Goal: Contribute content: Contribute content

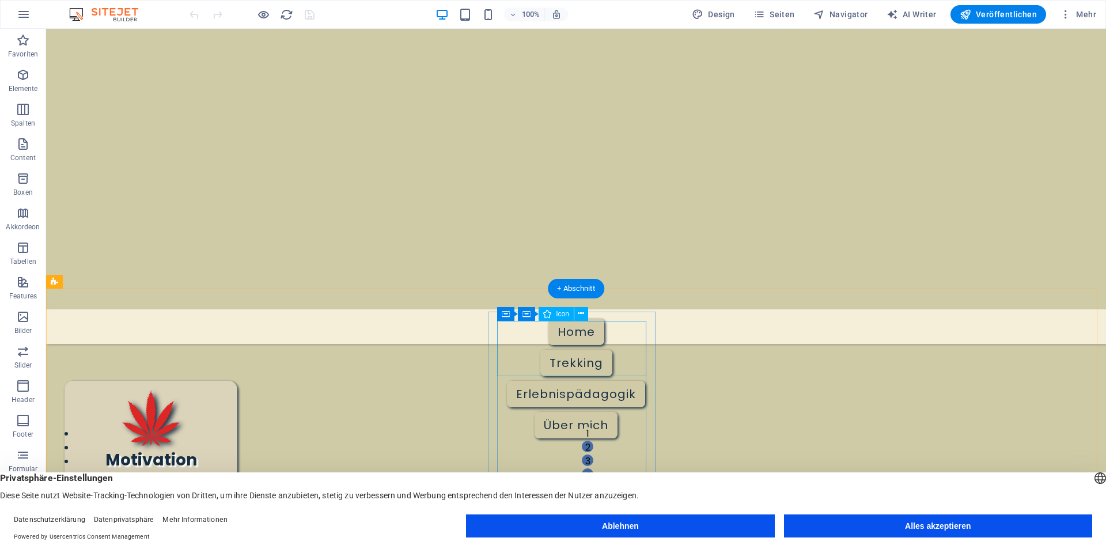
scroll to position [288, 0]
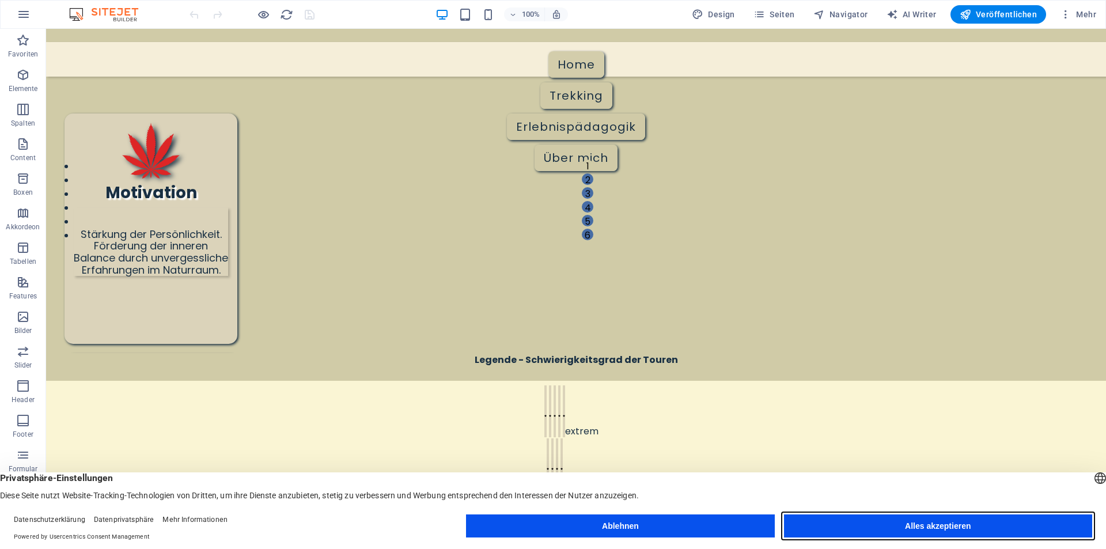
click at [926, 533] on button "Alles akzeptieren" at bounding box center [938, 525] width 308 height 23
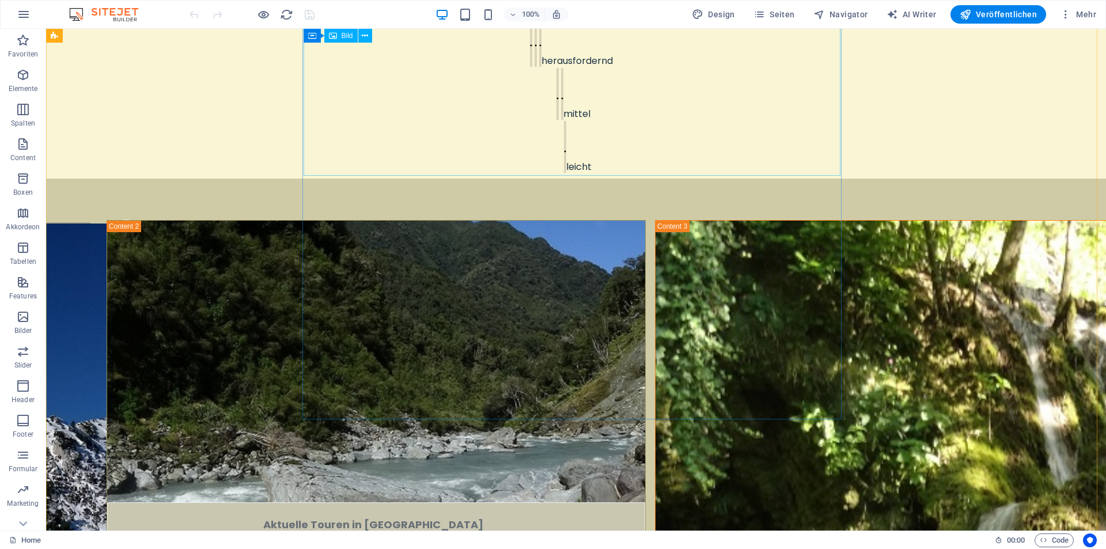
scroll to position [749, 0]
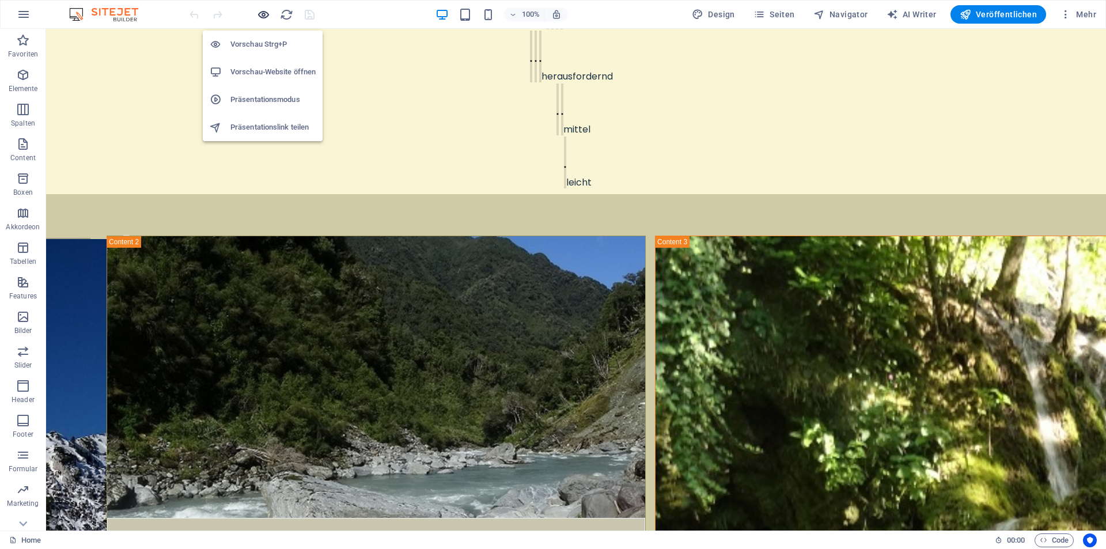
click at [260, 13] on icon "button" at bounding box center [263, 14] width 13 height 13
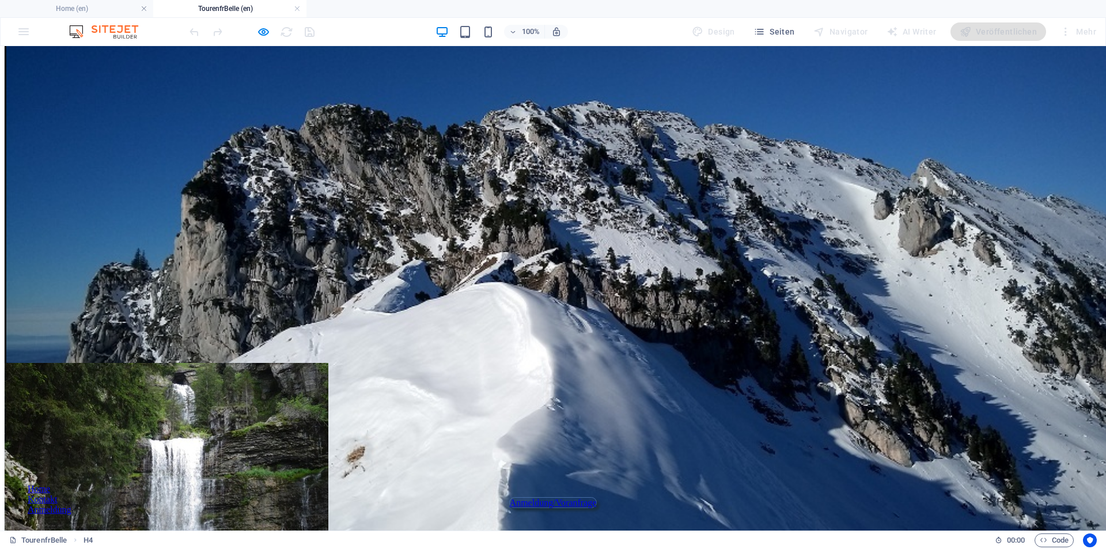
scroll to position [224, 0]
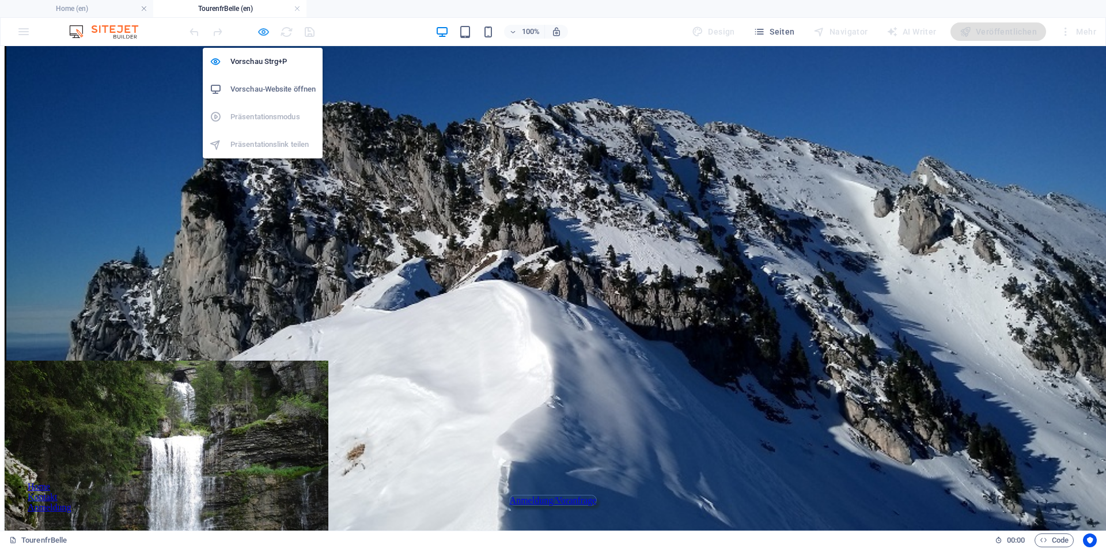
click at [267, 31] on icon "button" at bounding box center [263, 31] width 13 height 13
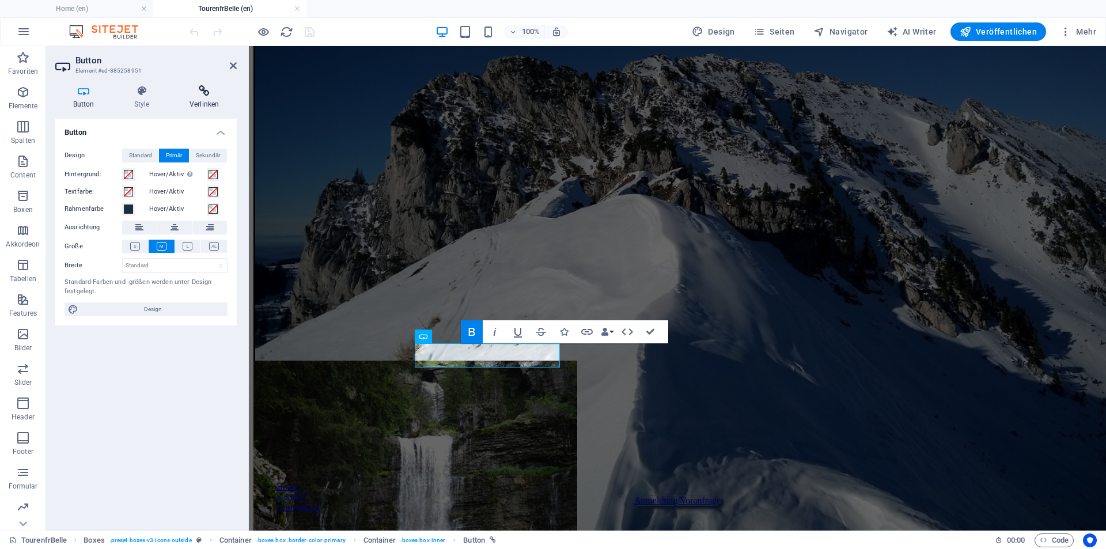
click at [207, 93] on icon at bounding box center [204, 91] width 65 height 12
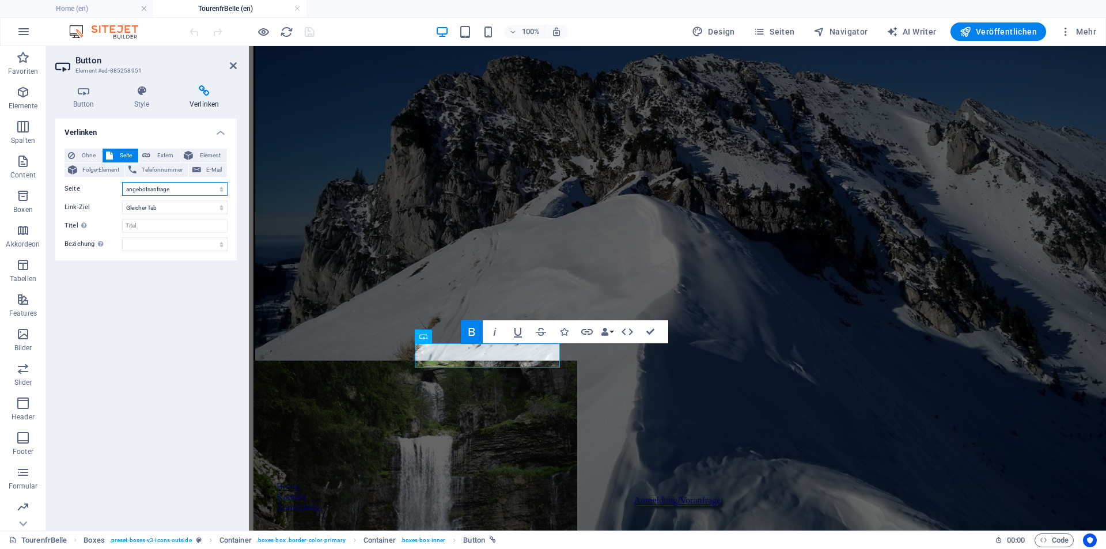
click at [176, 192] on select "Home Tourenkarte Bellefont angebotsanfrage TourenfrBelle NSLarahuraPack Tourenf…" at bounding box center [174, 189] width 105 height 14
click at [180, 189] on select "Home Tourenkarte Bellefont angebotsanfrage TourenfrBelle NSLarahuraPack Tourenf…" at bounding box center [174, 189] width 105 height 14
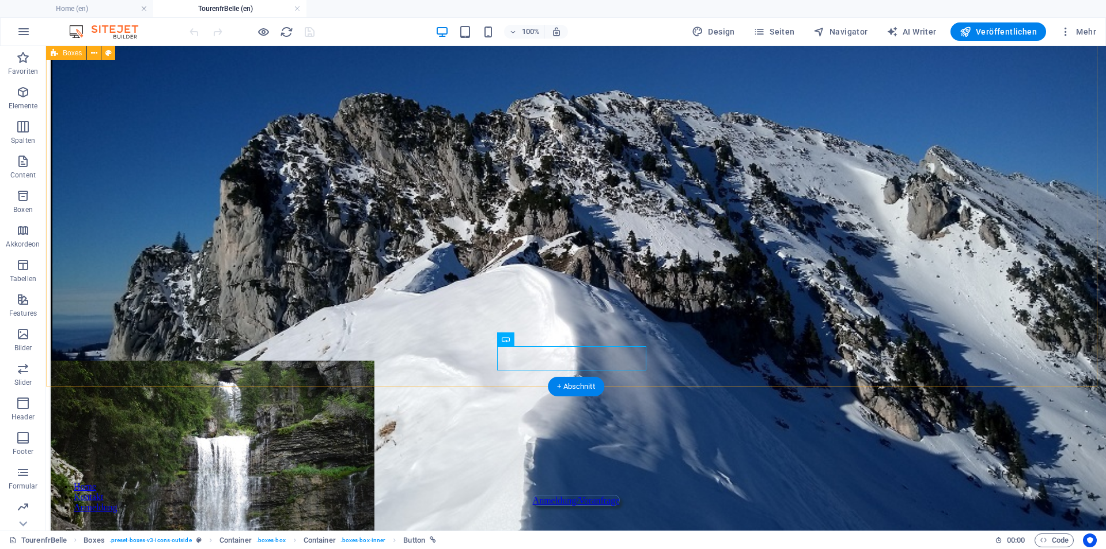
click at [661, 352] on div "Tour Col de Bellefont         Chartreuse Cirque de St. Meme general: Karst, sub…" at bounding box center [576, 141] width 1051 height 490
select select "14"
select select
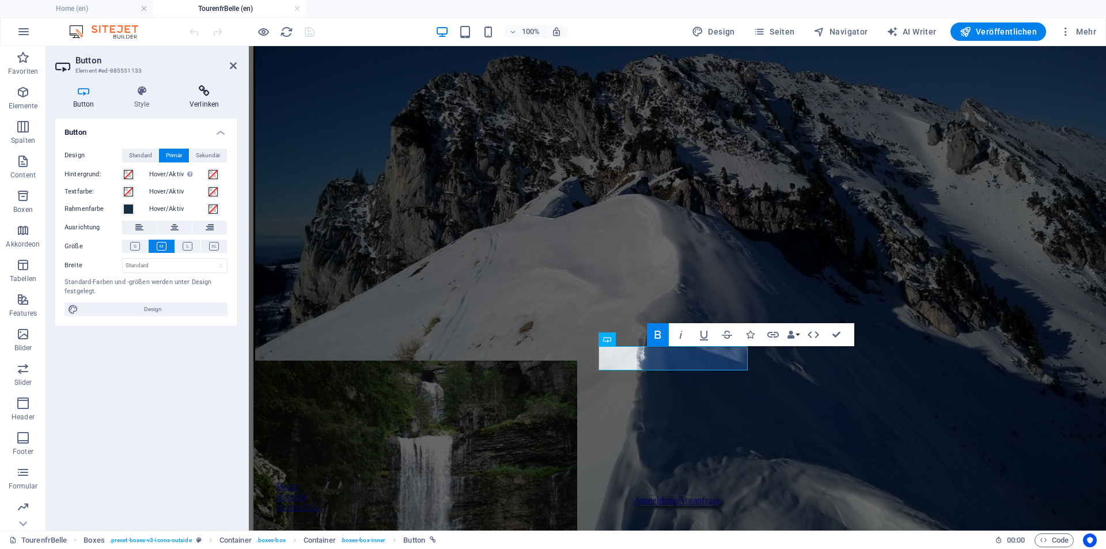
click at [207, 100] on h4 "Verlinken" at bounding box center [204, 97] width 65 height 24
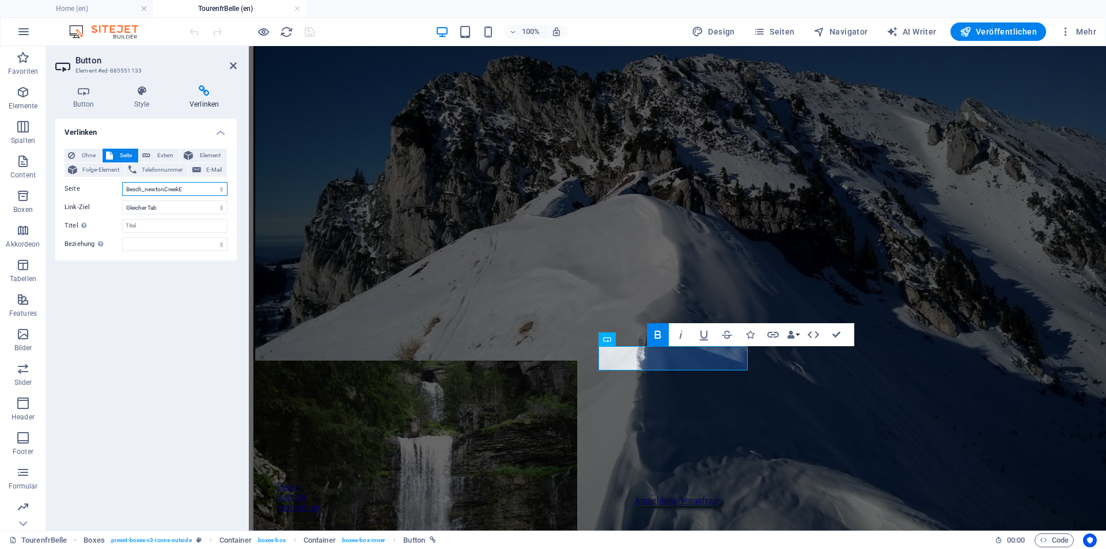
click at [217, 189] on select "Home Tourenkarte Bellefont angebotsanfrage TourenfrBelle NSLarahuraPack Tourenf…" at bounding box center [174, 189] width 105 height 14
select select "2"
click at [122, 182] on select "Home Tourenkarte Bellefont angebotsanfrage TourenfrBelle NSLarahuraPack Tourenf…" at bounding box center [174, 189] width 105 height 14
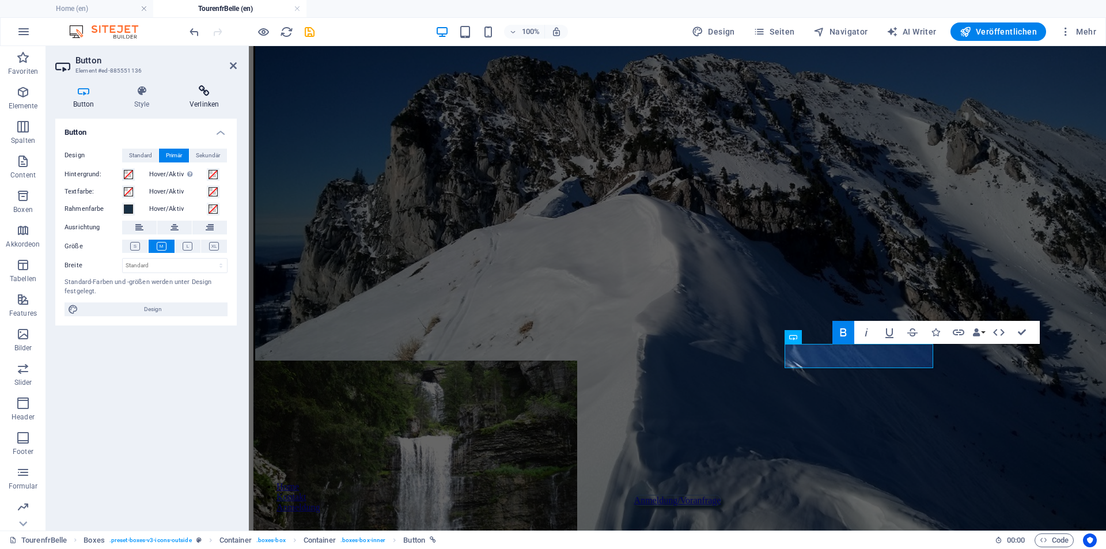
click at [203, 99] on h4 "Verlinken" at bounding box center [204, 97] width 65 height 24
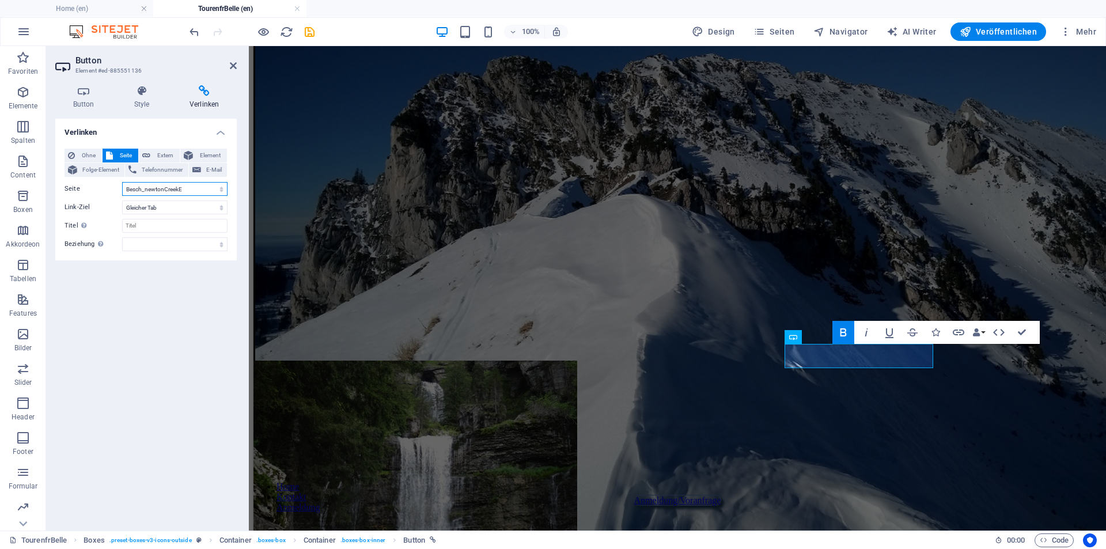
click at [221, 187] on select "Home Tourenkarte Bellefont angebotsanfrage TourenfrBelle NSLarahuraPack Tourenf…" at bounding box center [174, 189] width 105 height 14
select select "2"
click at [122, 182] on select "Home Tourenkarte Bellefont angebotsanfrage TourenfrBelle NSLarahuraPack Tourenf…" at bounding box center [174, 189] width 105 height 14
click at [778, 381] on div "Tour Col de Bellefont         Chartreuse Cirque de St. Meme general: Karst, sub…" at bounding box center [677, 141] width 848 height 490
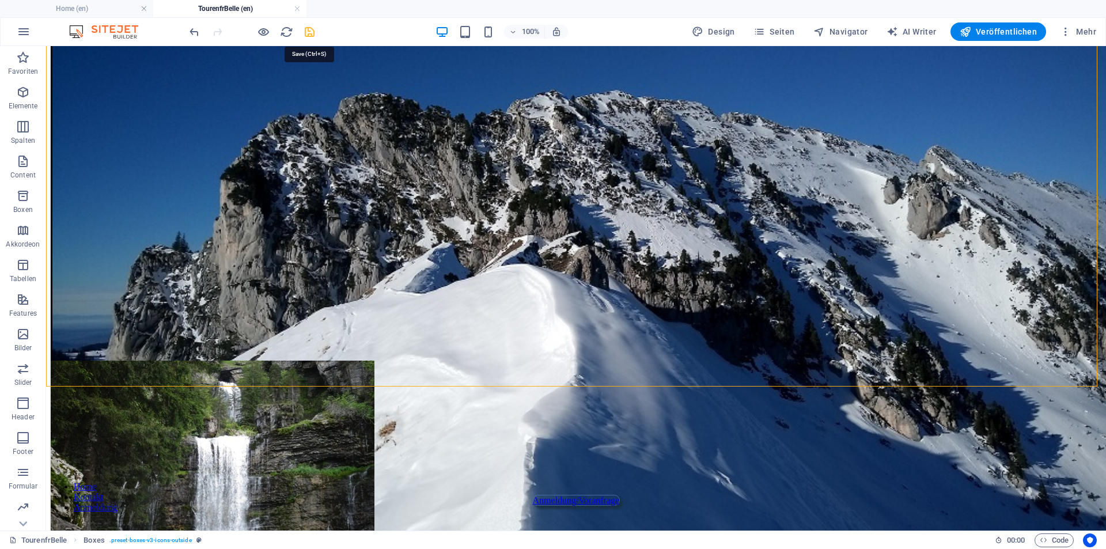
click at [306, 28] on icon "save" at bounding box center [309, 31] width 13 height 13
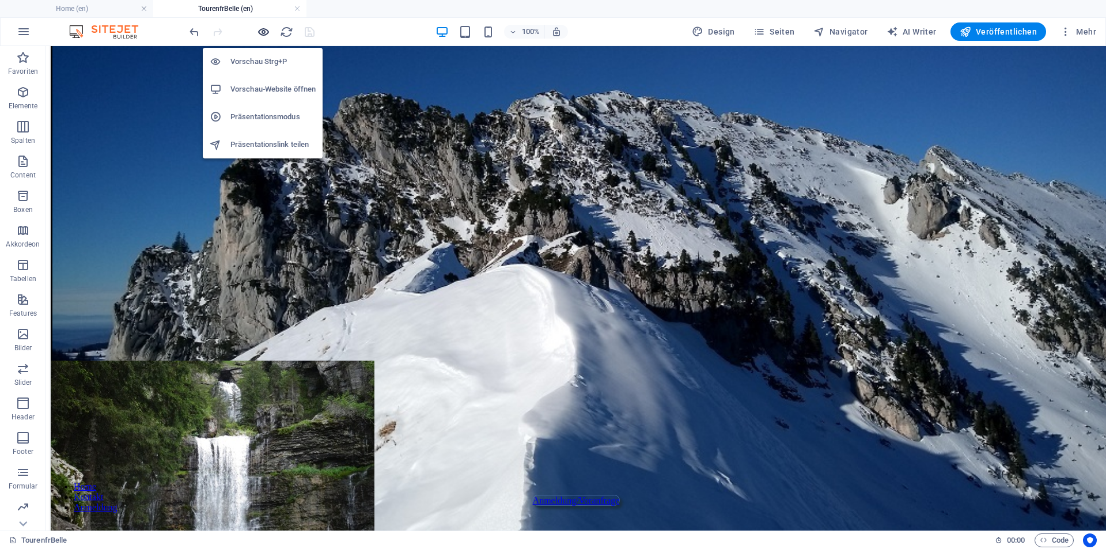
click at [266, 32] on icon "button" at bounding box center [263, 31] width 13 height 13
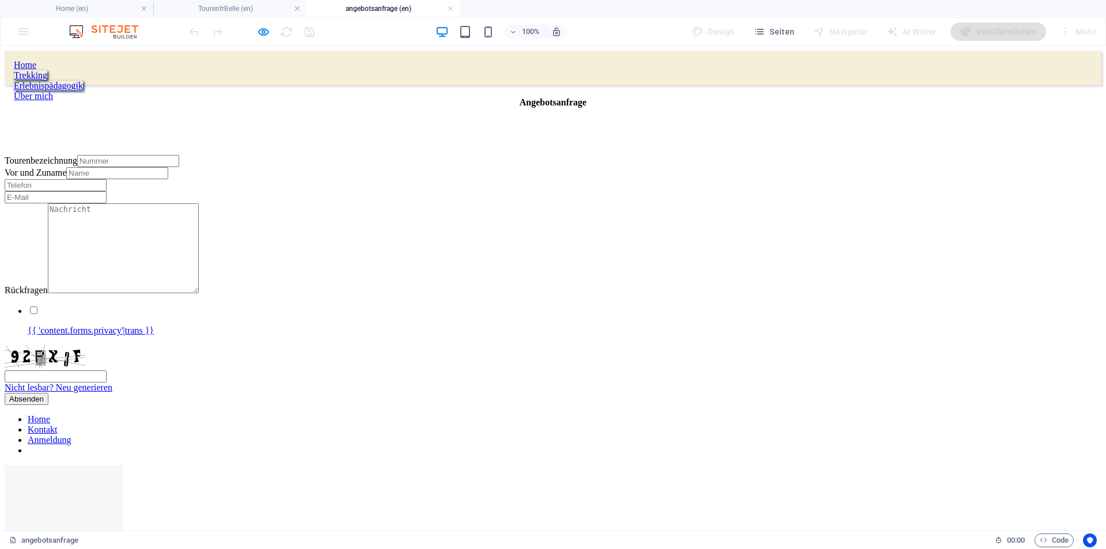
scroll to position [0, 0]
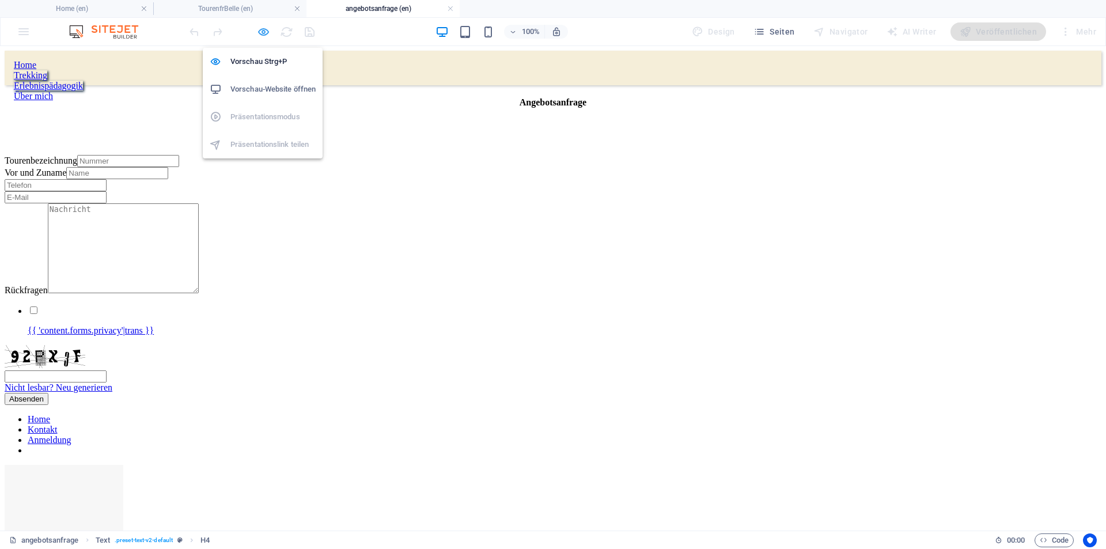
click at [260, 31] on icon "button" at bounding box center [263, 31] width 13 height 13
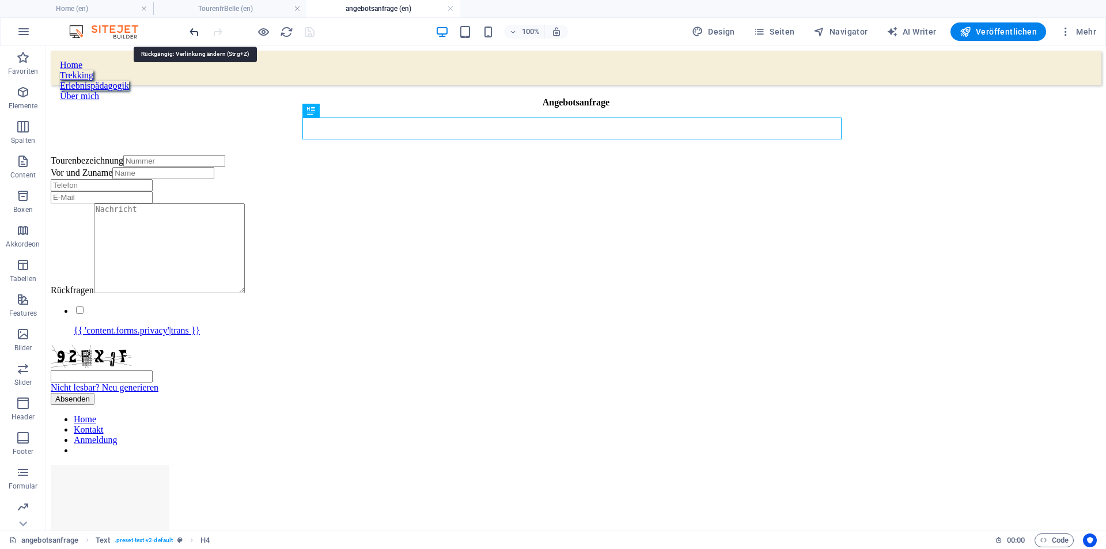
drag, startPoint x: 195, startPoint y: 29, endPoint x: 288, endPoint y: 31, distance: 92.7
click at [195, 29] on icon "undo" at bounding box center [194, 31] width 13 height 13
click at [192, 32] on icon "undo" at bounding box center [194, 31] width 13 height 13
click at [191, 10] on h4 "TourenfrBelle (en)" at bounding box center [229, 8] width 153 height 13
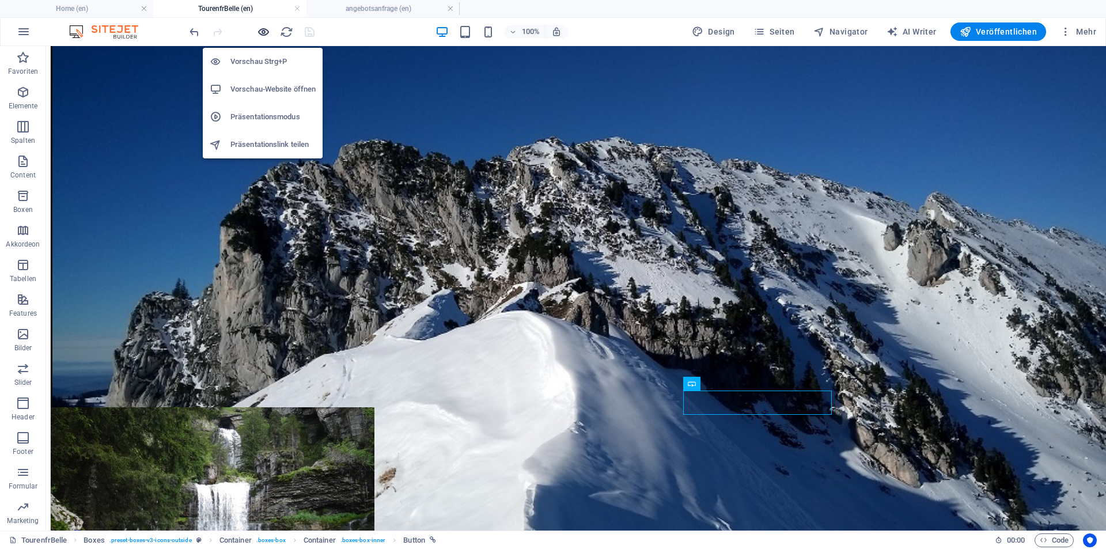
click at [262, 26] on icon "button" at bounding box center [263, 31] width 13 height 13
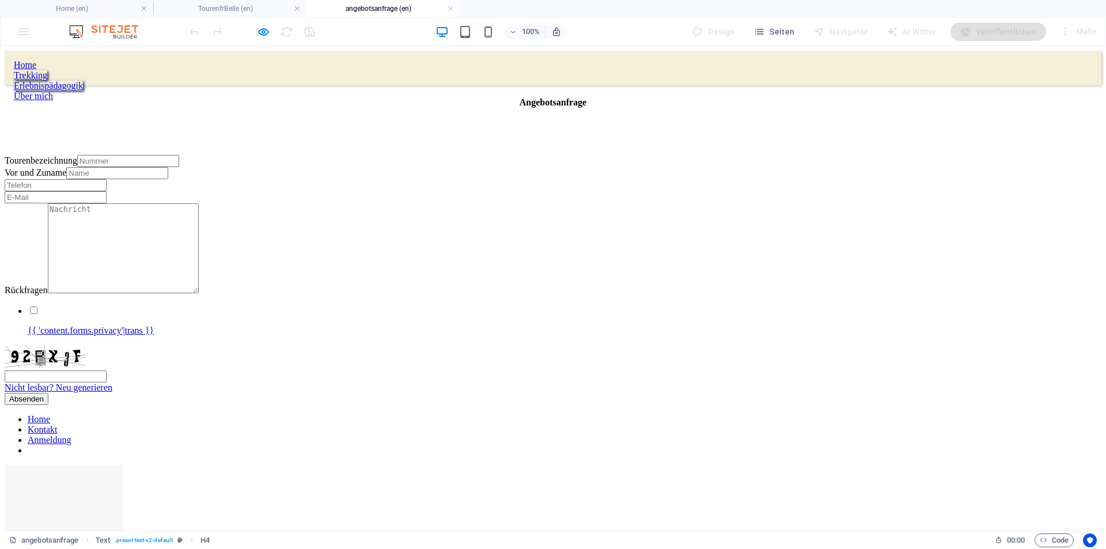
scroll to position [0, 0]
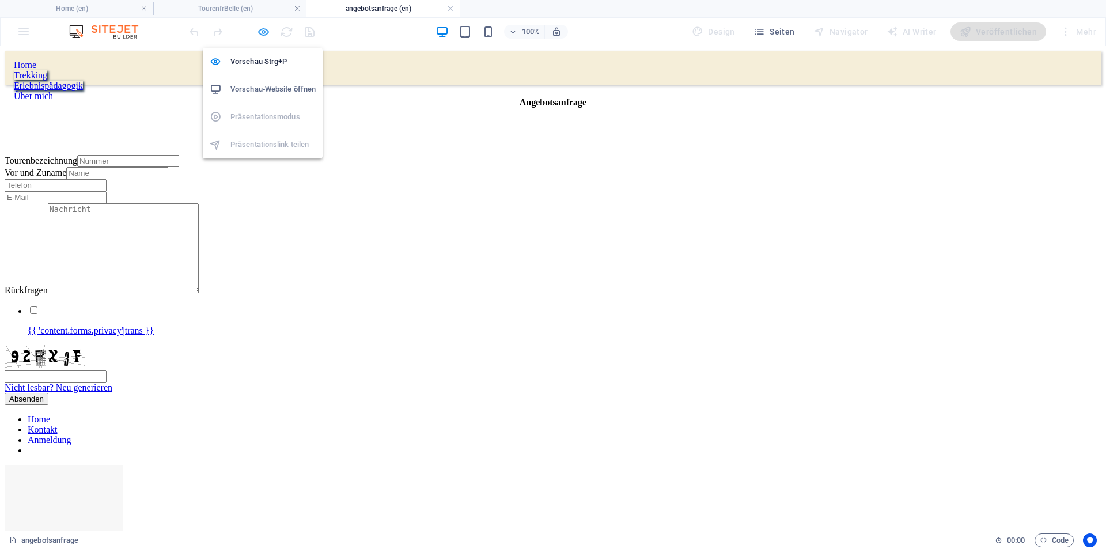
click at [266, 31] on icon "button" at bounding box center [263, 31] width 13 height 13
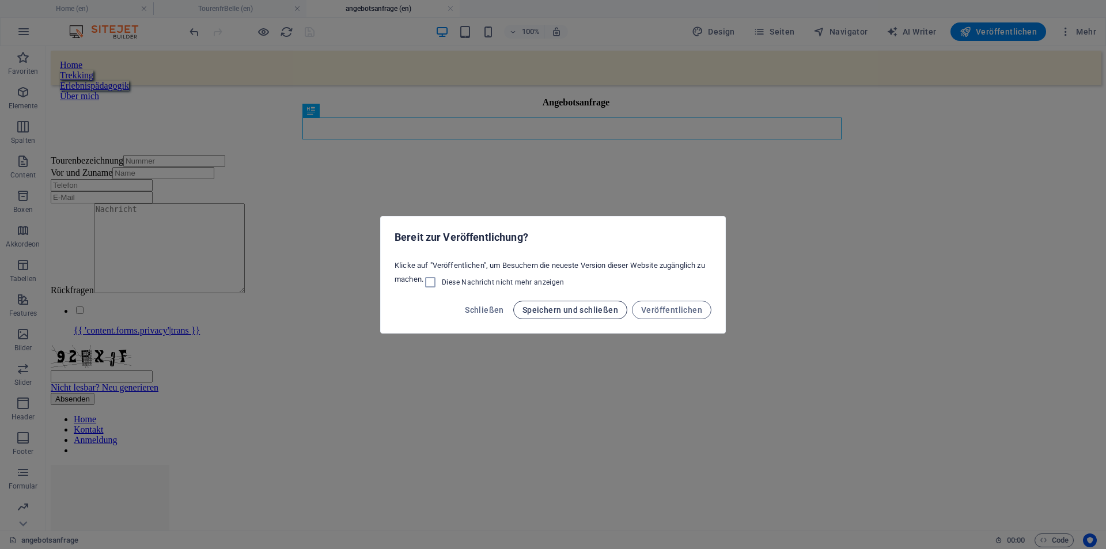
click at [609, 310] on span "Speichern und schließen" at bounding box center [570, 309] width 96 height 9
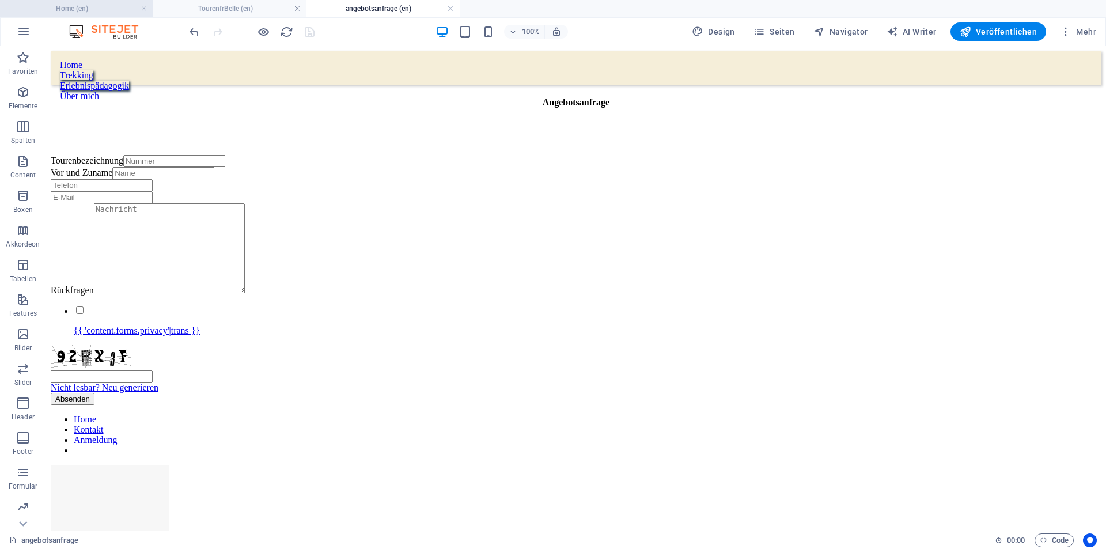
click at [116, 6] on h4 "Home (en)" at bounding box center [76, 8] width 153 height 13
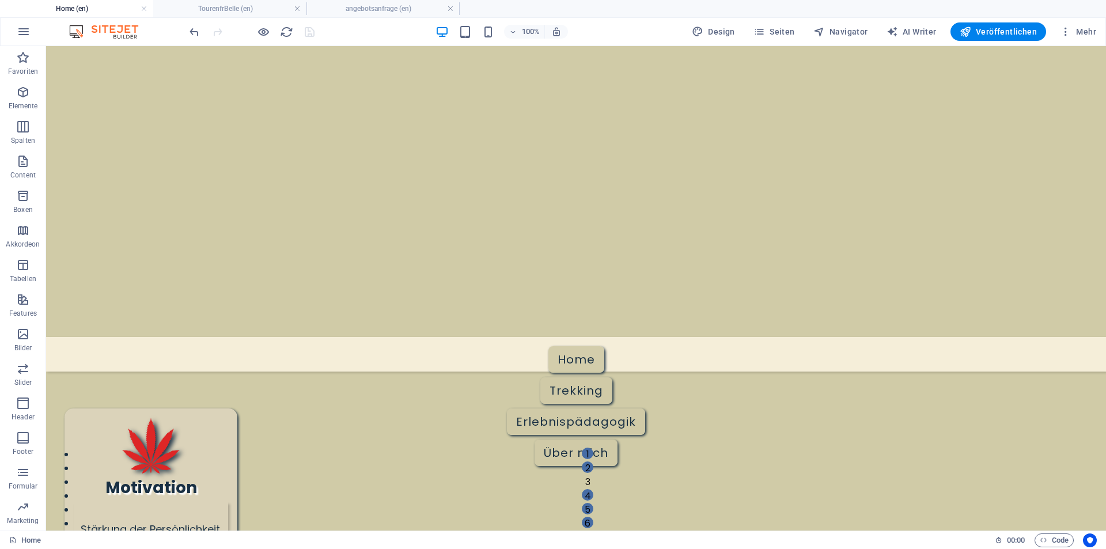
scroll to position [765, 0]
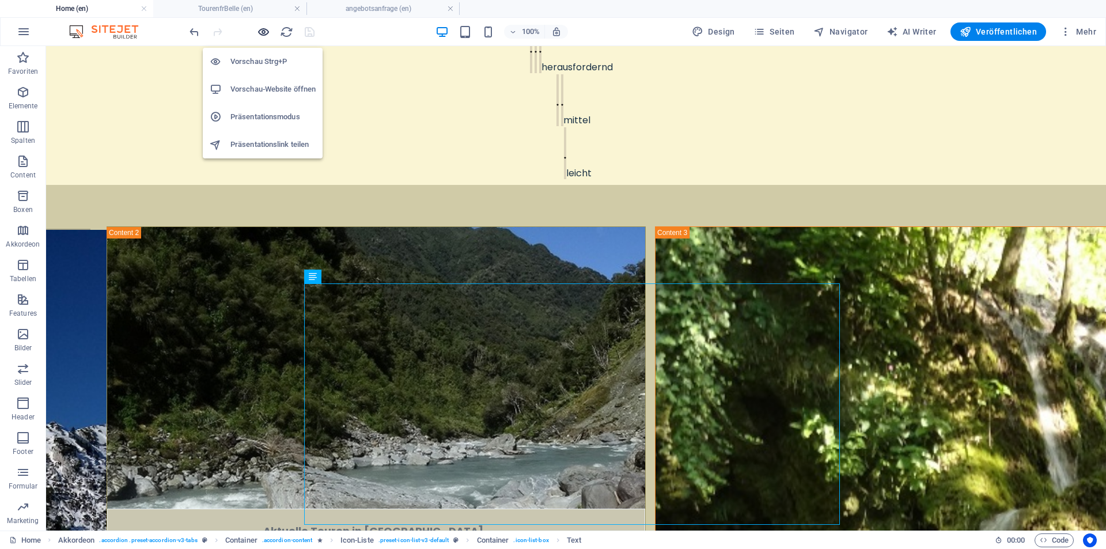
click at [261, 32] on icon "button" at bounding box center [263, 31] width 13 height 13
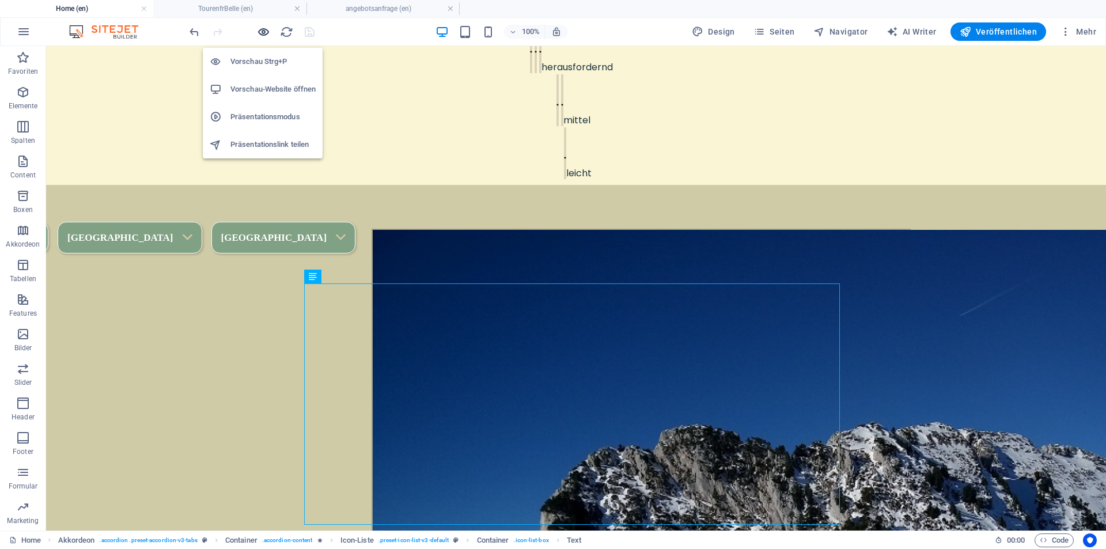
scroll to position [764, 0]
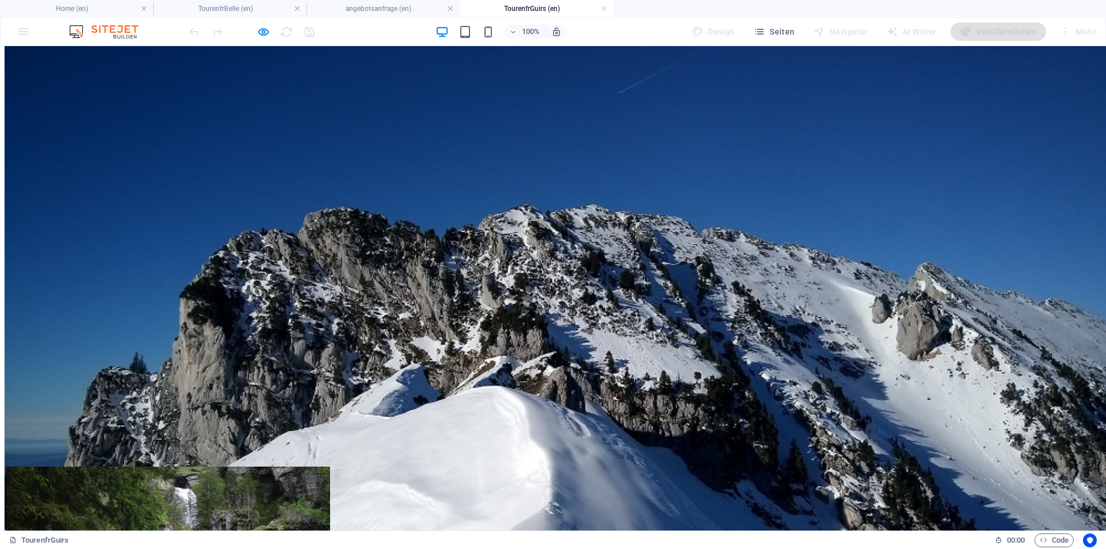
scroll to position [224, 0]
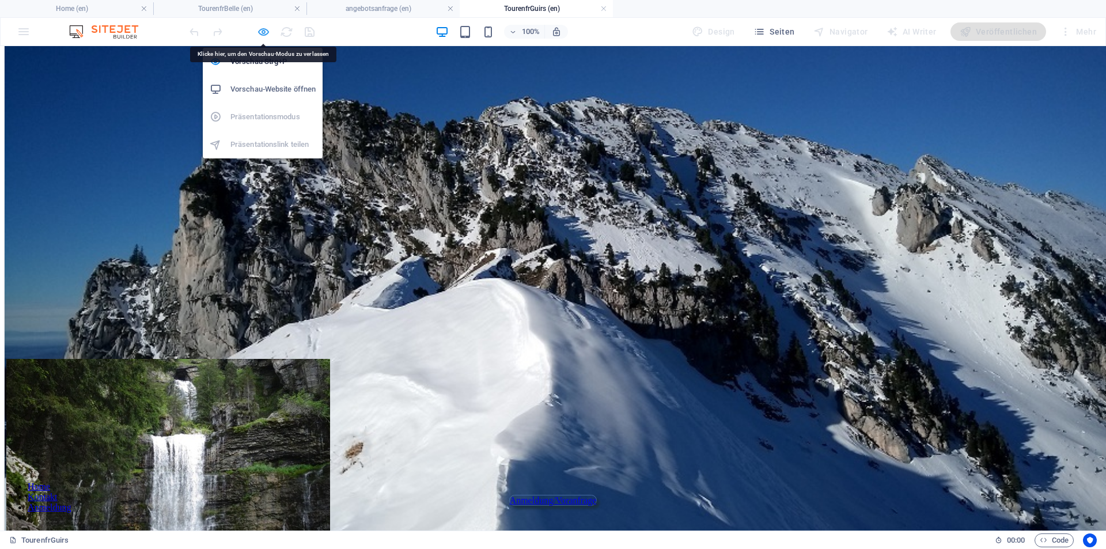
click at [261, 28] on icon "button" at bounding box center [263, 31] width 13 height 13
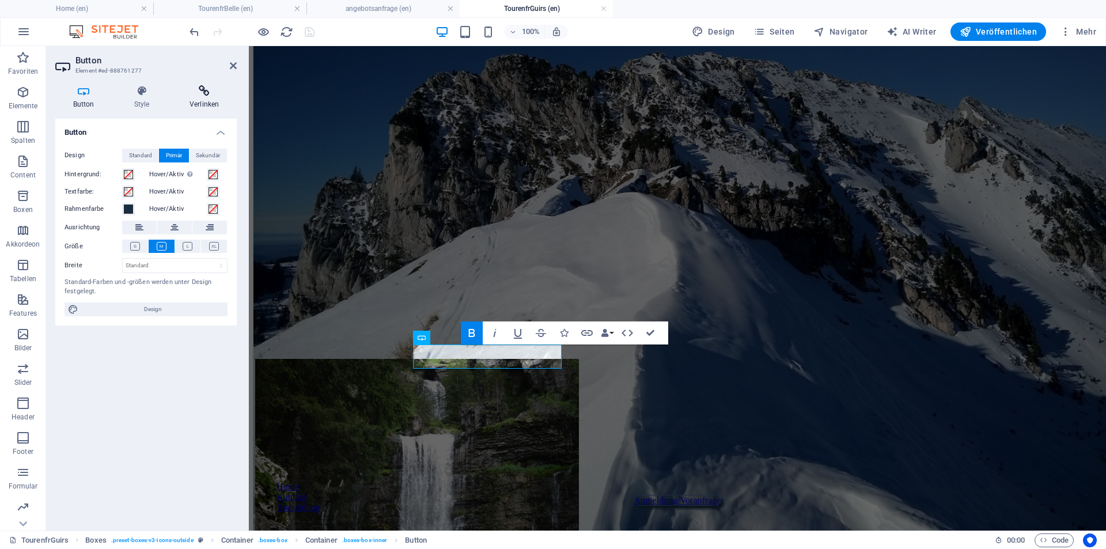
click at [201, 98] on h4 "Verlinken" at bounding box center [204, 97] width 65 height 24
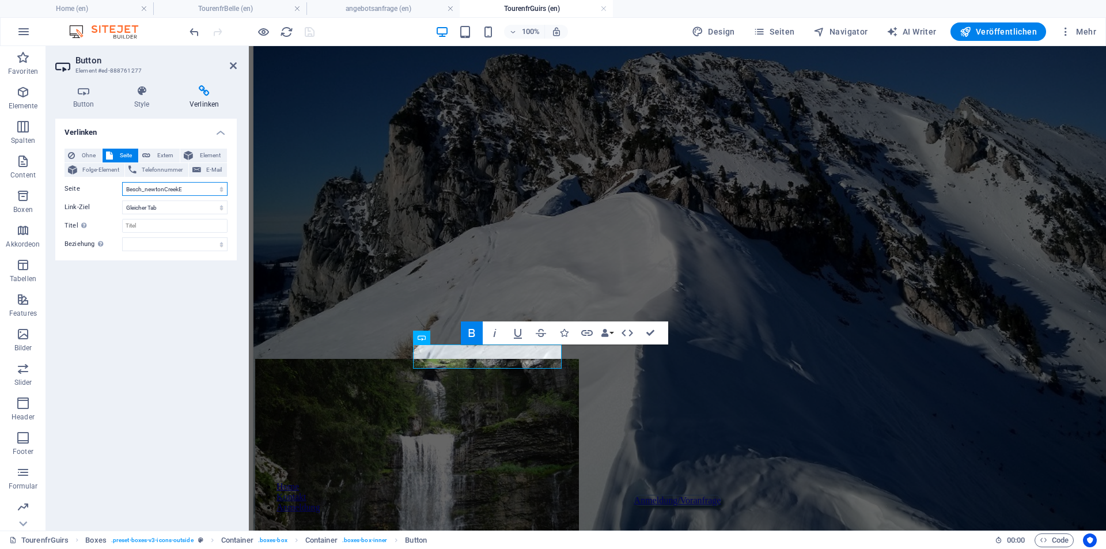
click at [215, 188] on select "Home Tourenkarte Bellefont angebotsanfrage TourenfrBelle NSLarahuraPack Tourenf…" at bounding box center [174, 189] width 105 height 14
select select "2"
click at [122, 182] on select "Home Tourenkarte Bellefont angebotsanfrage TourenfrBelle NSLarahuraPack Tourenf…" at bounding box center [174, 189] width 105 height 14
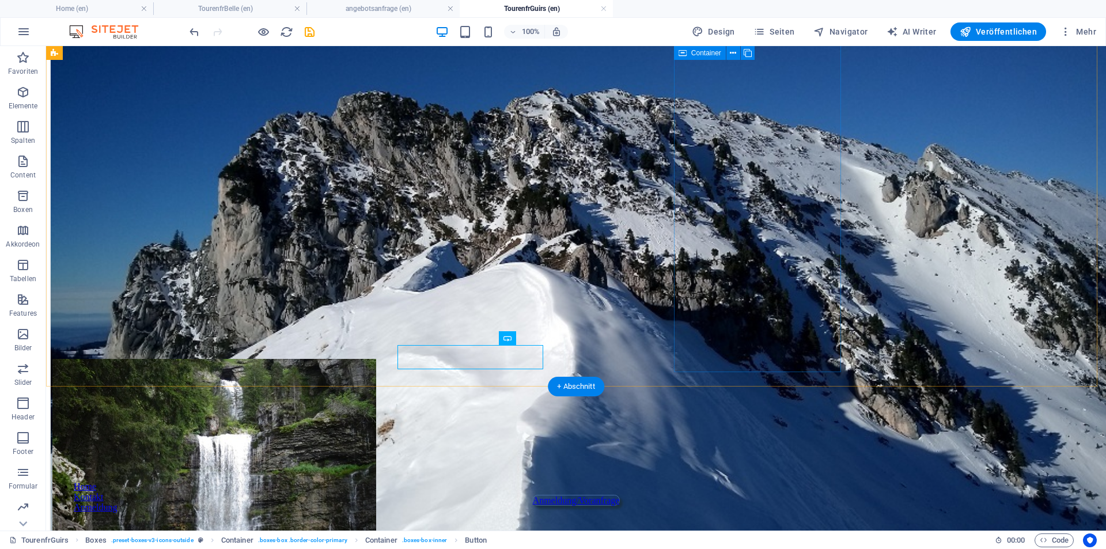
drag, startPoint x: 472, startPoint y: 350, endPoint x: 686, endPoint y: 389, distance: 217.2
select select "px"
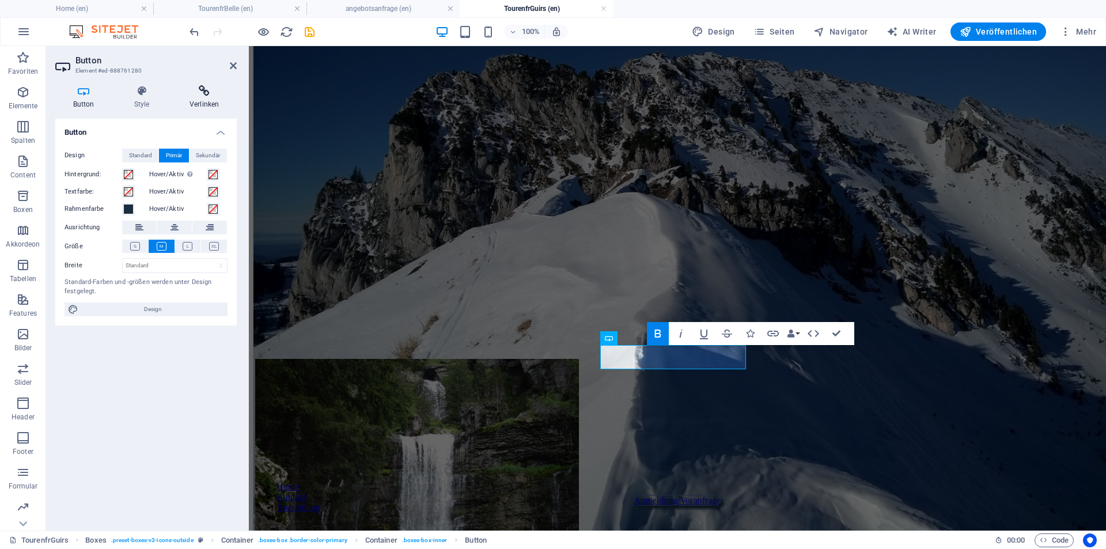
click at [207, 90] on icon at bounding box center [204, 91] width 65 height 12
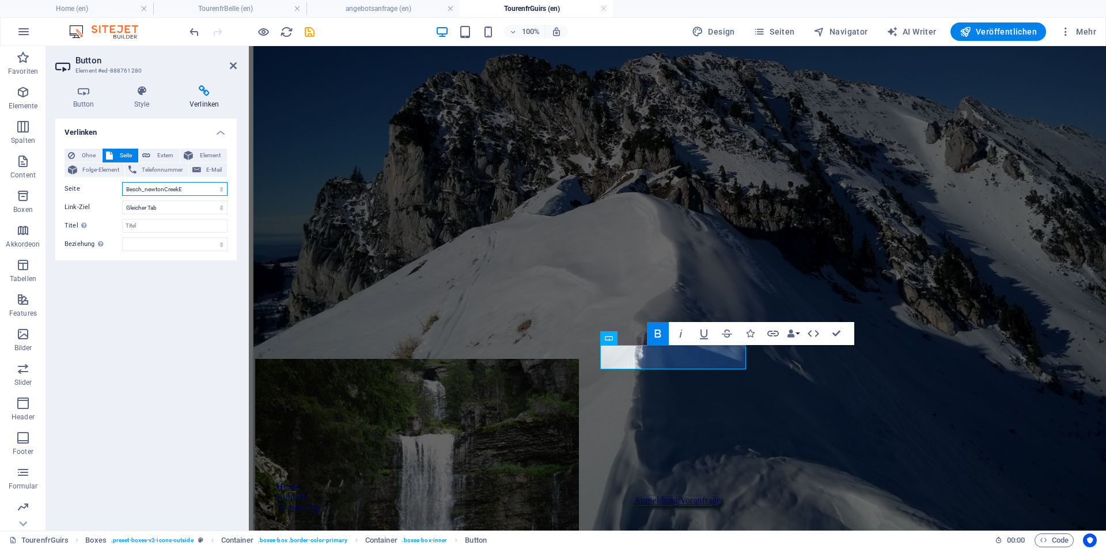
click at [175, 190] on select "Home Tourenkarte Bellefont angebotsanfrage TourenfrBelle NSLarahuraPack Tourenf…" at bounding box center [174, 189] width 105 height 14
select select "2"
click at [122, 182] on select "Home Tourenkarte Bellefont angebotsanfrage TourenfrBelle NSLarahuraPack Tourenf…" at bounding box center [174, 189] width 105 height 14
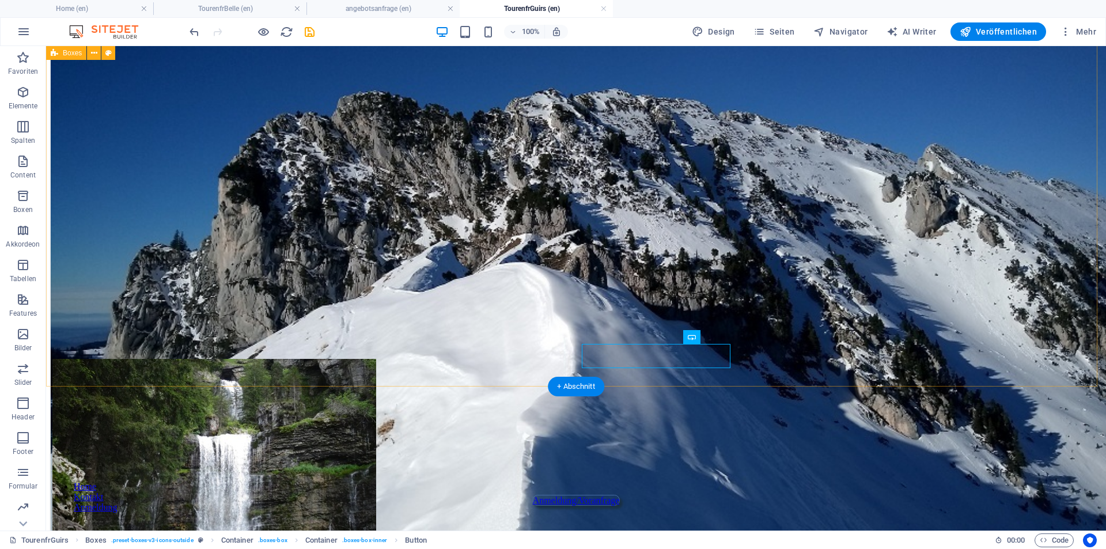
click at [865, 357] on div "Tour Col de Bellefont         Chartreuse Cirque de St. Meme general: Karst, sub…" at bounding box center [576, 141] width 1051 height 490
select select "px"
select select "%"
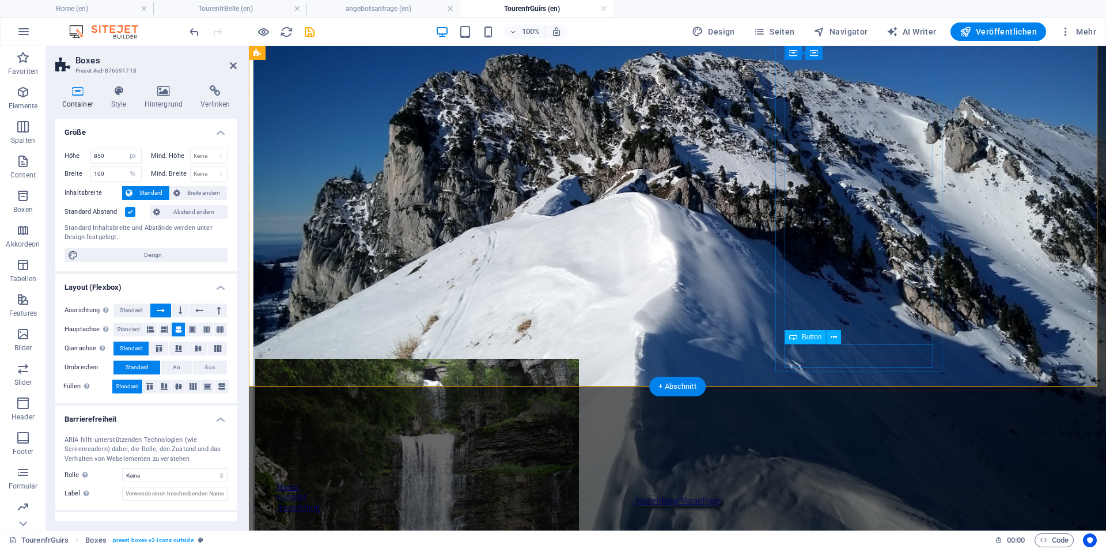
select select "14"
select select
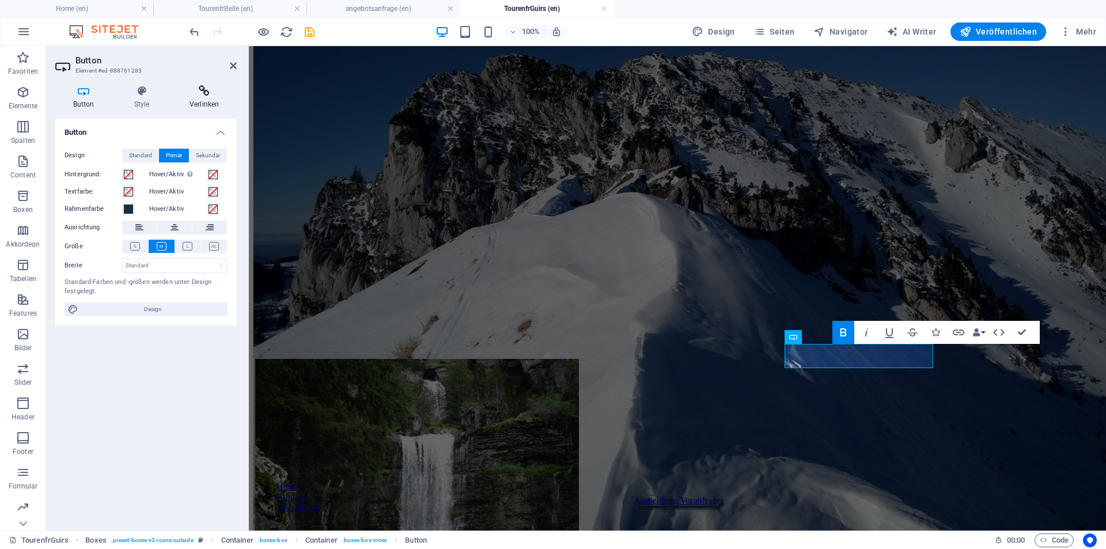
click at [208, 88] on icon at bounding box center [204, 91] width 65 height 12
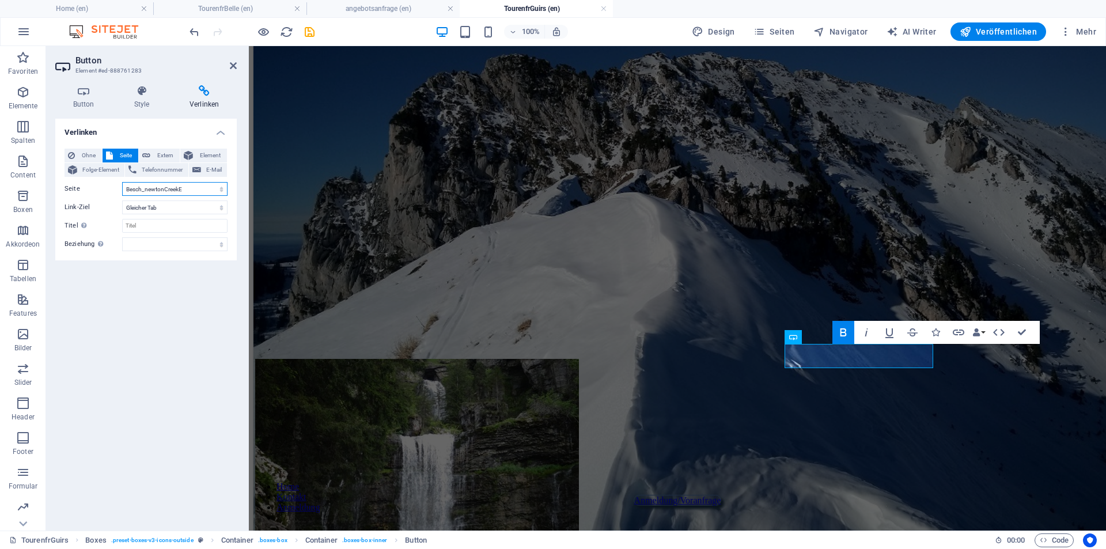
click at [222, 189] on select "Home Tourenkarte Bellefont angebotsanfrage TourenfrBelle NSLarahuraPack Tourenf…" at bounding box center [174, 189] width 105 height 14
select select "2"
click at [122, 182] on select "Home Tourenkarte Bellefont angebotsanfrage TourenfrBelle NSLarahuraPack Tourenf…" at bounding box center [174, 189] width 105 height 14
click at [369, 181] on div "Tour Col de Bellefont         Chartreuse Cirque de St. Meme general: Karst, sub…" at bounding box center [677, 141] width 848 height 490
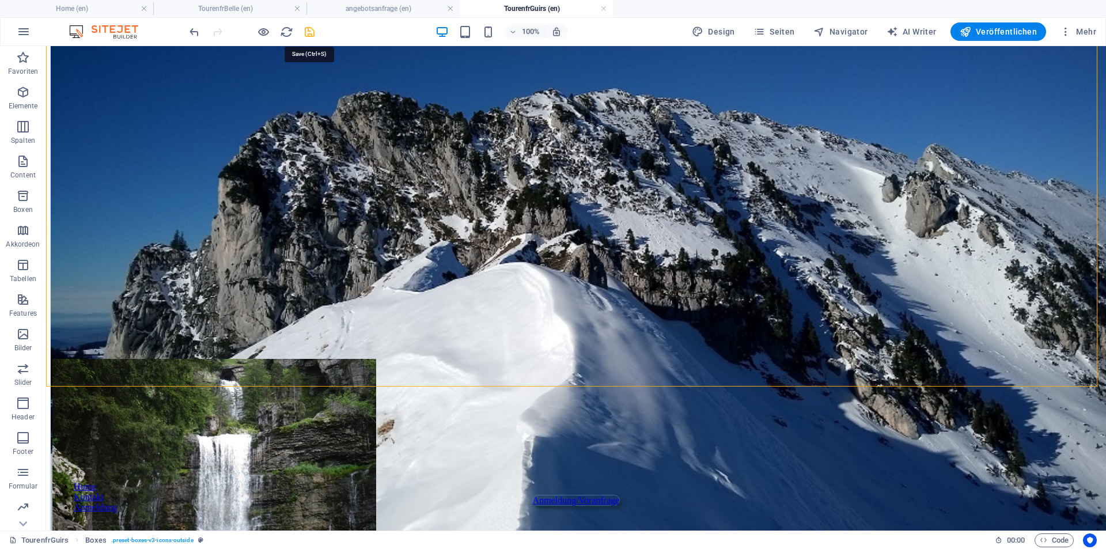
click at [310, 28] on icon "save" at bounding box center [309, 31] width 13 height 13
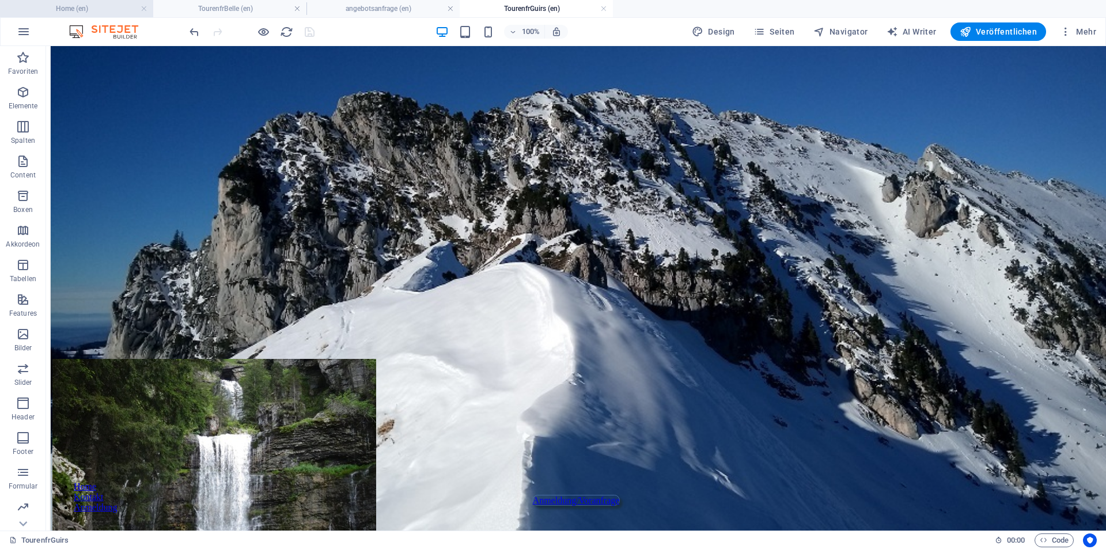
click at [131, 7] on h4 "Home (en)" at bounding box center [76, 8] width 153 height 13
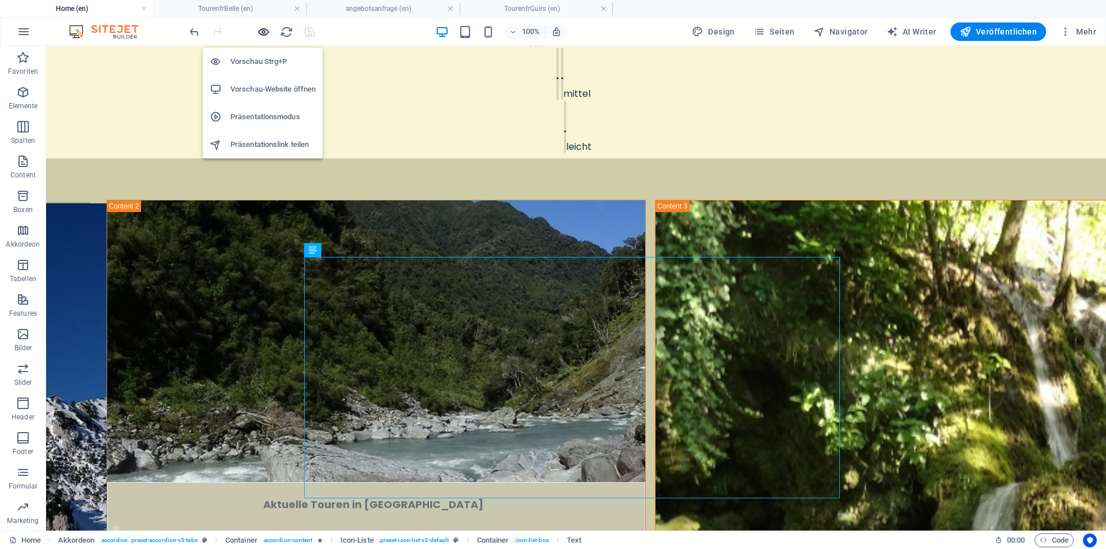
click at [264, 31] on icon "button" at bounding box center [263, 31] width 13 height 13
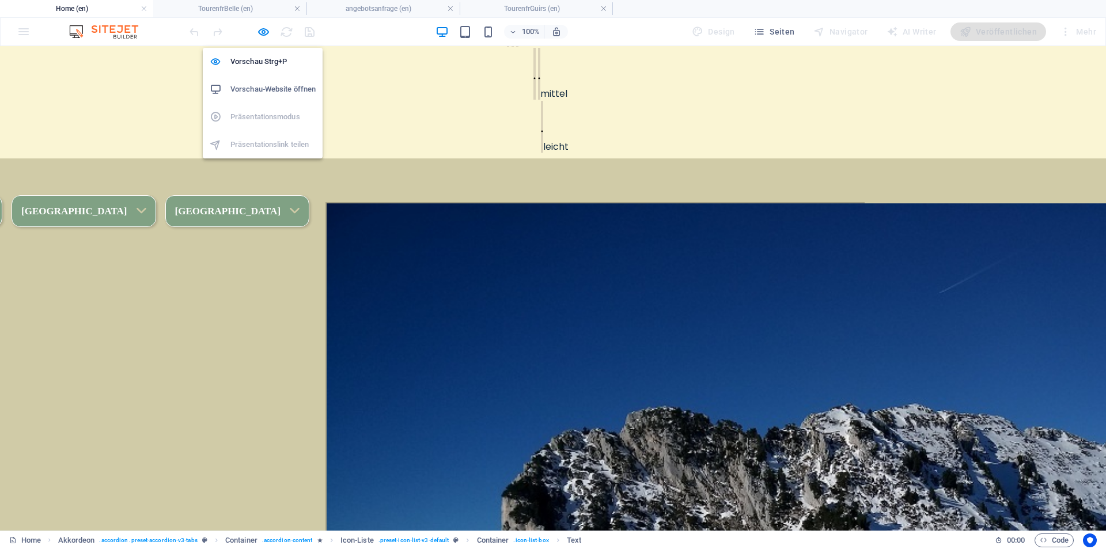
scroll to position [790, 0]
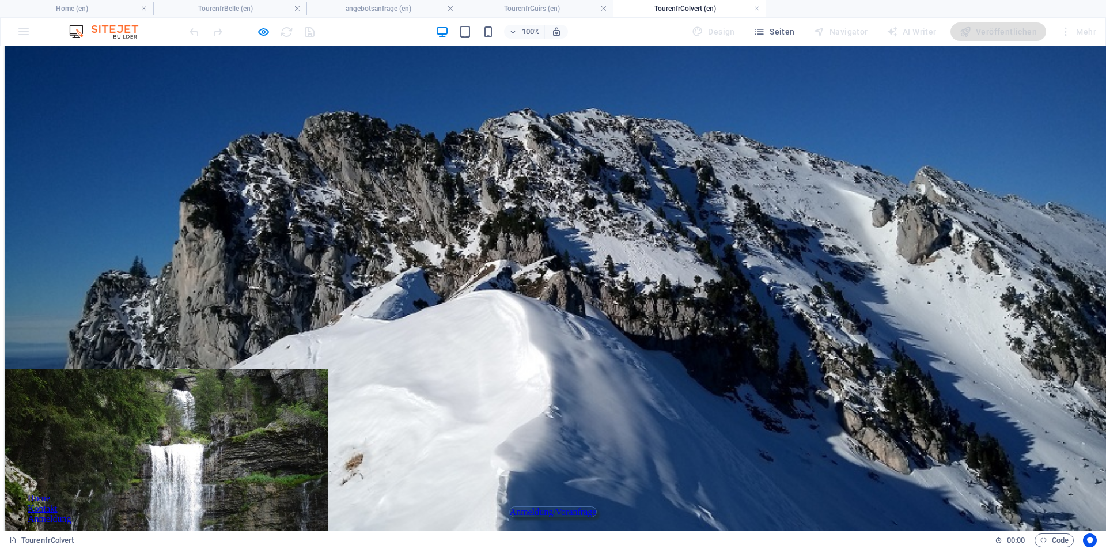
scroll to position [224, 0]
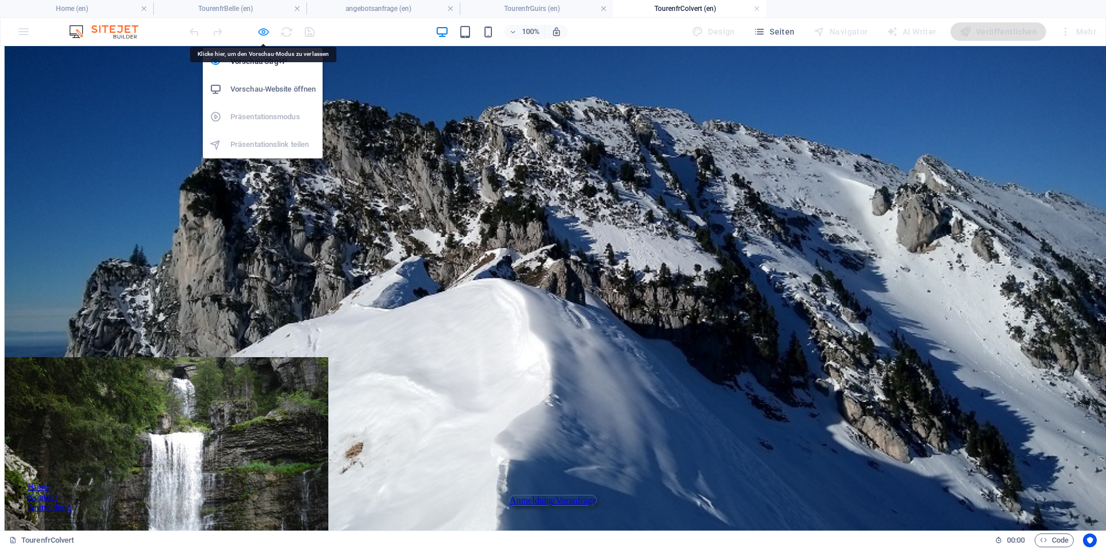
click at [260, 33] on icon "button" at bounding box center [263, 31] width 13 height 13
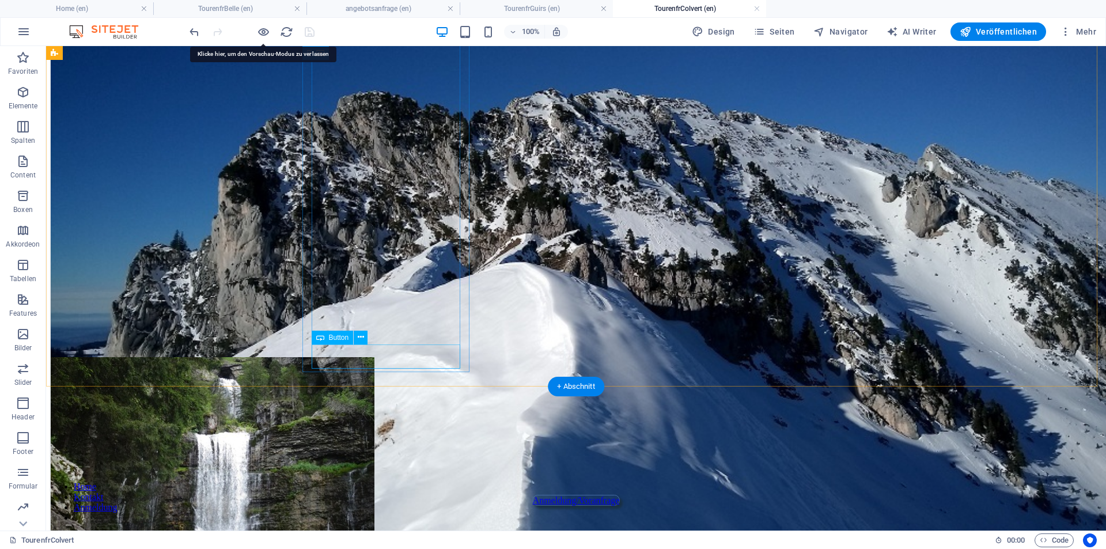
select select "14"
select select
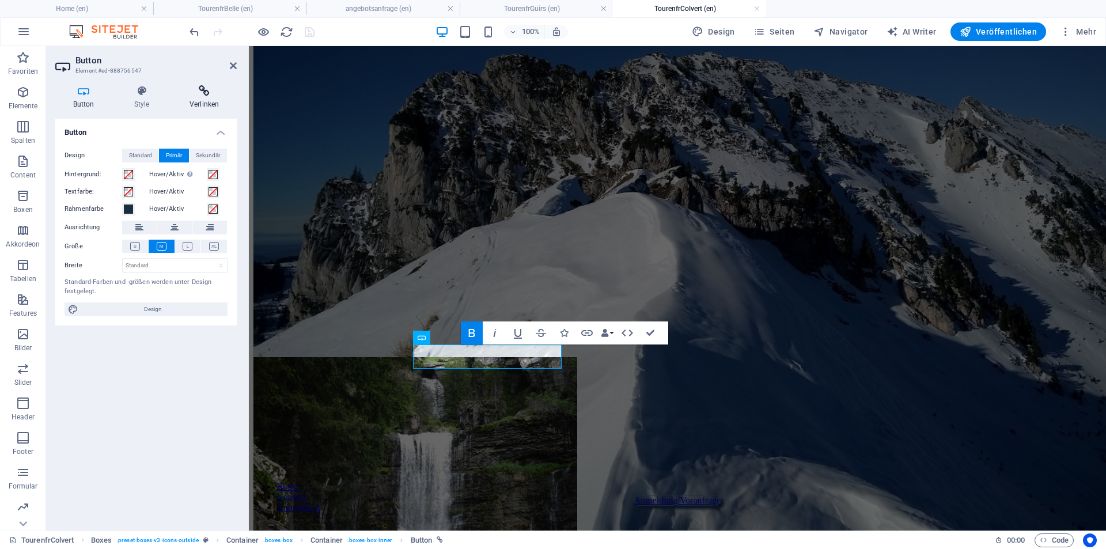
click at [206, 98] on h4 "Verlinken" at bounding box center [204, 97] width 65 height 24
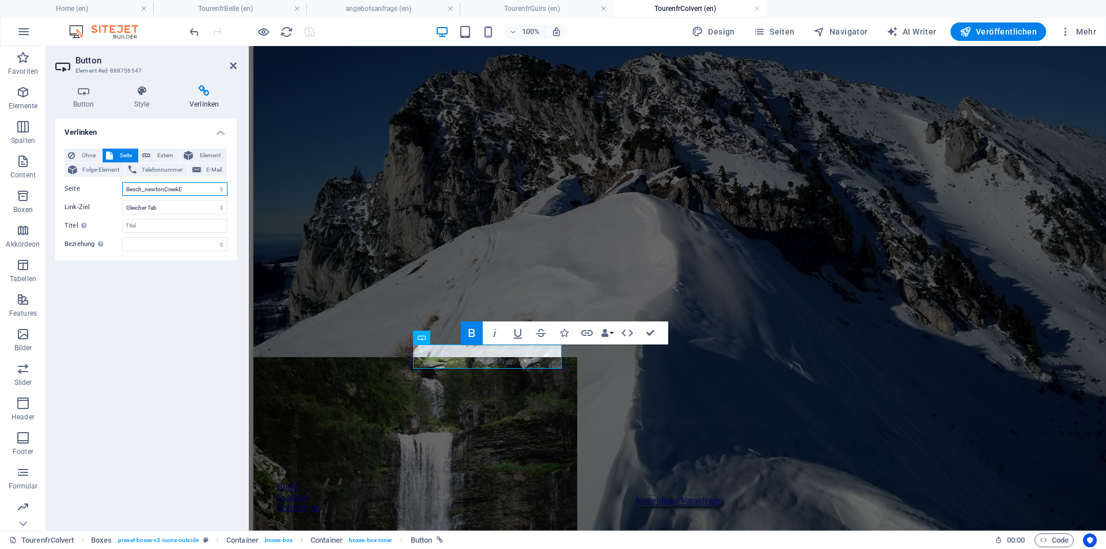
click at [207, 191] on select "Home Tourenkarte Bellefont angebotsanfrage TourenfrBelle NSLarahuraPack Tourenf…" at bounding box center [174, 189] width 105 height 14
select select "2"
click at [122, 182] on select "Home Tourenkarte Bellefont angebotsanfrage TourenfrBelle NSLarahuraPack Tourenf…" at bounding box center [174, 189] width 105 height 14
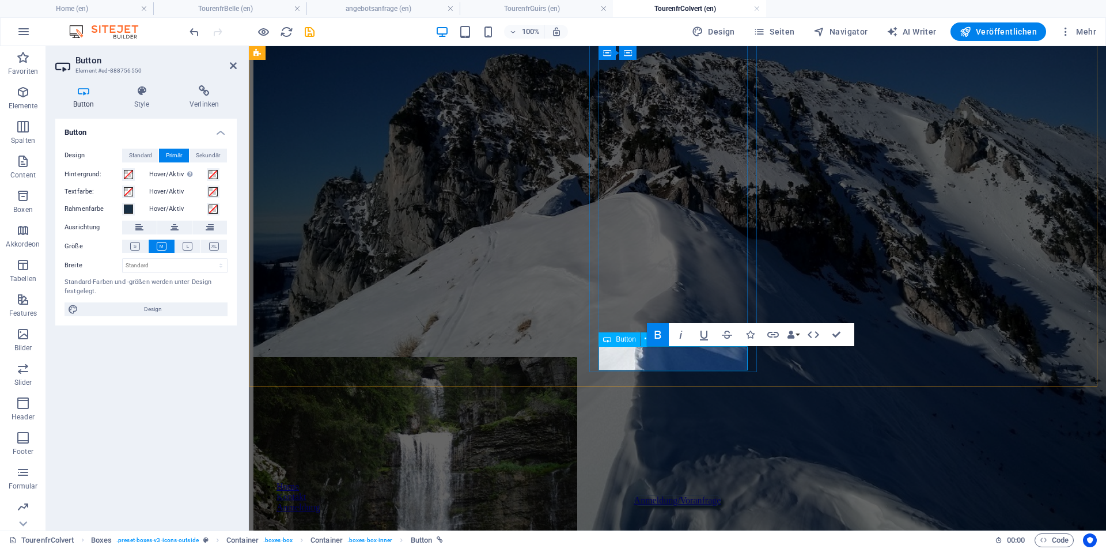
click at [209, 96] on icon at bounding box center [204, 91] width 65 height 12
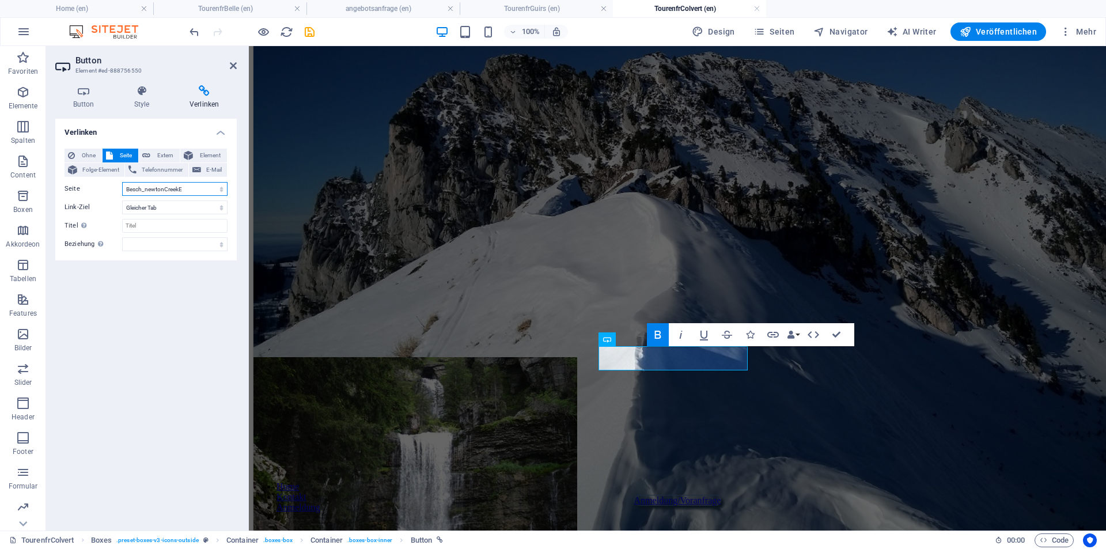
click at [217, 189] on select "Home Tourenkarte Bellefont angebotsanfrage TourenfrBelle NSLarahuraPack Tourenf…" at bounding box center [174, 189] width 105 height 14
select select "2"
click at [122, 182] on select "Home Tourenkarte Bellefont angebotsanfrage TourenfrBelle NSLarahuraPack Tourenf…" at bounding box center [174, 189] width 105 height 14
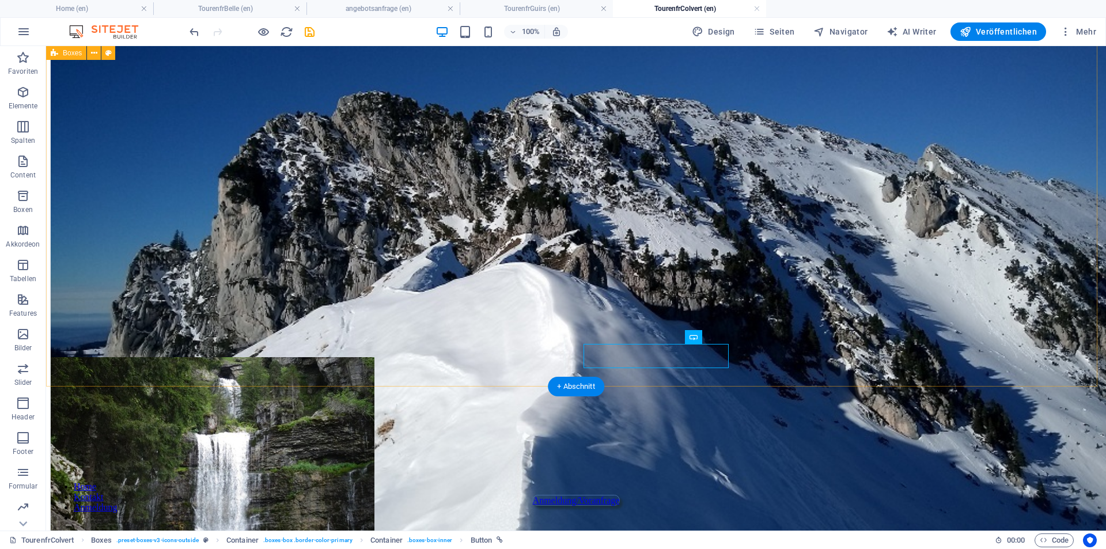
click at [867, 358] on div "Tour Col de Bellefont         Chartreuse Cirque de St. Meme general: Karst, sub…" at bounding box center [576, 141] width 1051 height 490
select select "14"
select select
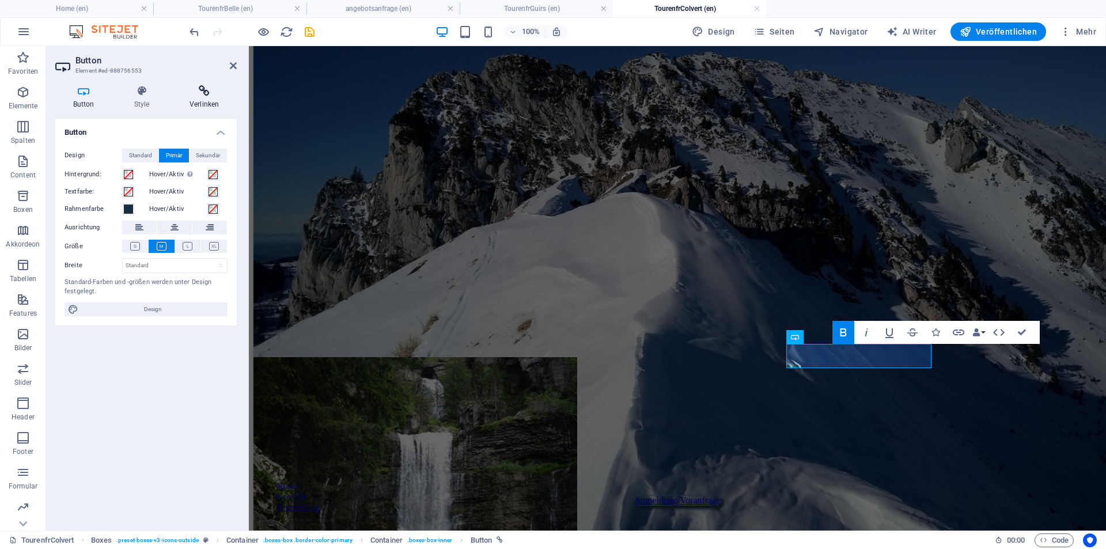
click at [204, 96] on icon at bounding box center [204, 91] width 65 height 12
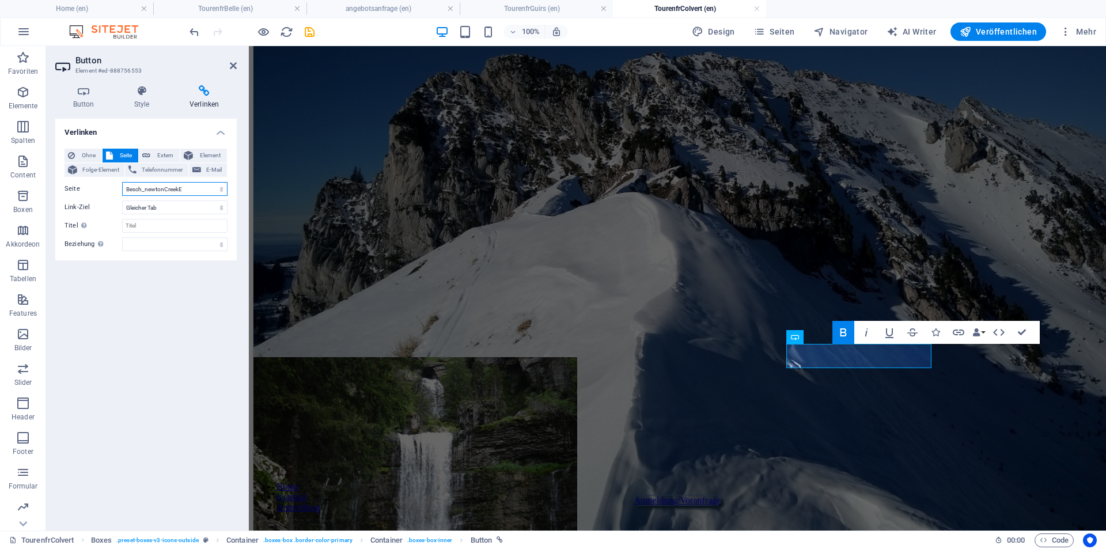
click at [208, 195] on select "Home Tourenkarte Bellefont angebotsanfrage TourenfrBelle NSLarahuraPack Tourenf…" at bounding box center [174, 189] width 105 height 14
select select "2"
click at [122, 182] on select "Home Tourenkarte Bellefont angebotsanfrage TourenfrBelle NSLarahuraPack Tourenf…" at bounding box center [174, 189] width 105 height 14
click at [340, 196] on div "Tour Col de Bellefont         Chartreuse Cirque de St. Meme general: Karst, sub…" at bounding box center [677, 141] width 848 height 490
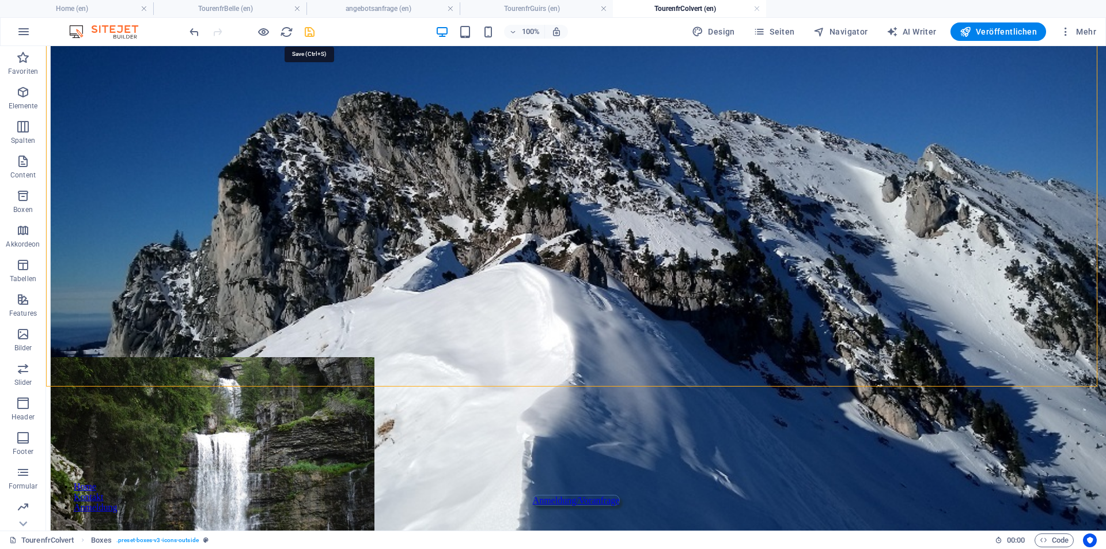
click at [310, 32] on icon "save" at bounding box center [309, 31] width 13 height 13
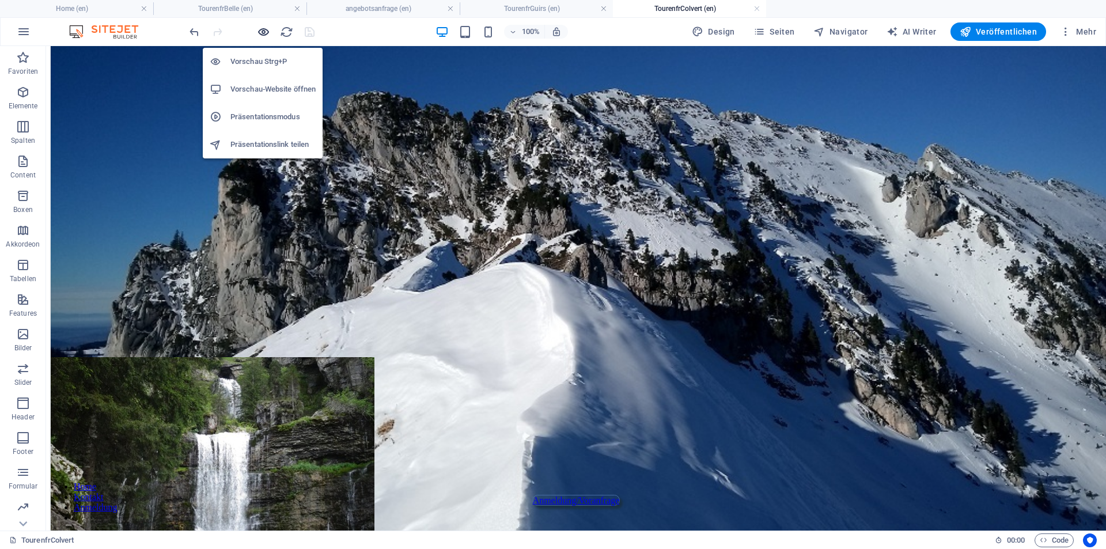
click at [267, 32] on icon "button" at bounding box center [263, 31] width 13 height 13
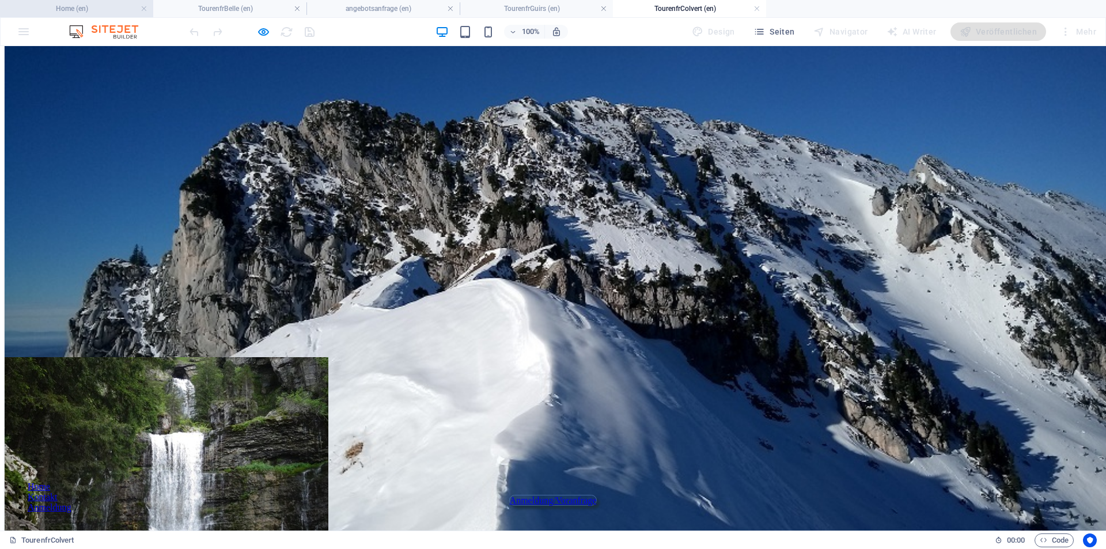
click at [102, 12] on h4 "Home (en)" at bounding box center [76, 8] width 153 height 13
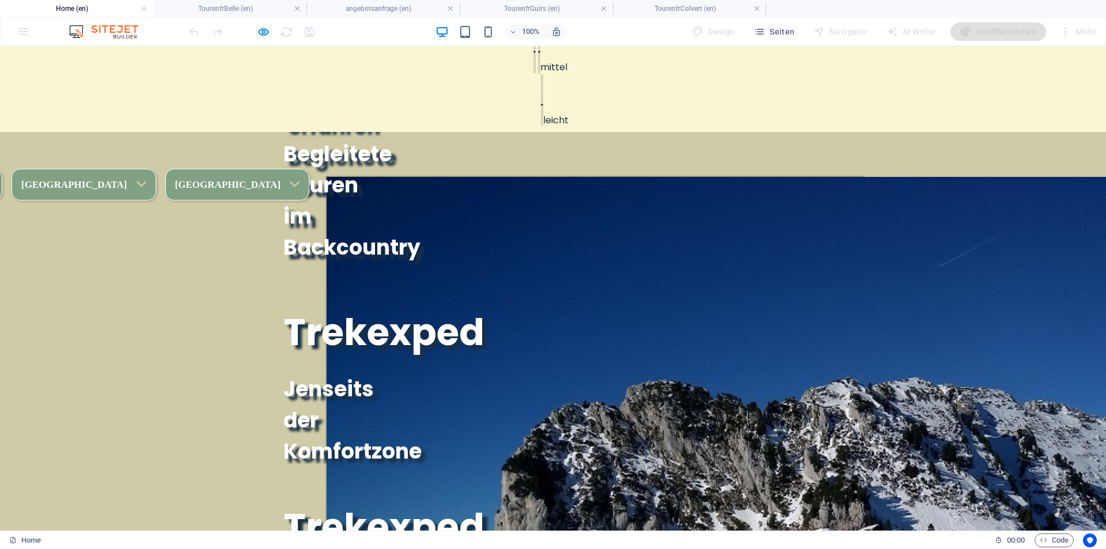
scroll to position [0, 0]
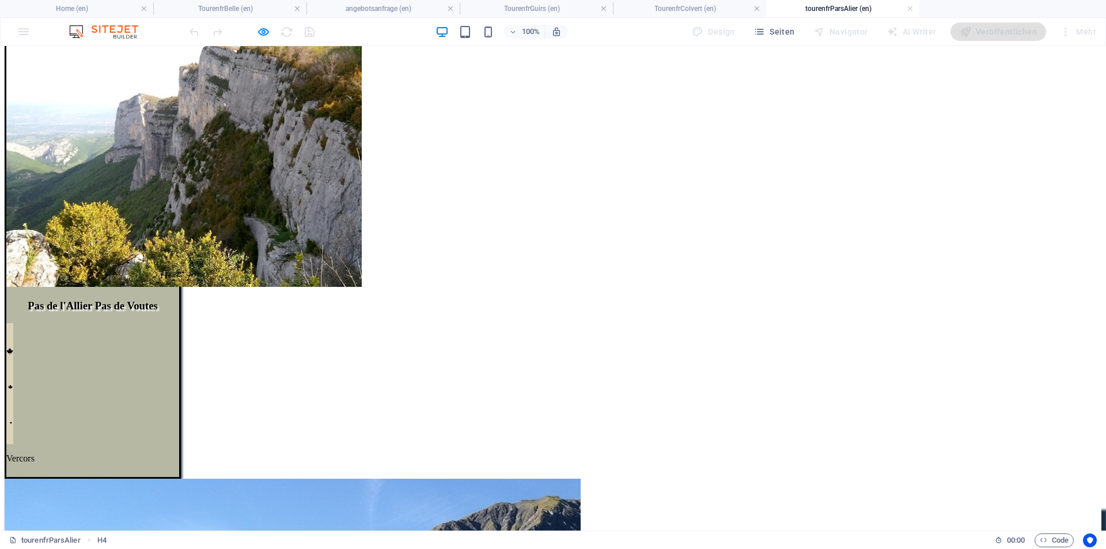
scroll to position [224, 0]
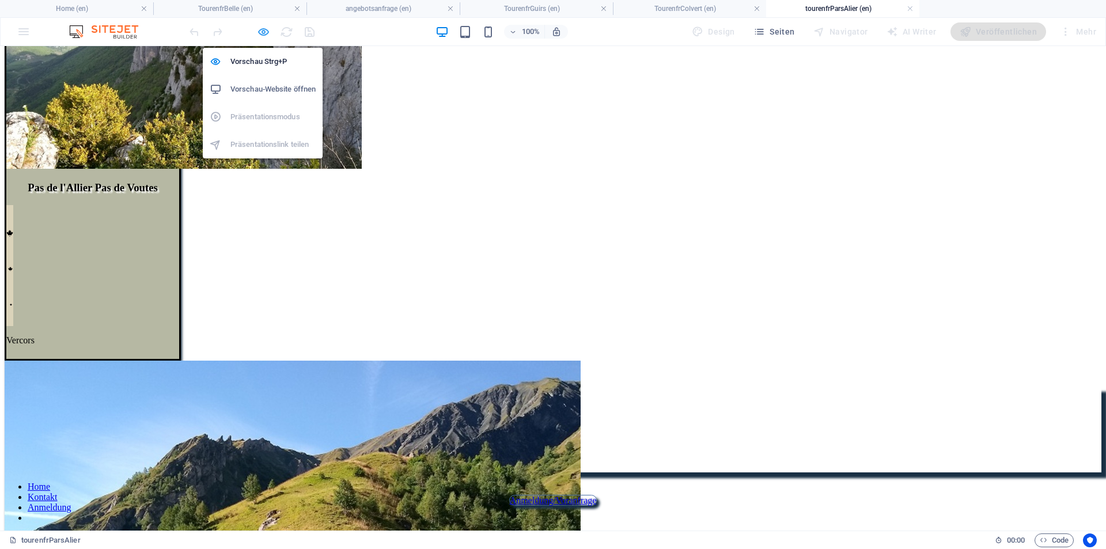
click at [263, 33] on icon "button" at bounding box center [263, 31] width 13 height 13
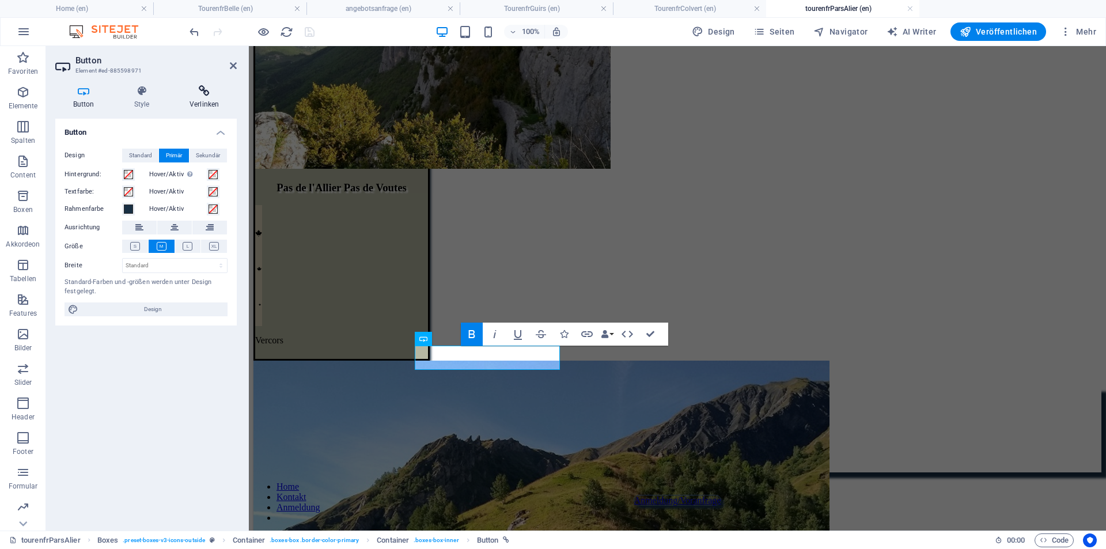
click at [200, 96] on icon at bounding box center [204, 91] width 65 height 12
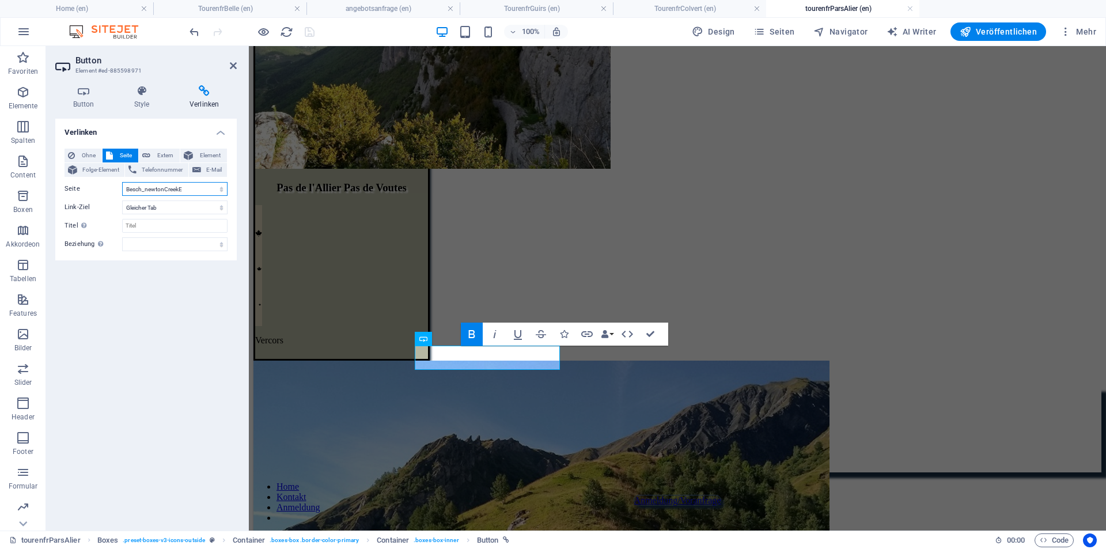
click at [211, 190] on select "Home Tourenkarte Bellefont angebotsanfrage TourenfrBelle NSLarahuraPack Tourenf…" at bounding box center [174, 189] width 105 height 14
select select "2"
click at [122, 182] on select "Home Tourenkarte Bellefont angebotsanfrage TourenfrBelle NSLarahuraPack Tourenf…" at bounding box center [174, 189] width 105 height 14
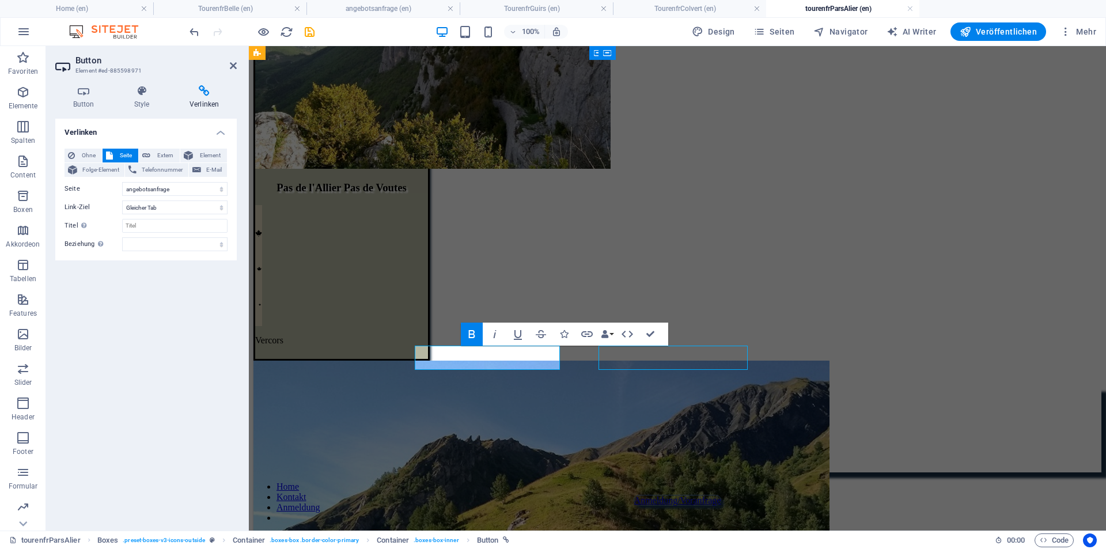
select select "14"
select select
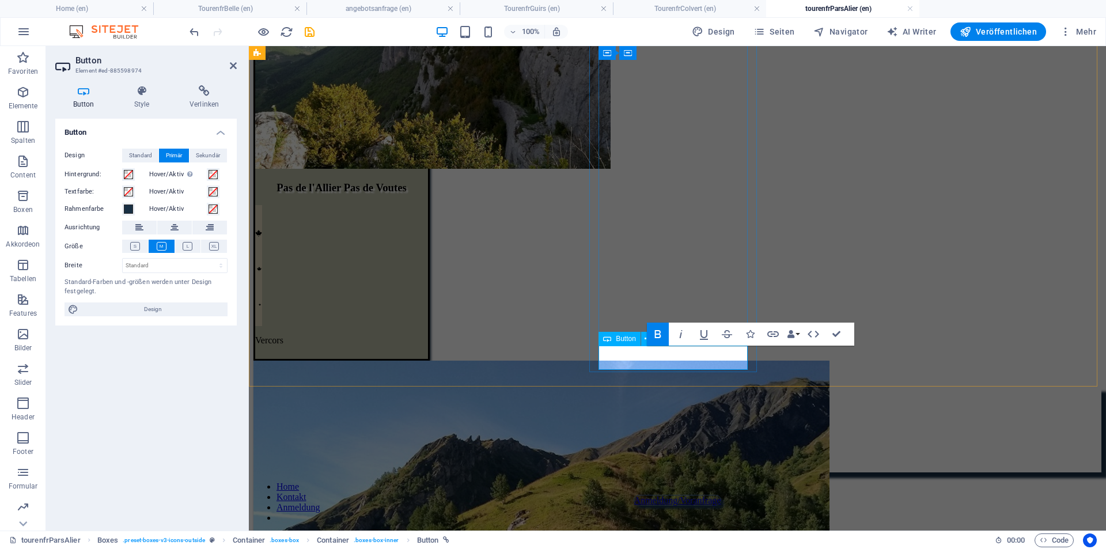
click at [200, 99] on h4 "Verlinken" at bounding box center [204, 97] width 65 height 24
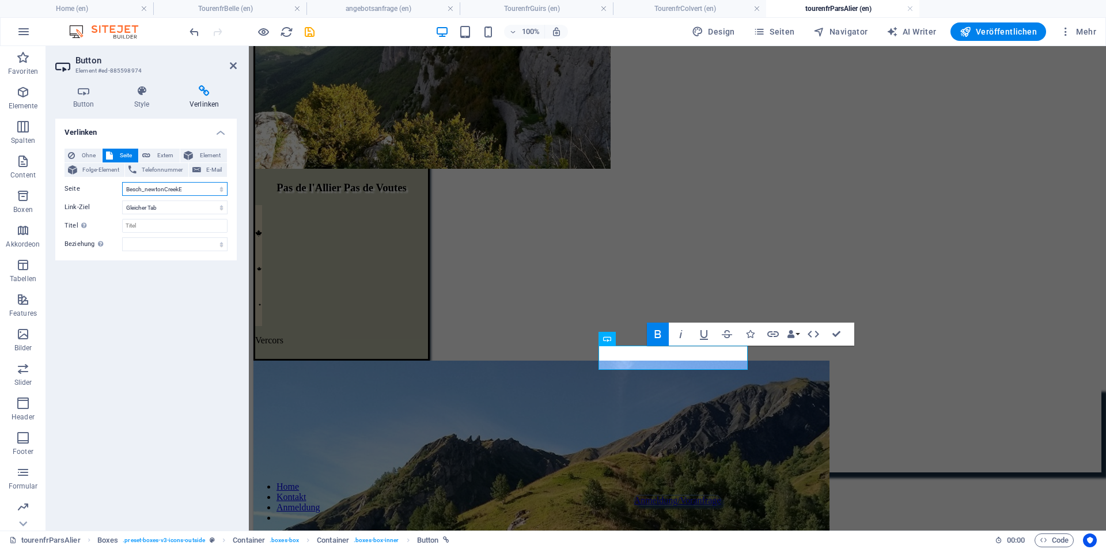
click at [163, 189] on select "Home Tourenkarte Bellefont angebotsanfrage TourenfrBelle NSLarahuraPack Tourenf…" at bounding box center [174, 189] width 105 height 14
select select "2"
click at [122, 182] on select "Home Tourenkarte Bellefont angebotsanfrage TourenfrBelle NSLarahuraPack Tourenf…" at bounding box center [174, 189] width 105 height 14
drag, startPoint x: 871, startPoint y: 361, endPoint x: 860, endPoint y: 365, distance: 12.4
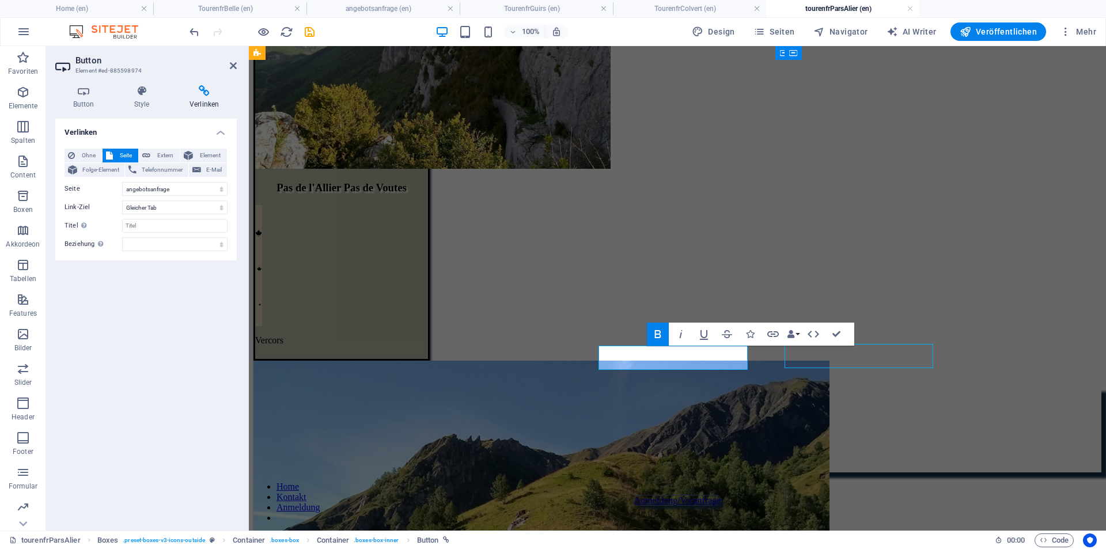
click at [1074, 359] on div "Pas de l'Allier Pas de Voutes             Vercors general: subalpin, Karst leng…" at bounding box center [677, 141] width 848 height 490
select select "px"
select select "%"
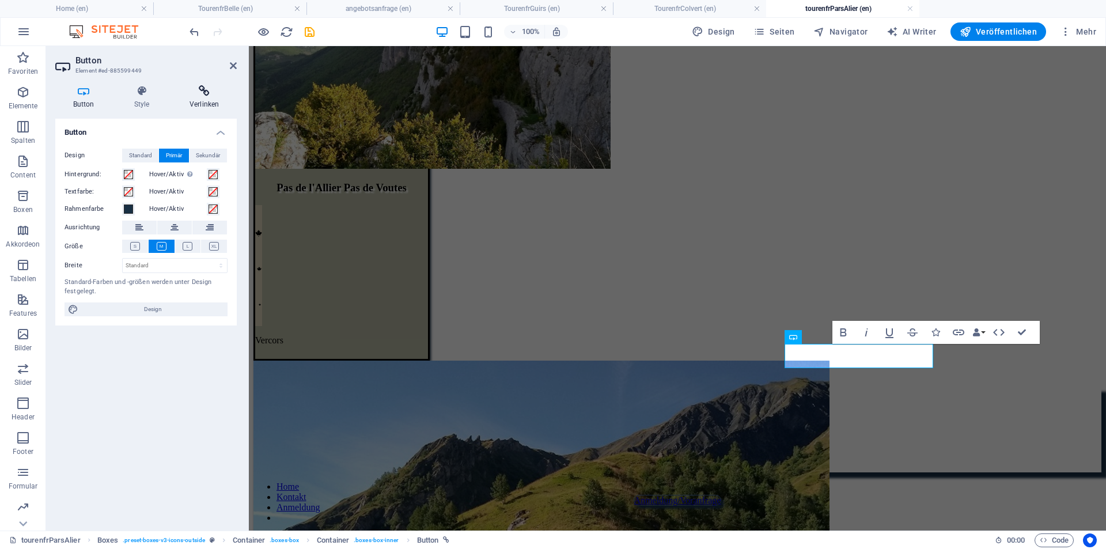
click at [208, 94] on icon at bounding box center [204, 91] width 65 height 12
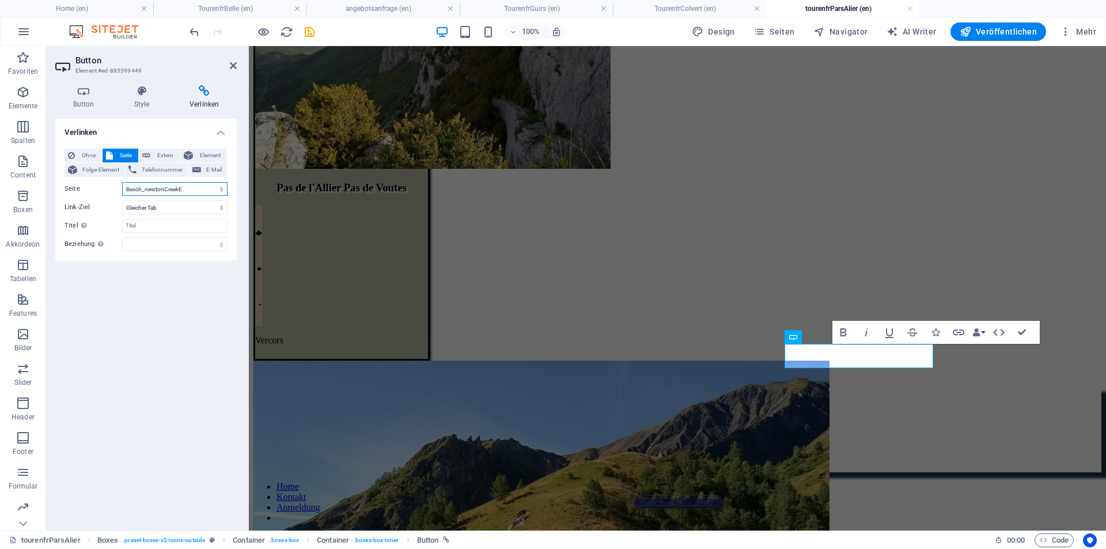
click at [196, 187] on select "Home Tourenkarte Bellefont angebotsanfrage TourenfrBelle NSLarahuraPack Tourenf…" at bounding box center [174, 189] width 105 height 14
select select "2"
click at [122, 182] on select "Home Tourenkarte Bellefont angebotsanfrage TourenfrBelle NSLarahuraPack Tourenf…" at bounding box center [174, 189] width 105 height 14
click at [323, 99] on div "Pas de l'Allier Pas de Voutes             Vercors general: subalpin, Karst leng…" at bounding box center [677, 141] width 848 height 490
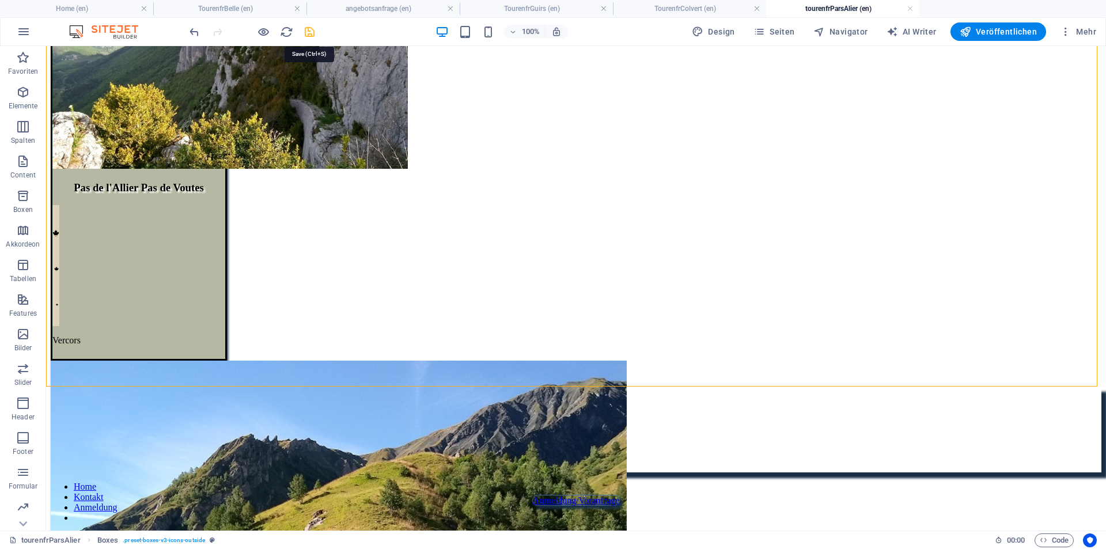
click at [308, 28] on icon "save" at bounding box center [309, 31] width 13 height 13
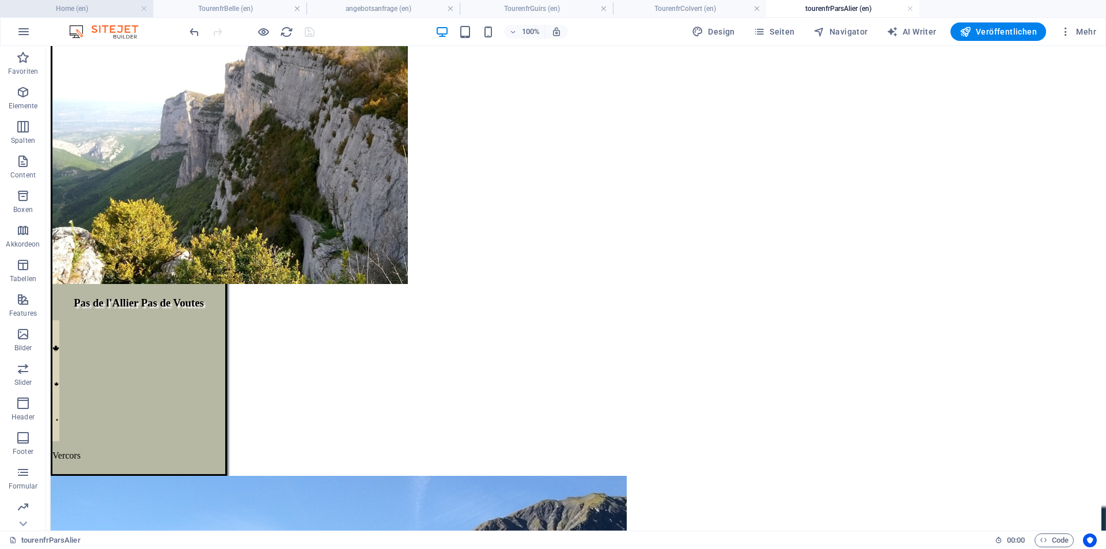
click at [105, 6] on h4 "Home (en)" at bounding box center [76, 8] width 153 height 13
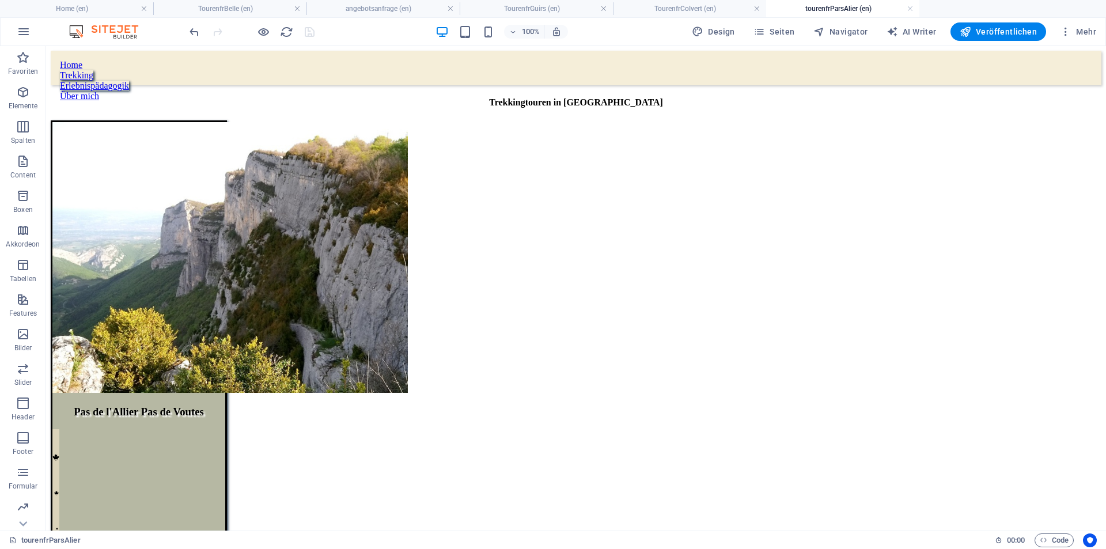
scroll to position [846, 0]
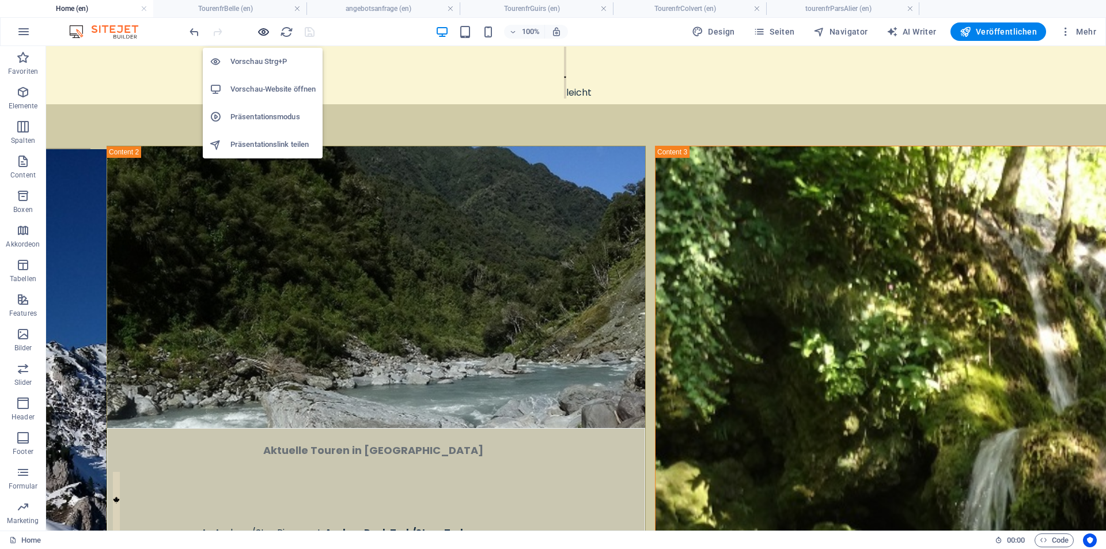
click at [261, 29] on icon "button" at bounding box center [263, 31] width 13 height 13
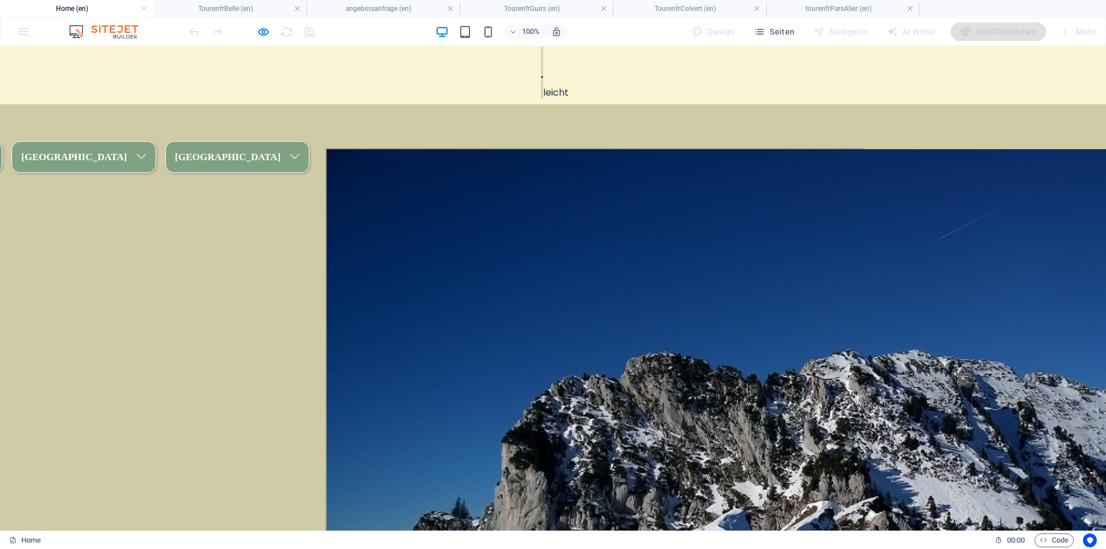
scroll to position [844, 0]
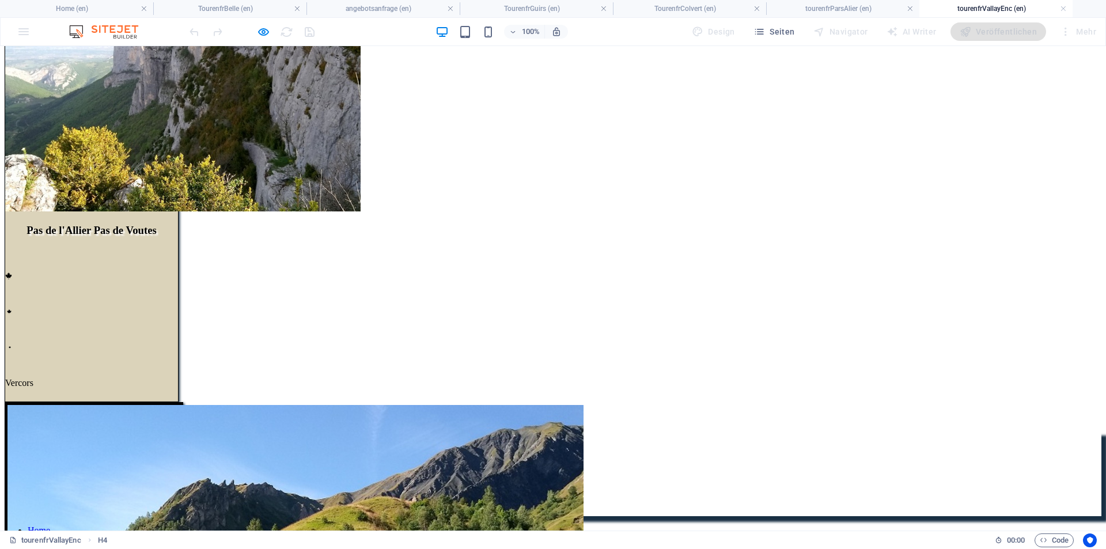
scroll to position [224, 0]
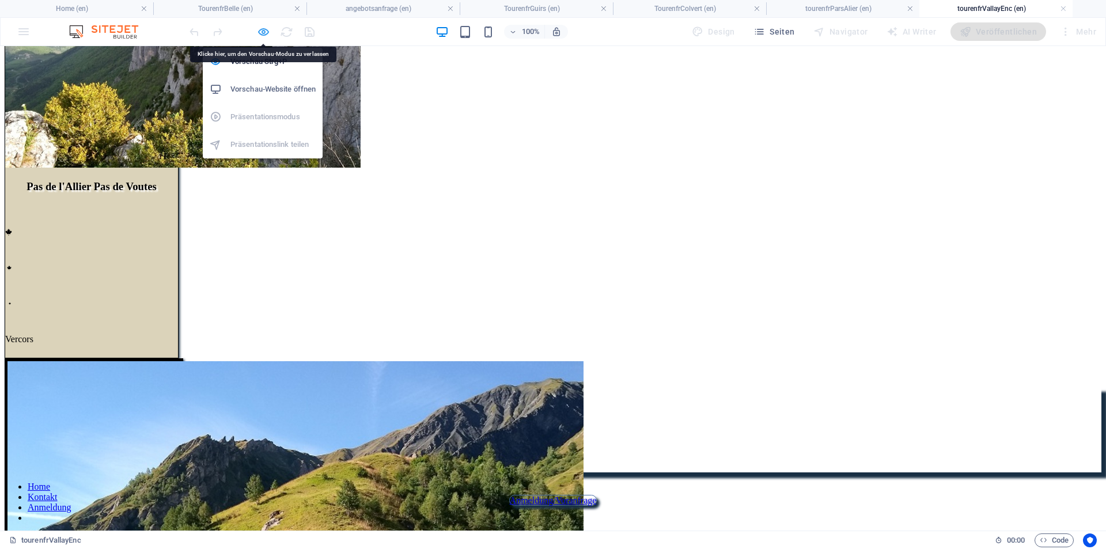
click at [267, 37] on icon "button" at bounding box center [263, 31] width 13 height 13
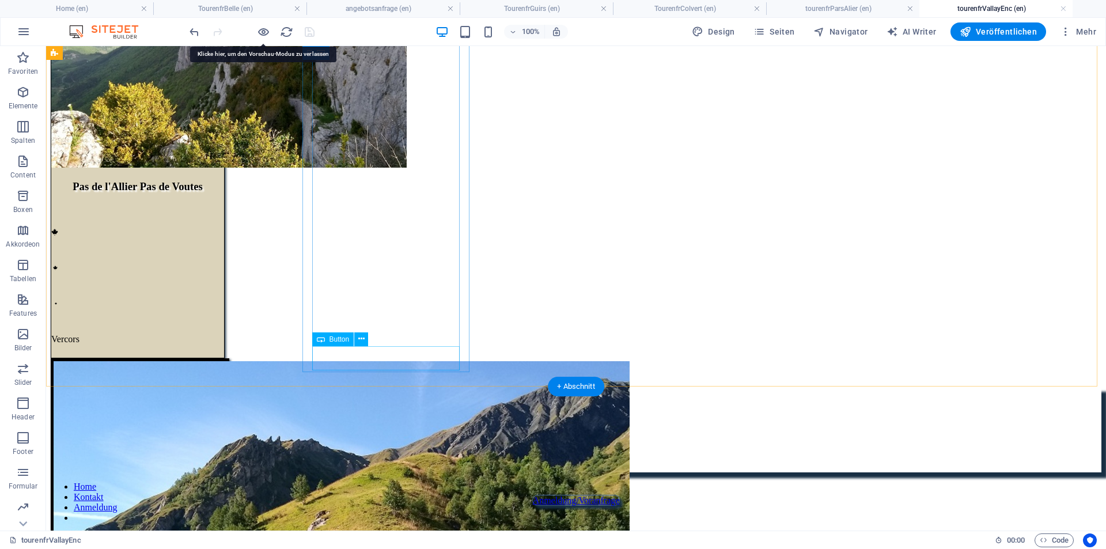
select select "14"
select select
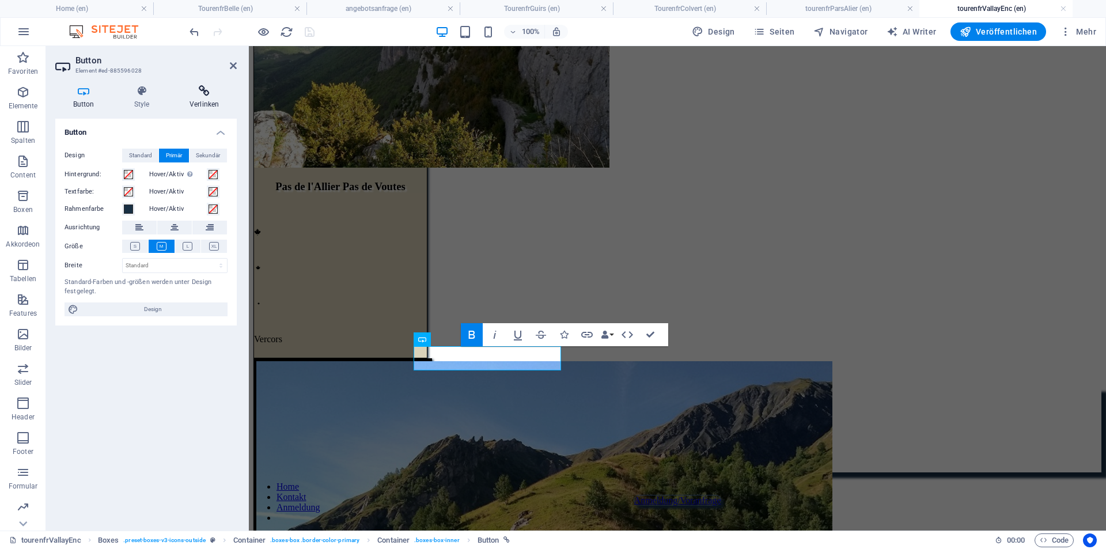
click at [205, 90] on icon at bounding box center [204, 91] width 65 height 12
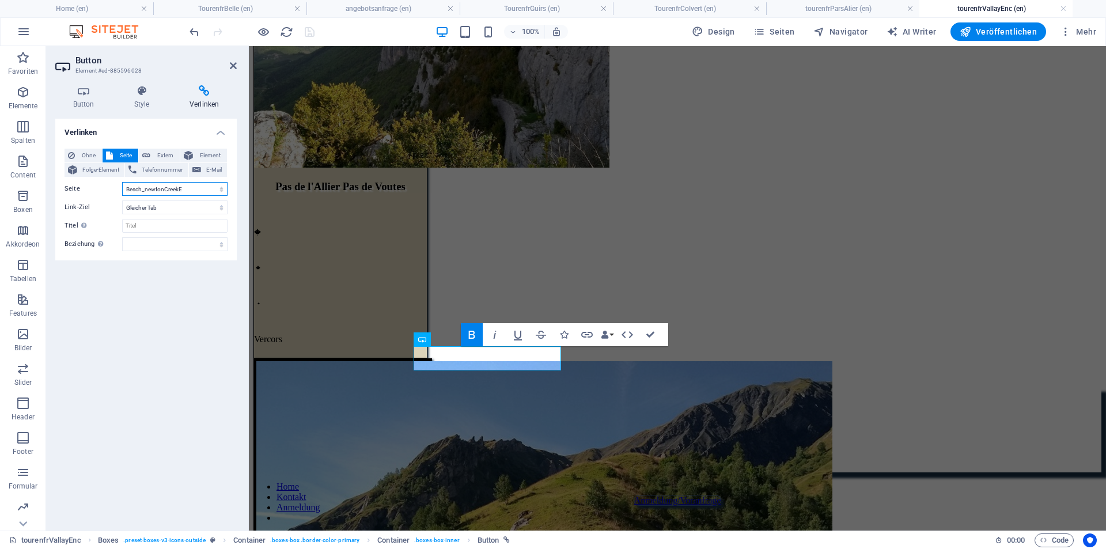
click at [181, 188] on select "Home Tourenkarte Bellefont angebotsanfrage TourenfrBelle NSLarahuraPack Tourenf…" at bounding box center [174, 189] width 105 height 14
select select "2"
click at [122, 182] on select "Home Tourenkarte Bellefont angebotsanfrage TourenfrBelle NSLarahuraPack Tourenf…" at bounding box center [174, 189] width 105 height 14
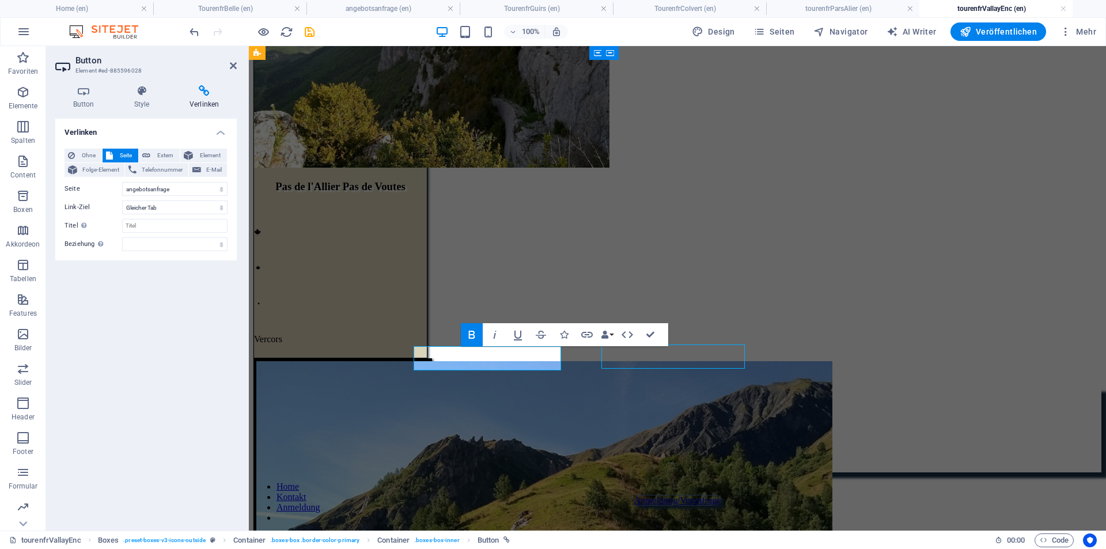
select select "14"
select select
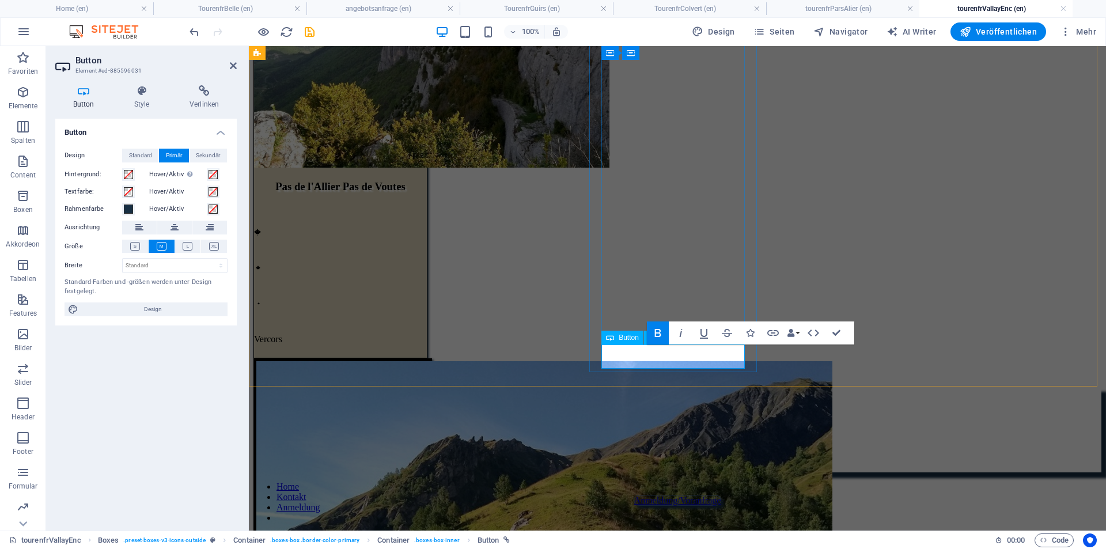
click at [196, 100] on h4 "Verlinken" at bounding box center [204, 97] width 65 height 24
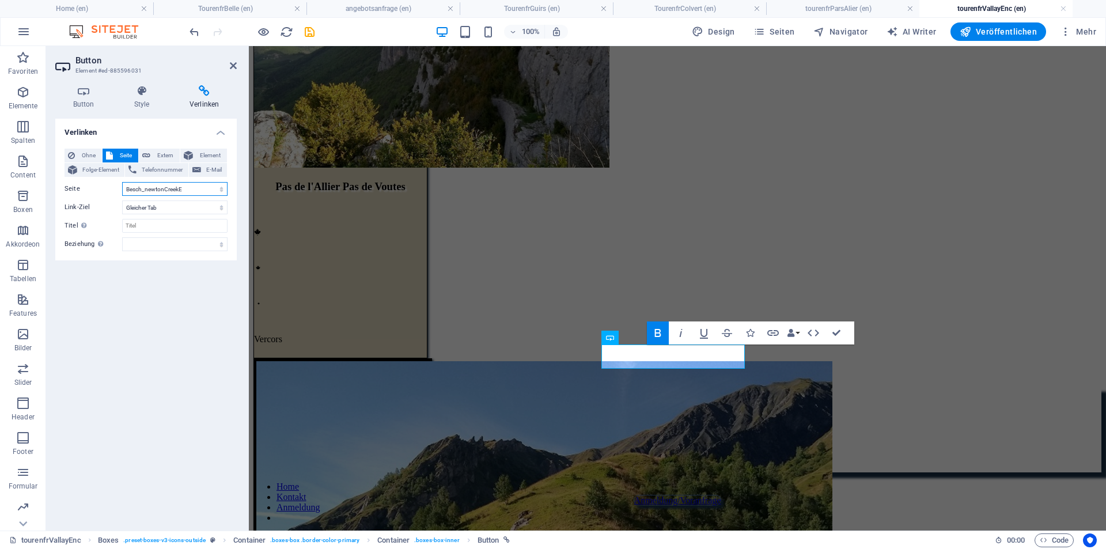
click at [173, 188] on select "Home Tourenkarte Bellefont angebotsanfrage TourenfrBelle NSLarahuraPack Tourenf…" at bounding box center [174, 189] width 105 height 14
select select "2"
click at [122, 182] on select "Home Tourenkarte Bellefont angebotsanfrage TourenfrBelle NSLarahuraPack Tourenf…" at bounding box center [174, 189] width 105 height 14
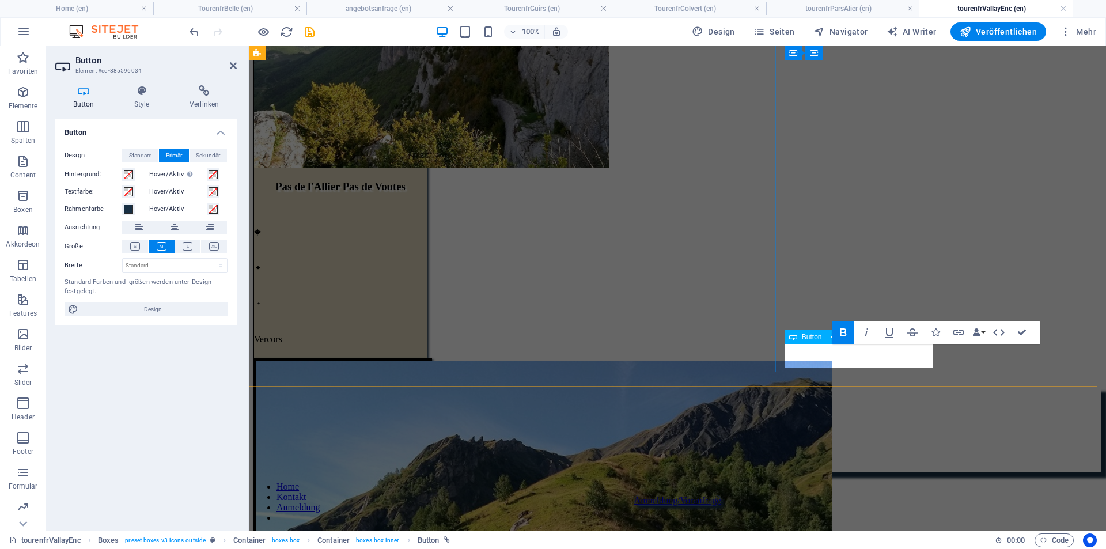
click at [207, 98] on h4 "Verlinken" at bounding box center [204, 97] width 65 height 24
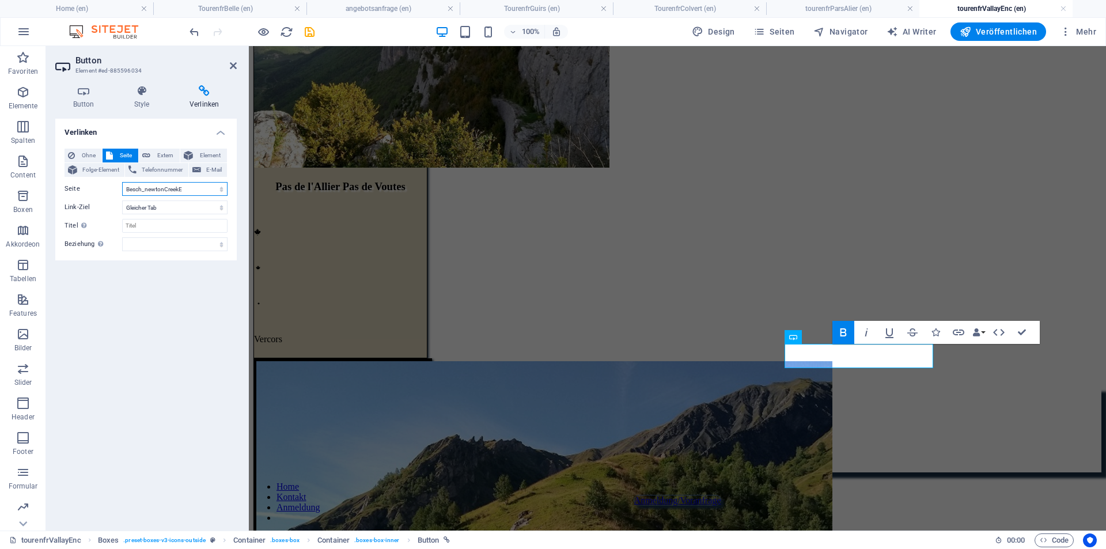
click at [188, 188] on select "Home Tourenkarte Bellefont angebotsanfrage TourenfrBelle NSLarahuraPack Tourenf…" at bounding box center [174, 189] width 105 height 14
select select "2"
click at [122, 182] on select "Home Tourenkarte Bellefont angebotsanfrage TourenfrBelle NSLarahuraPack Tourenf…" at bounding box center [174, 189] width 105 height 14
drag, startPoint x: 295, startPoint y: 95, endPoint x: 497, endPoint y: 90, distance: 201.7
click at [499, 96] on div "Pas de l'Allier Pas de Voutes             Vercors general: subalpin, Karst leng…" at bounding box center [677, 141] width 848 height 490
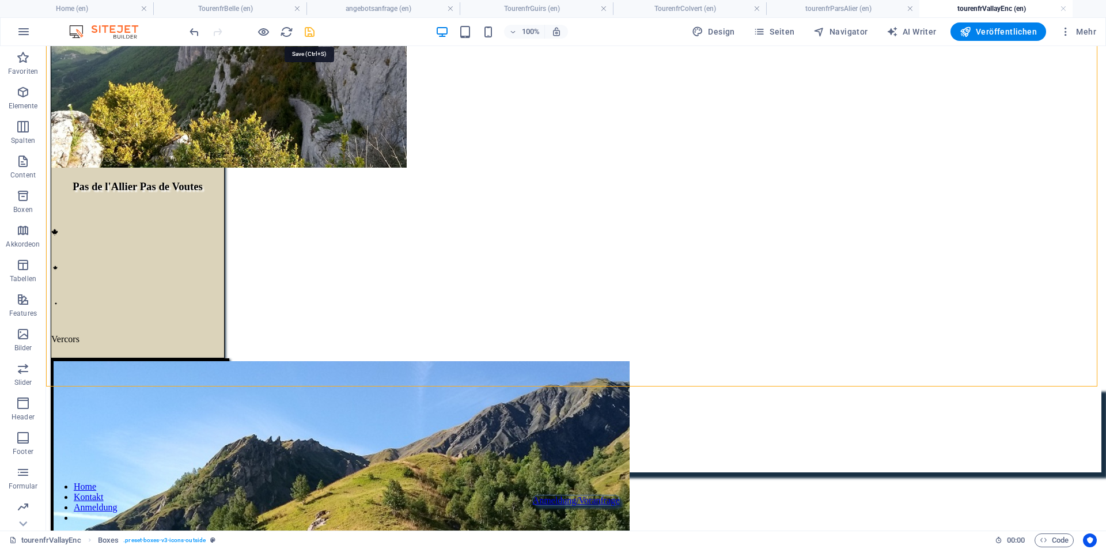
click at [310, 33] on icon "save" at bounding box center [309, 31] width 13 height 13
click at [310, 33] on div at bounding box center [251, 31] width 129 height 18
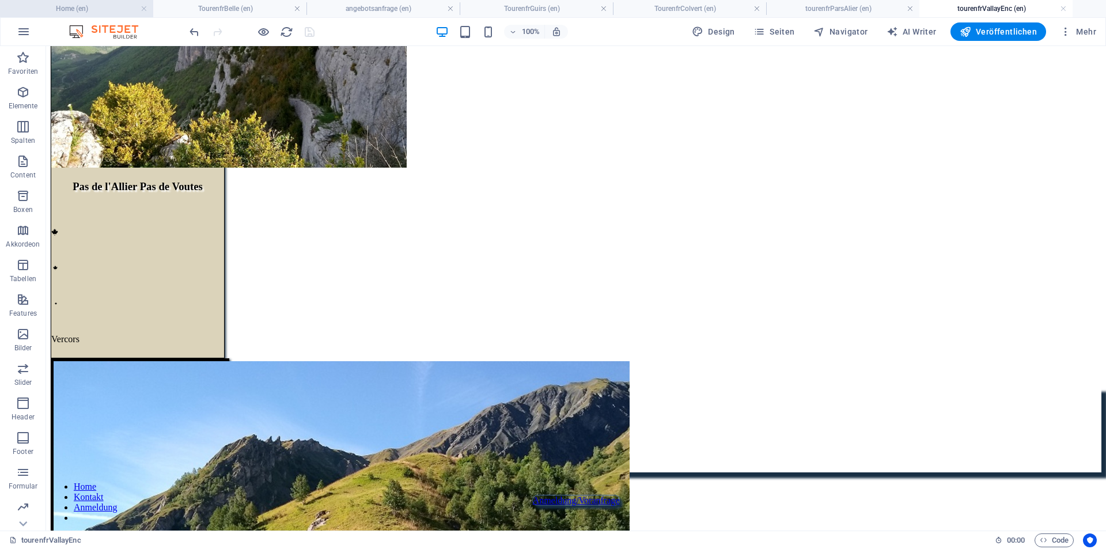
click at [112, 6] on h4 "Home (en)" at bounding box center [76, 8] width 153 height 13
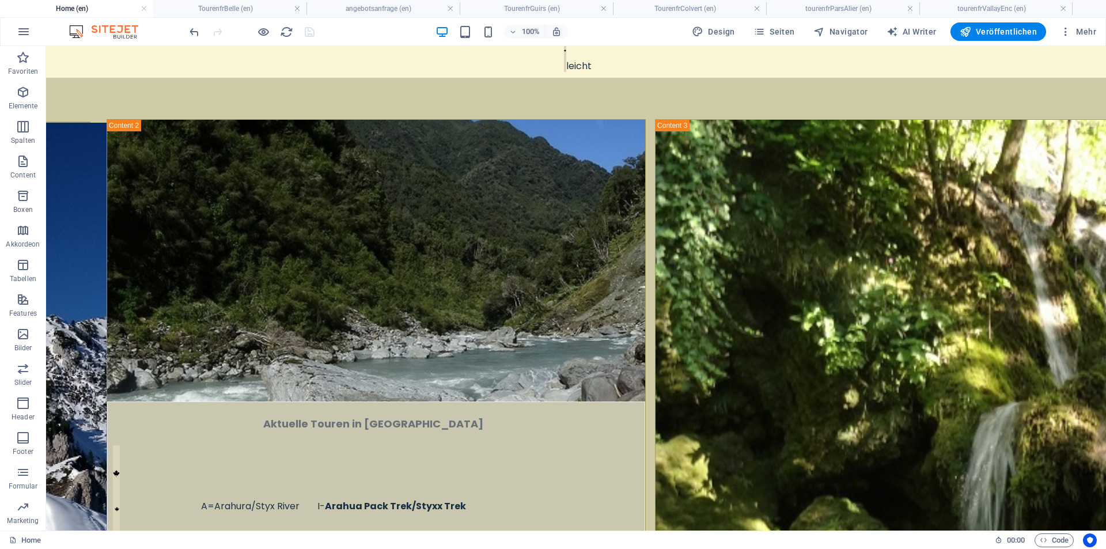
scroll to position [0, 0]
click at [982, 12] on h4 "tourenfrVallayEnc (en)" at bounding box center [995, 8] width 153 height 13
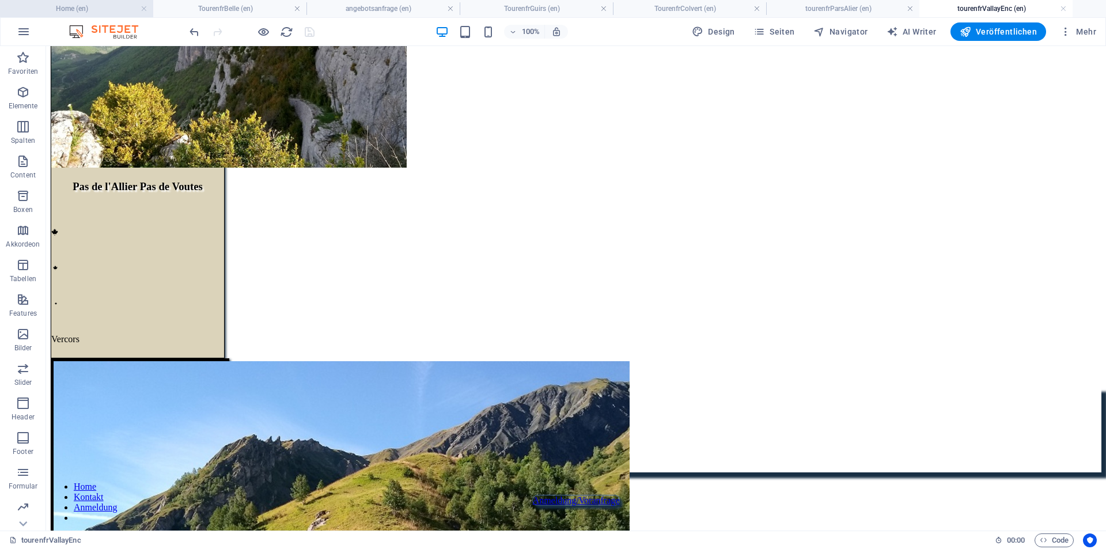
click at [98, 11] on h4 "Home (en)" at bounding box center [76, 8] width 153 height 13
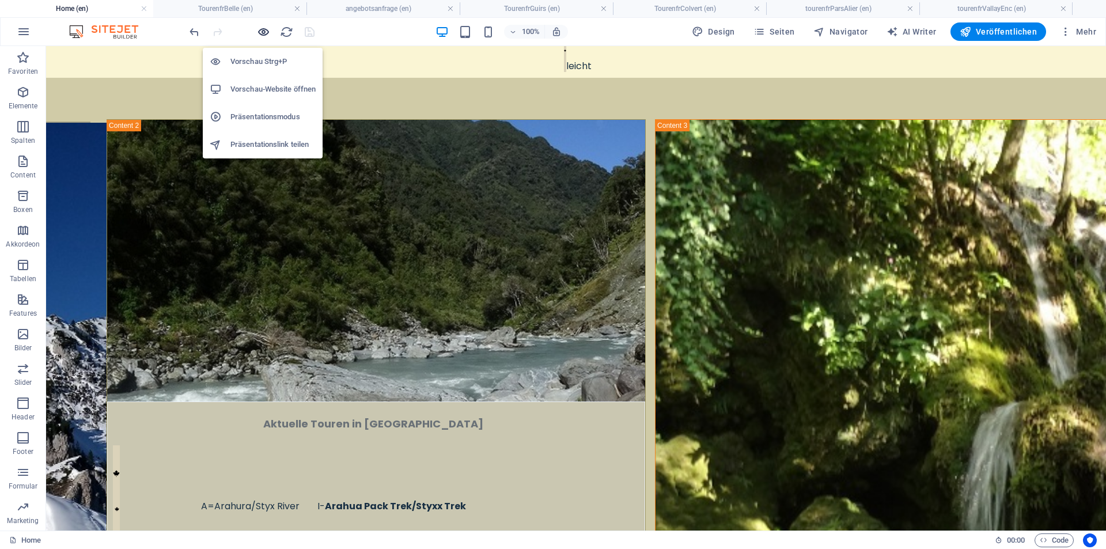
click at [264, 33] on icon "button" at bounding box center [263, 31] width 13 height 13
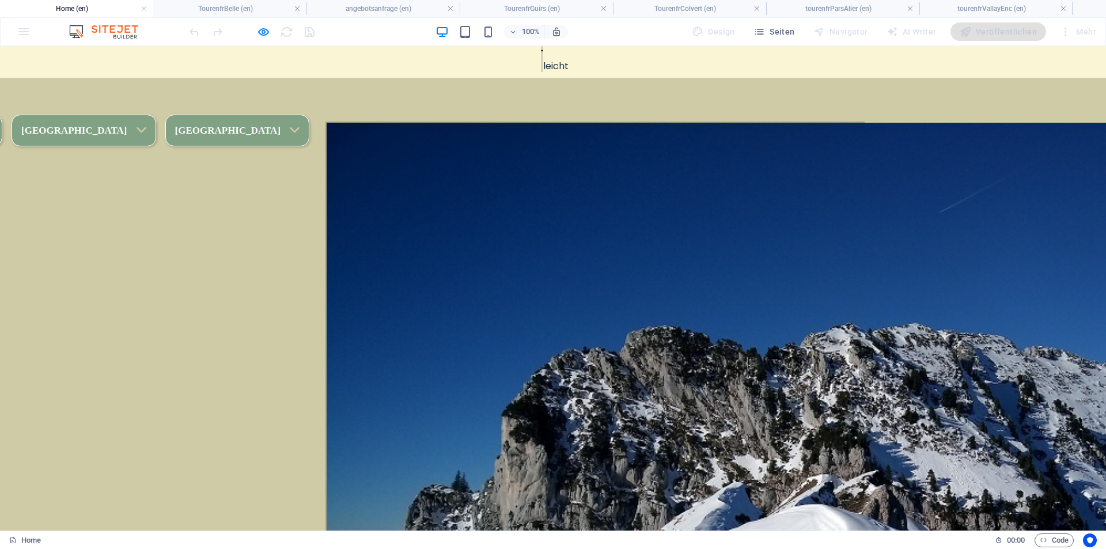
scroll to position [871, 0]
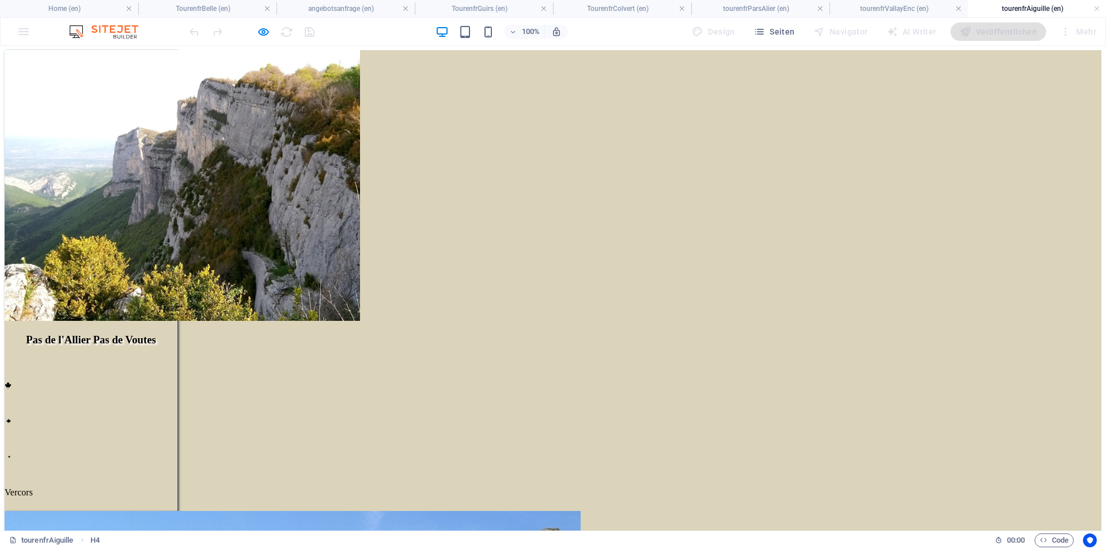
scroll to position [224, 0]
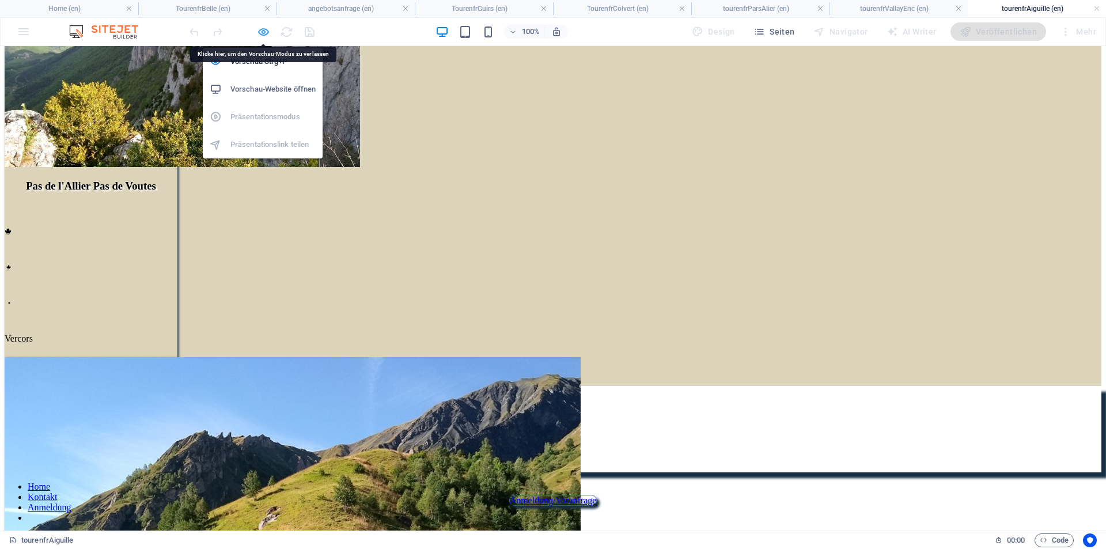
click at [259, 28] on icon "button" at bounding box center [263, 31] width 13 height 13
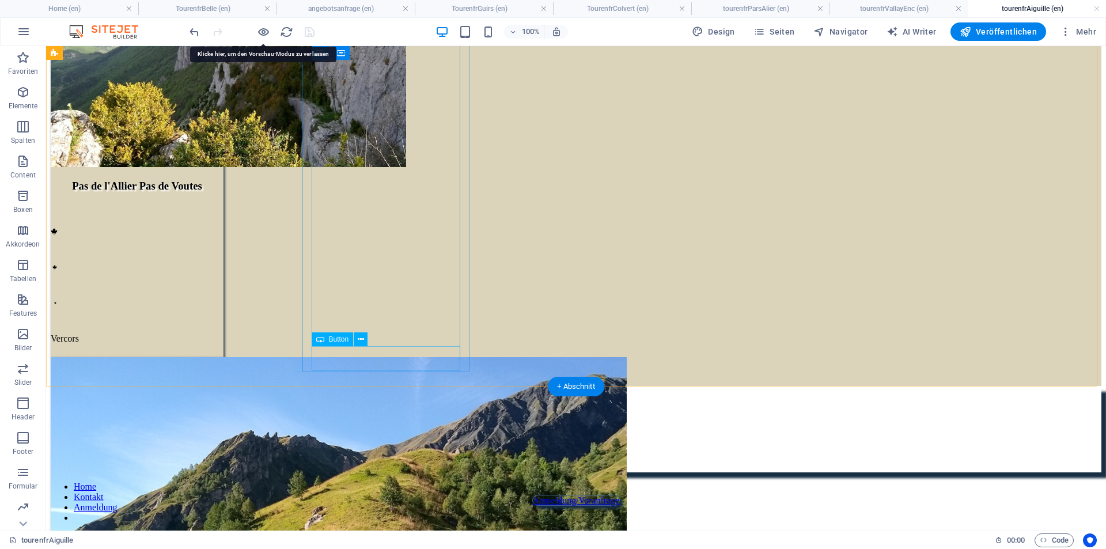
select select "14"
select select
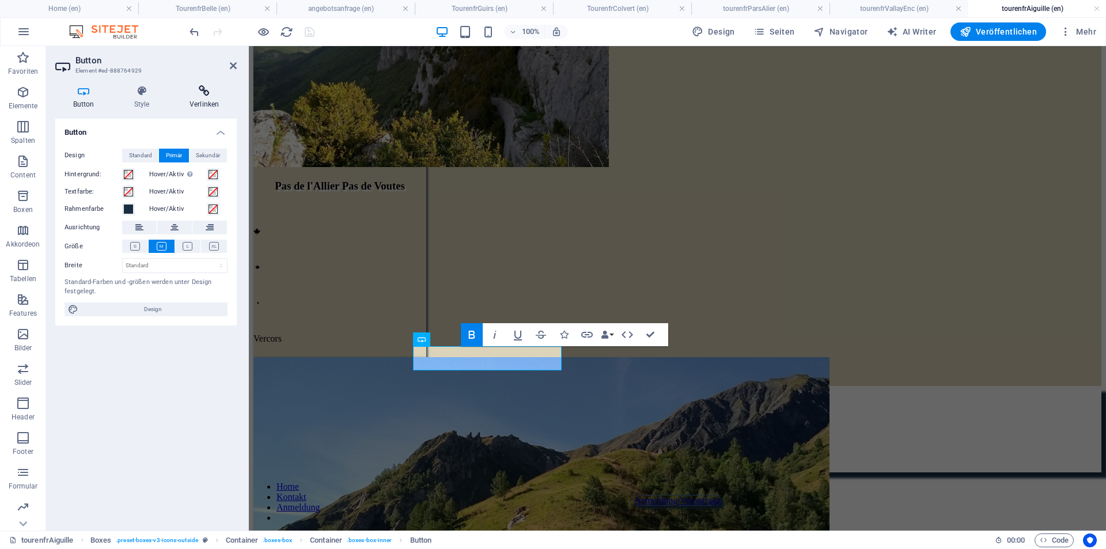
click at [202, 88] on icon at bounding box center [204, 91] width 65 height 12
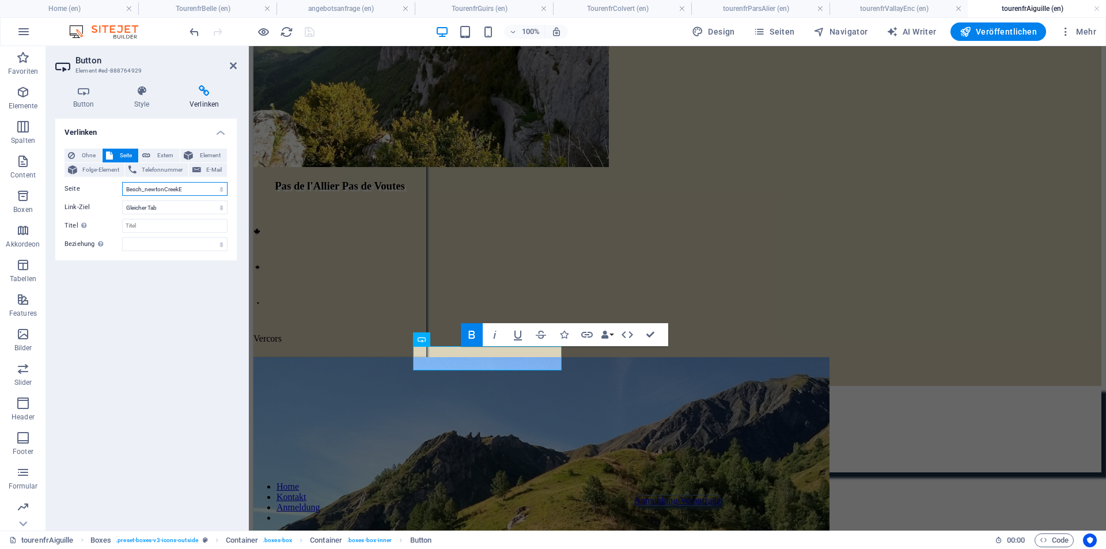
click at [188, 193] on select "Home Tourenkarte Bellefont angebotsanfrage TourenfrBelle NSLarahuraPack Tourenf…" at bounding box center [174, 189] width 105 height 14
select select "2"
click at [122, 182] on select "Home Tourenkarte Bellefont angebotsanfrage TourenfrBelle NSLarahuraPack Tourenf…" at bounding box center [174, 189] width 105 height 14
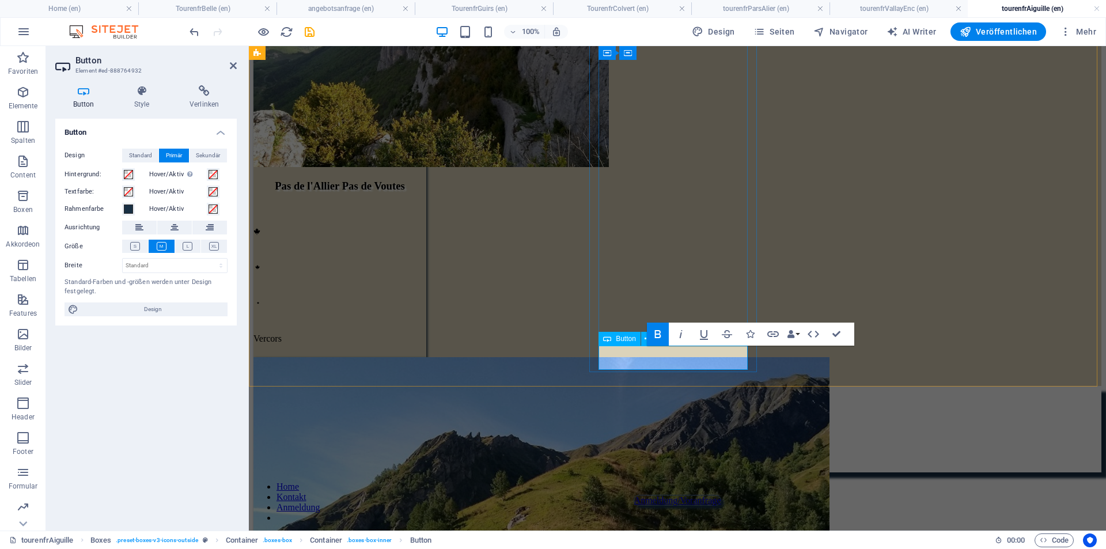
click at [207, 94] on icon at bounding box center [204, 91] width 65 height 12
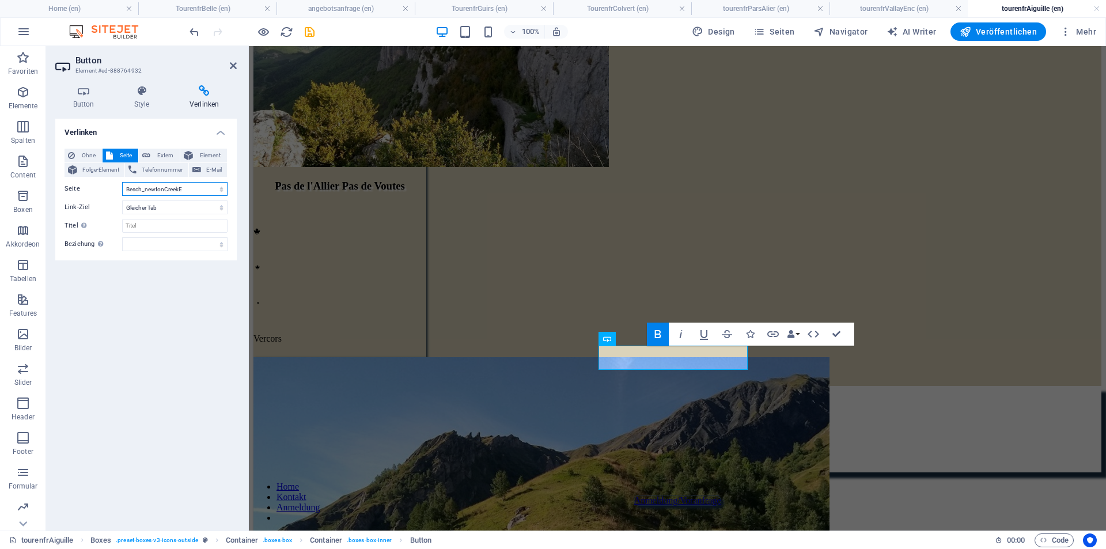
click at [163, 190] on select "Home Tourenkarte Bellefont angebotsanfrage TourenfrBelle NSLarahuraPack Tourenf…" at bounding box center [174, 189] width 105 height 14
select select "2"
click at [122, 182] on select "Home Tourenkarte Bellefont angebotsanfrage TourenfrBelle NSLarahuraPack Tourenf…" at bounding box center [174, 189] width 105 height 14
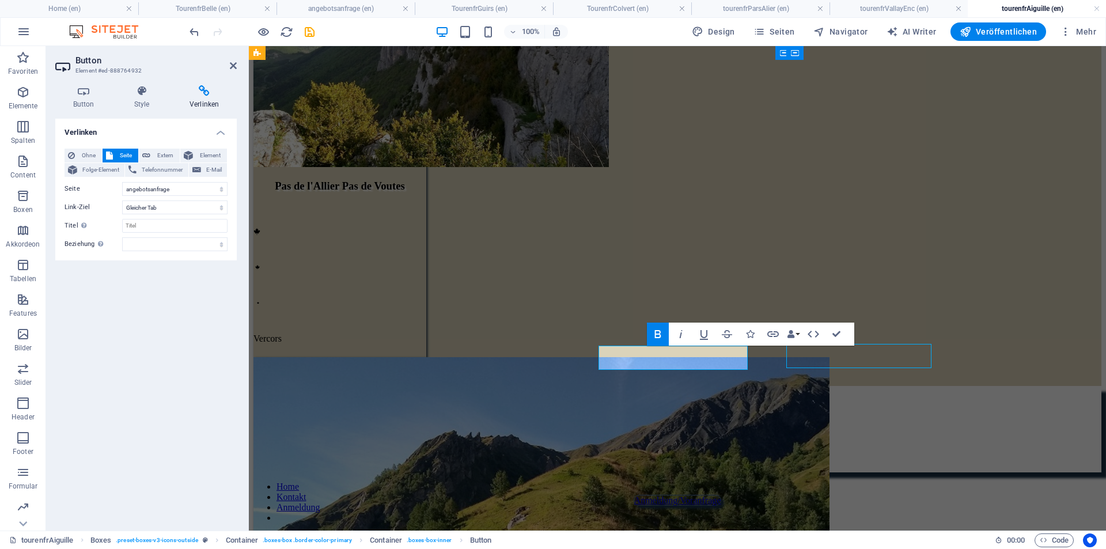
select select "14"
select select
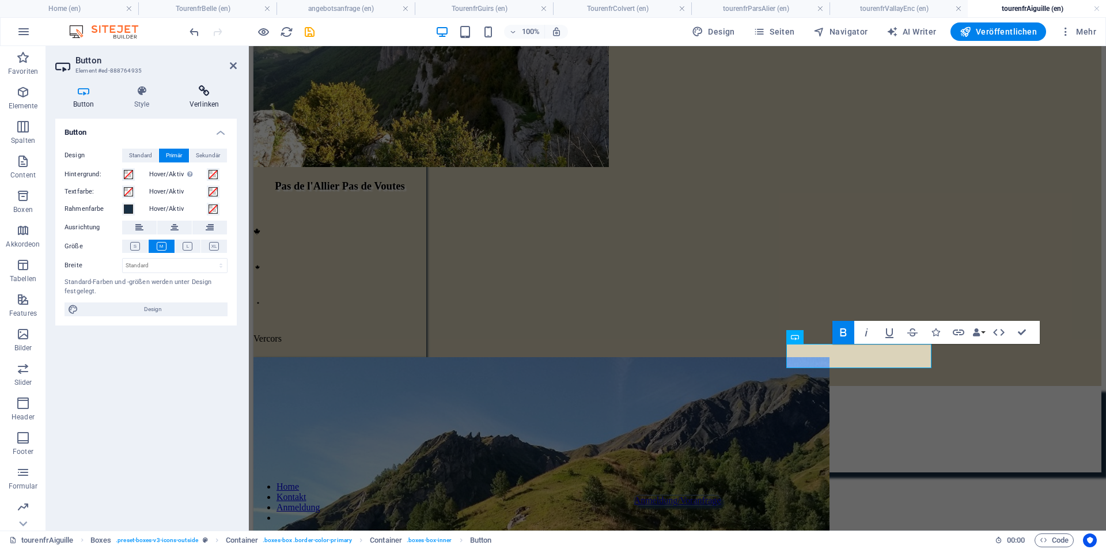
click at [211, 97] on h4 "Verlinken" at bounding box center [204, 97] width 65 height 24
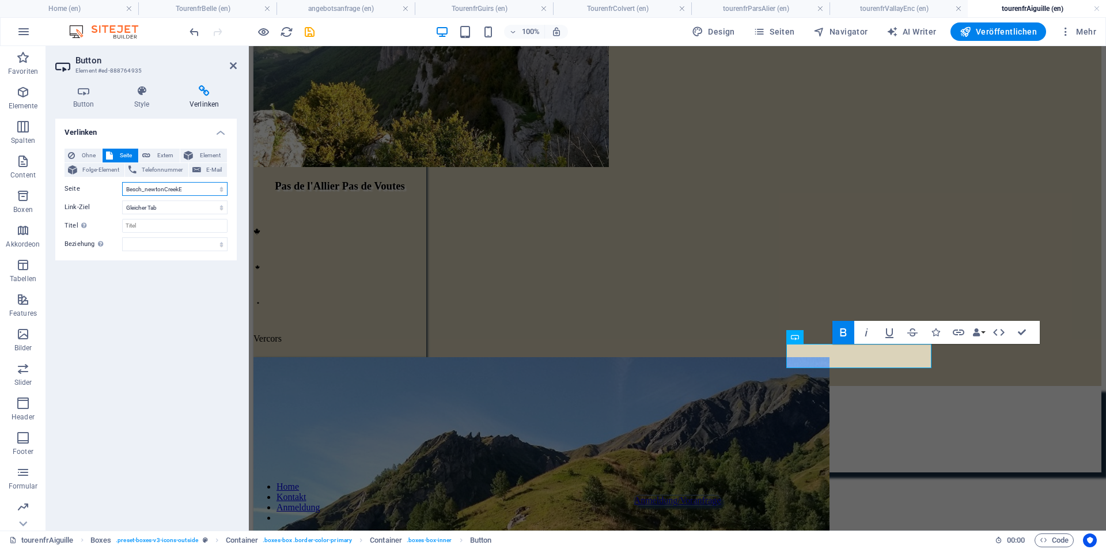
click at [178, 187] on select "Home Tourenkarte Bellefont angebotsanfrage TourenfrBelle NSLarahuraPack Tourenf…" at bounding box center [174, 189] width 105 height 14
select select "2"
click at [122, 182] on select "Home Tourenkarte Bellefont angebotsanfrage TourenfrBelle NSLarahuraPack Tourenf…" at bounding box center [174, 189] width 105 height 14
drag, startPoint x: 298, startPoint y: 187, endPoint x: 487, endPoint y: 151, distance: 192.4
click at [501, 185] on div "Pas de l'Allier Pas de Voutes             Vercors general: subalpin, Karst leng…" at bounding box center [677, 141] width 848 height 490
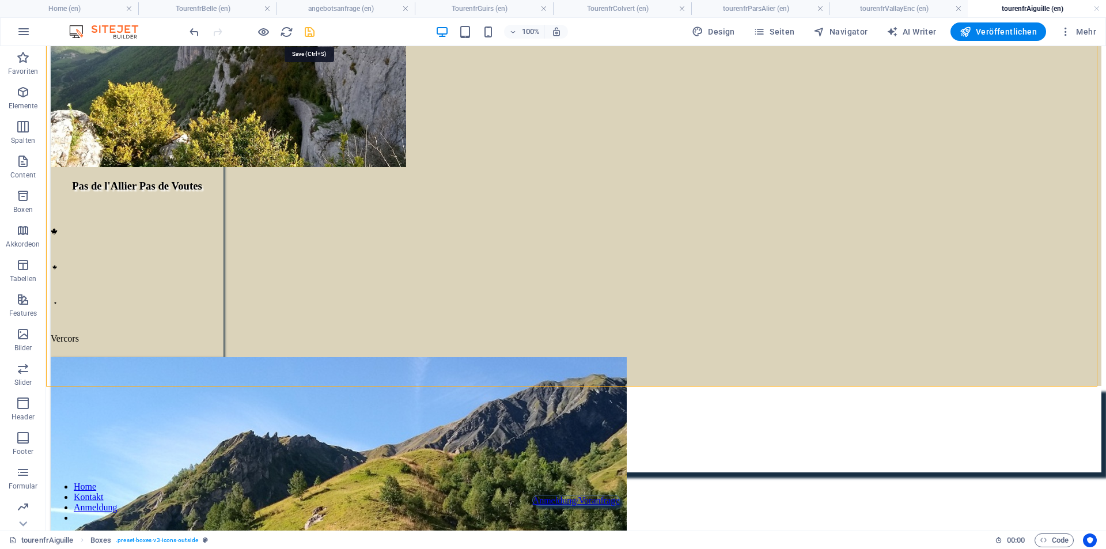
click at [310, 31] on icon "save" at bounding box center [309, 31] width 13 height 13
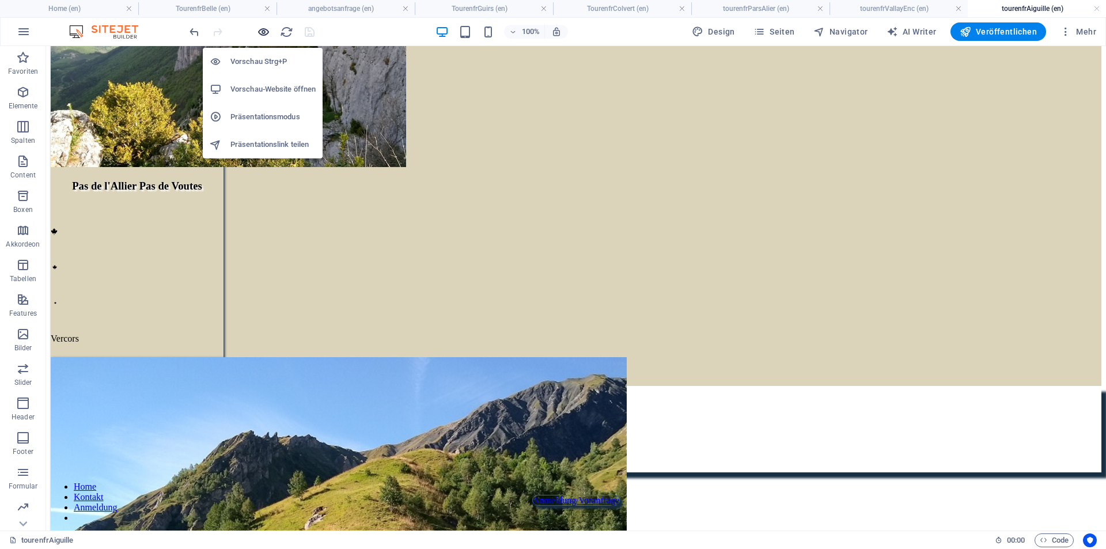
click at [266, 31] on icon "button" at bounding box center [263, 31] width 13 height 13
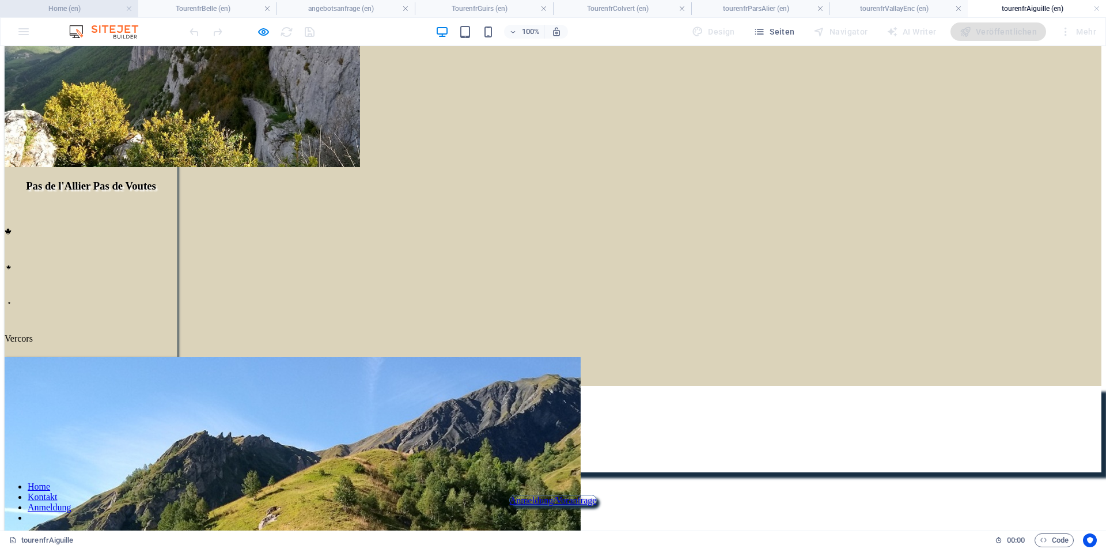
click at [97, 3] on h4 "Home (en)" at bounding box center [69, 8] width 138 height 13
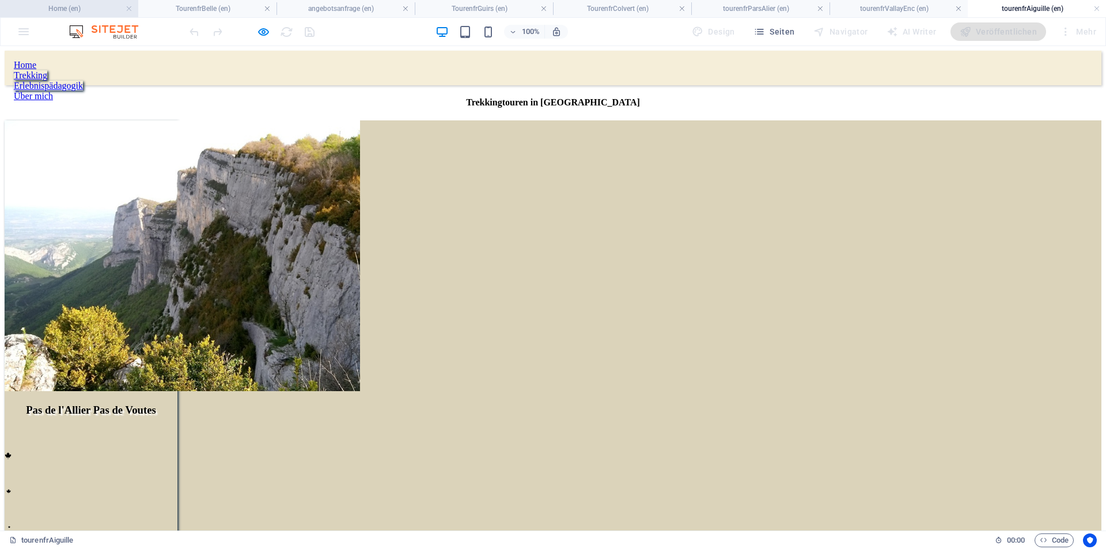
scroll to position [898, 0]
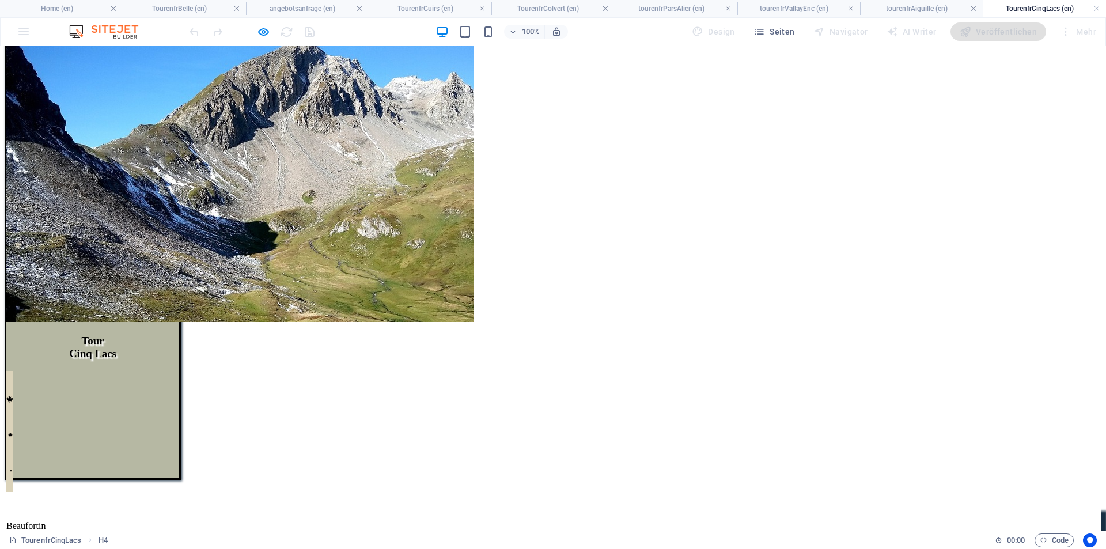
scroll to position [224, 0]
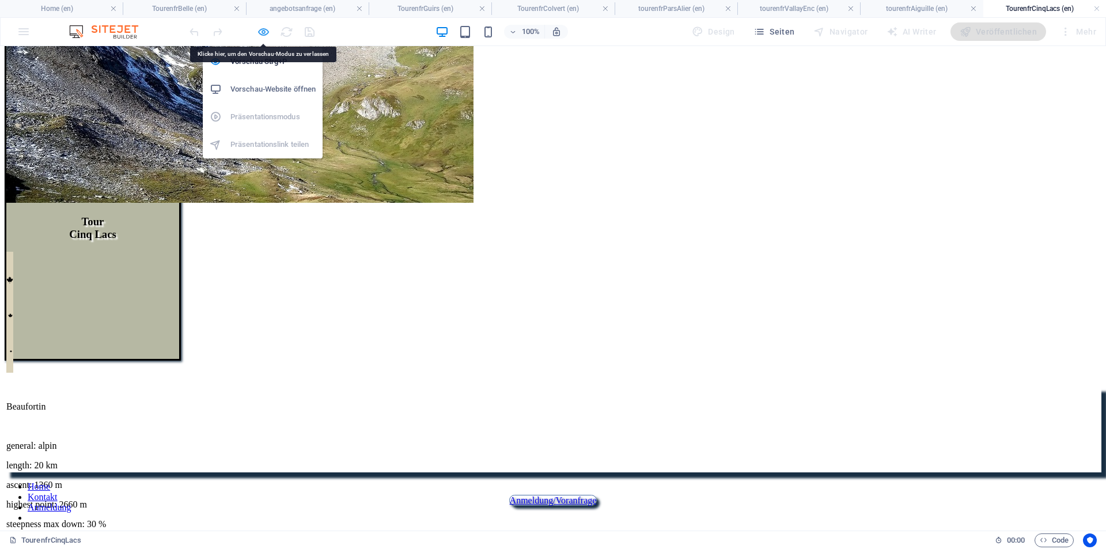
click at [263, 32] on icon "button" at bounding box center [263, 31] width 13 height 13
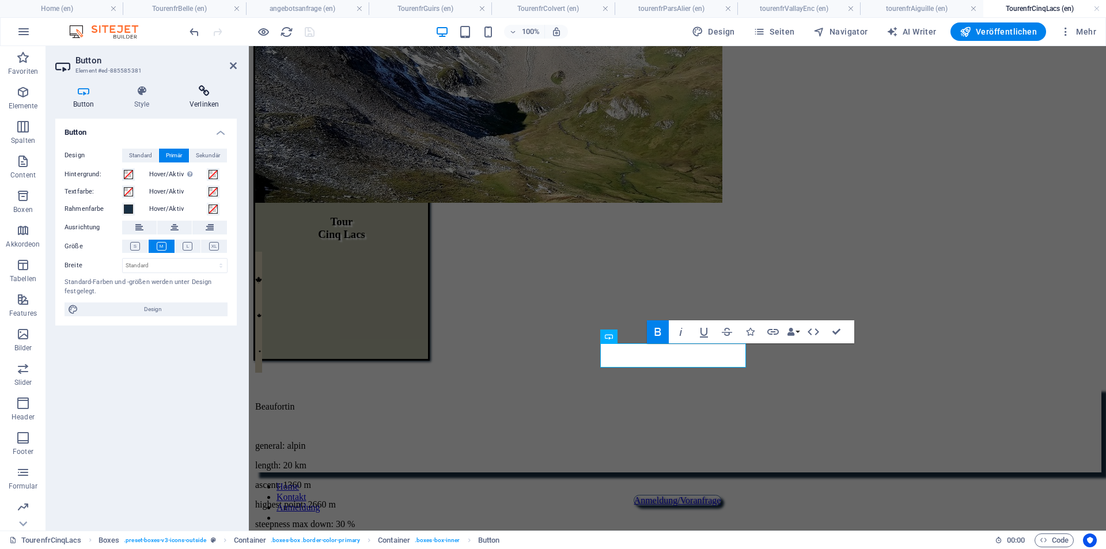
click at [202, 90] on icon at bounding box center [204, 91] width 65 height 12
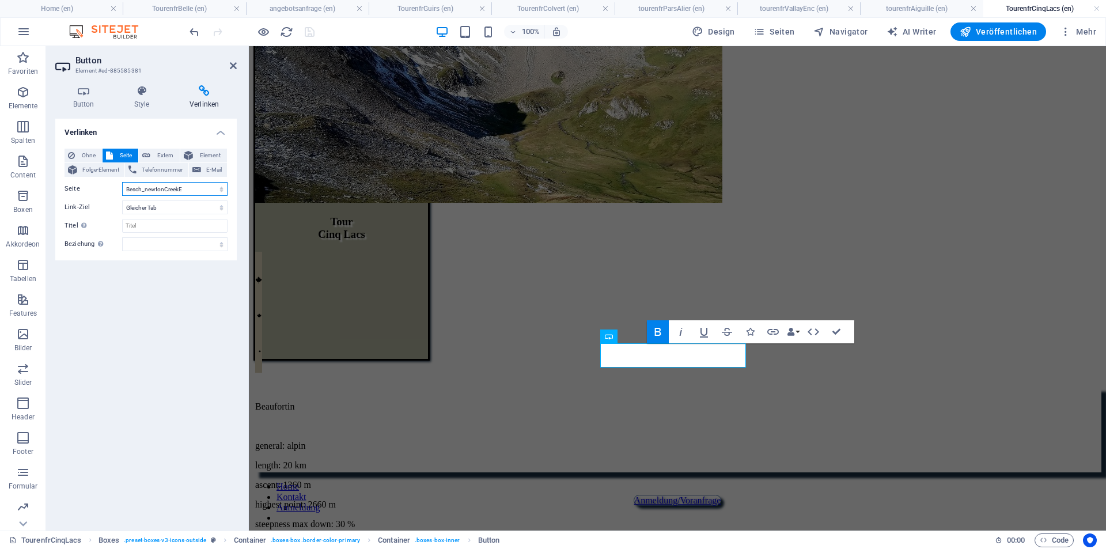
click at [185, 192] on select "Home Tourenkarte Bellefont angebotsanfrage TourenfrBelle NSLarahuraPack Tourenf…" at bounding box center [174, 189] width 105 height 14
select select "2"
click at [122, 182] on select "Home Tourenkarte Bellefont angebotsanfrage TourenfrBelle NSLarahuraPack Tourenf…" at bounding box center [174, 189] width 105 height 14
click at [608, 96] on div "Tour Cinq Lacs             Beaufortin general: alpin length: 20 km ascent: 1360…" at bounding box center [677, 141] width 848 height 490
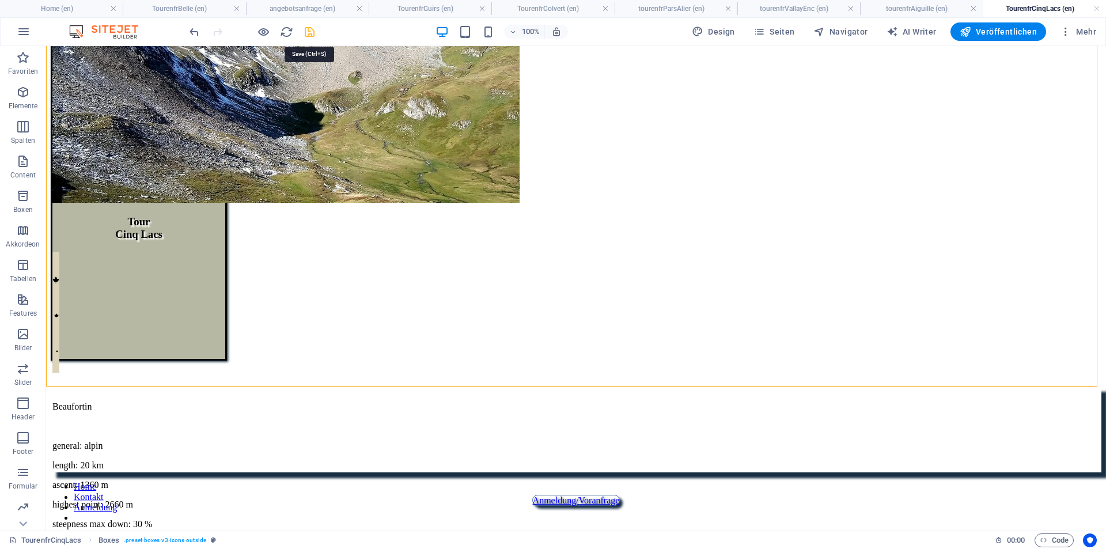
click at [313, 33] on icon "save" at bounding box center [309, 31] width 13 height 13
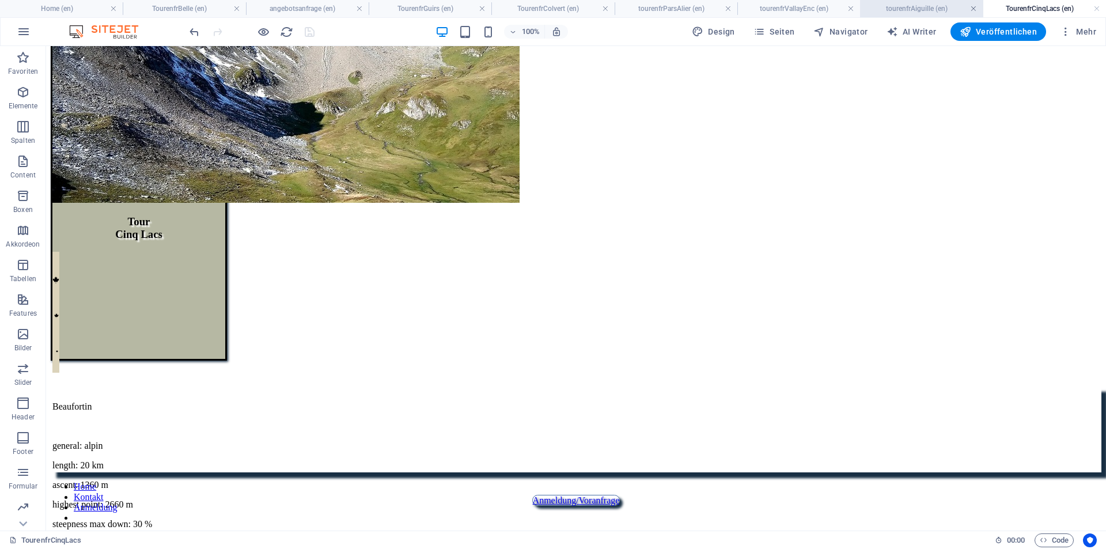
click at [972, 6] on link at bounding box center [973, 8] width 7 height 11
drag, startPoint x: 961, startPoint y: 10, endPoint x: 915, endPoint y: 19, distance: 46.9
click at [957, 9] on link at bounding box center [958, 8] width 7 height 11
drag, startPoint x: 957, startPoint y: 9, endPoint x: 948, endPoint y: 12, distance: 9.1
click at [915, 9] on h4 "tourenfrParsAlier (en)" at bounding box center [842, 8] width 153 height 13
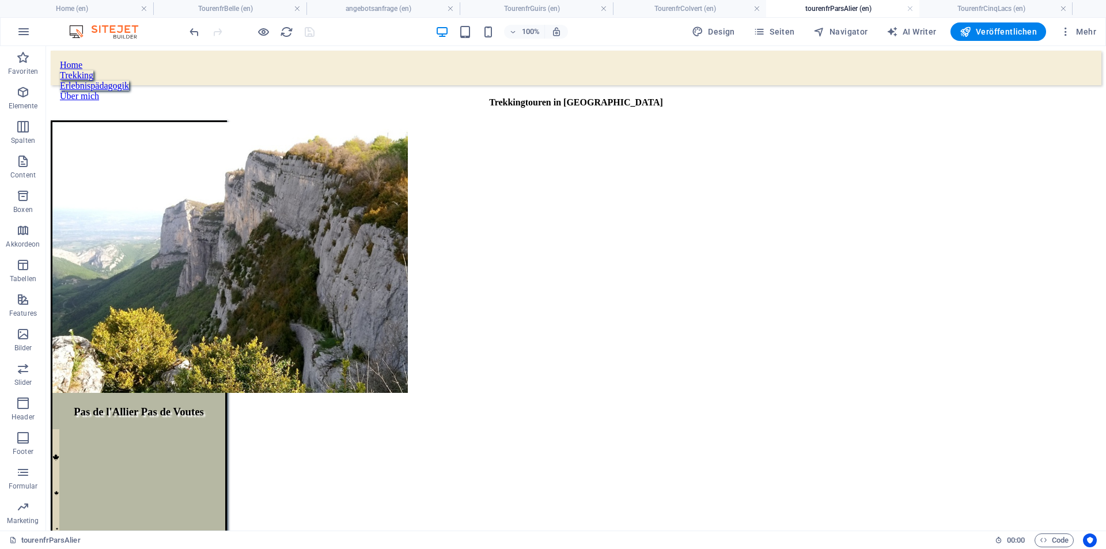
scroll to position [109, 0]
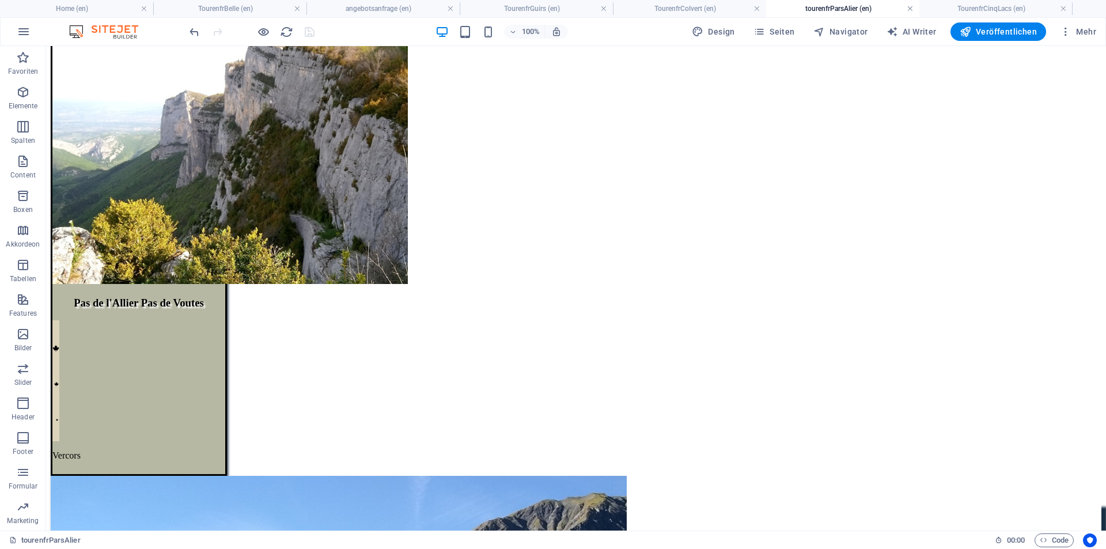
click at [911, 8] on link at bounding box center [910, 8] width 7 height 11
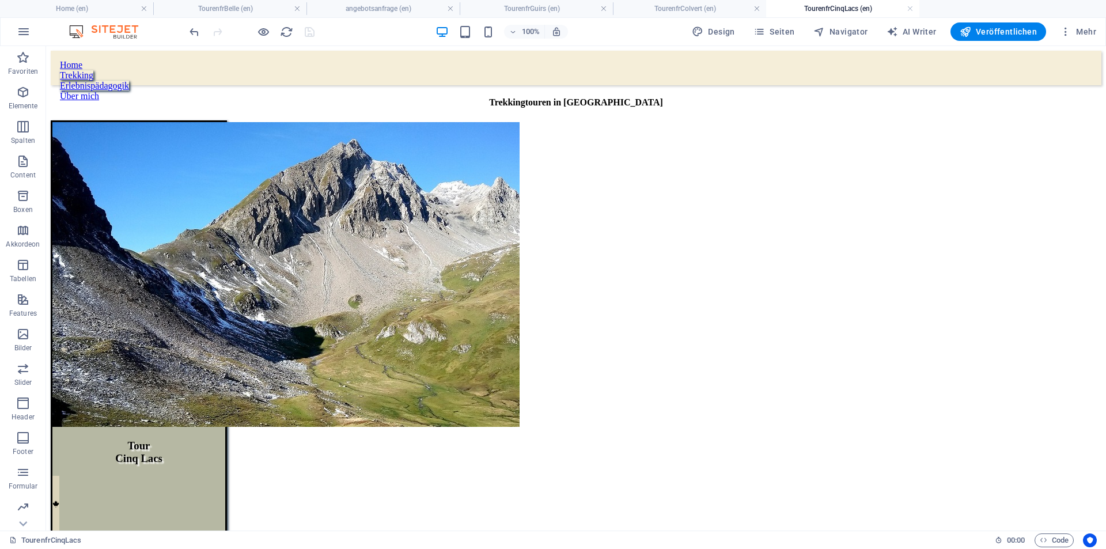
scroll to position [224, 0]
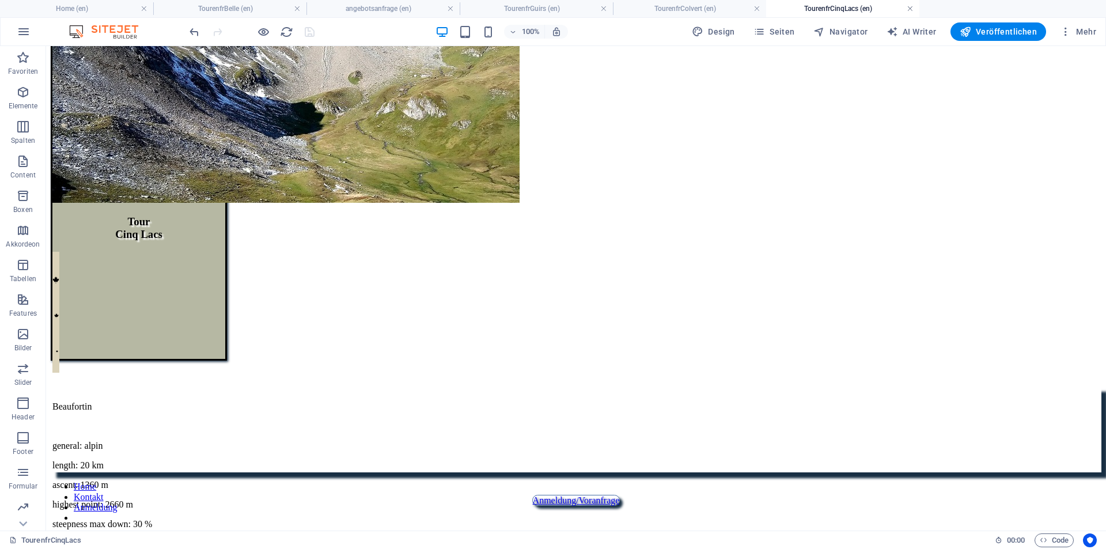
click at [909, 7] on link at bounding box center [910, 8] width 7 height 11
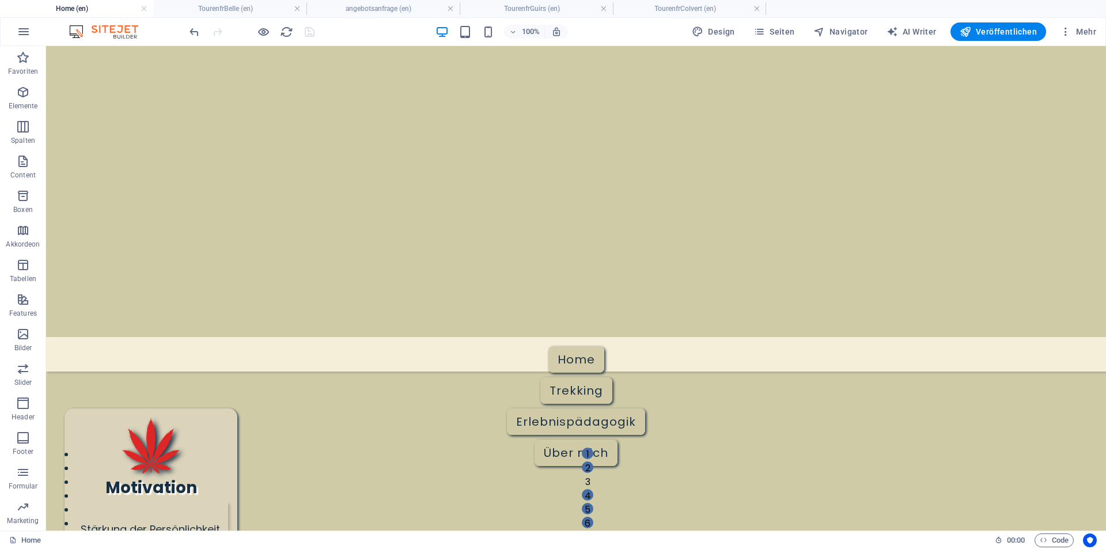
scroll to position [926, 0]
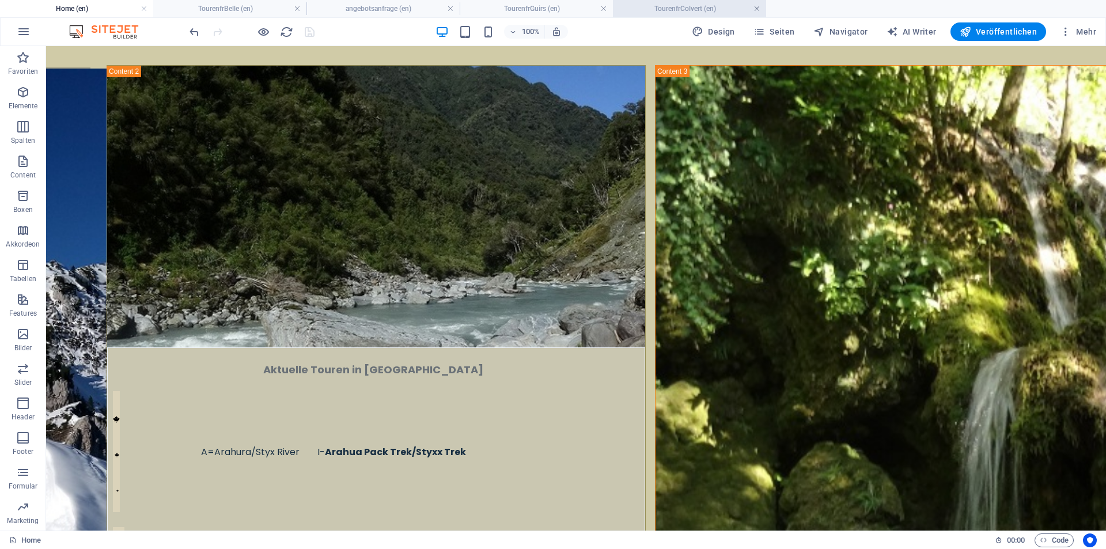
click at [755, 7] on link at bounding box center [756, 8] width 7 height 11
click at [606, 6] on link at bounding box center [603, 8] width 7 height 11
click at [449, 9] on link at bounding box center [450, 8] width 7 height 11
click at [299, 7] on link at bounding box center [297, 8] width 7 height 11
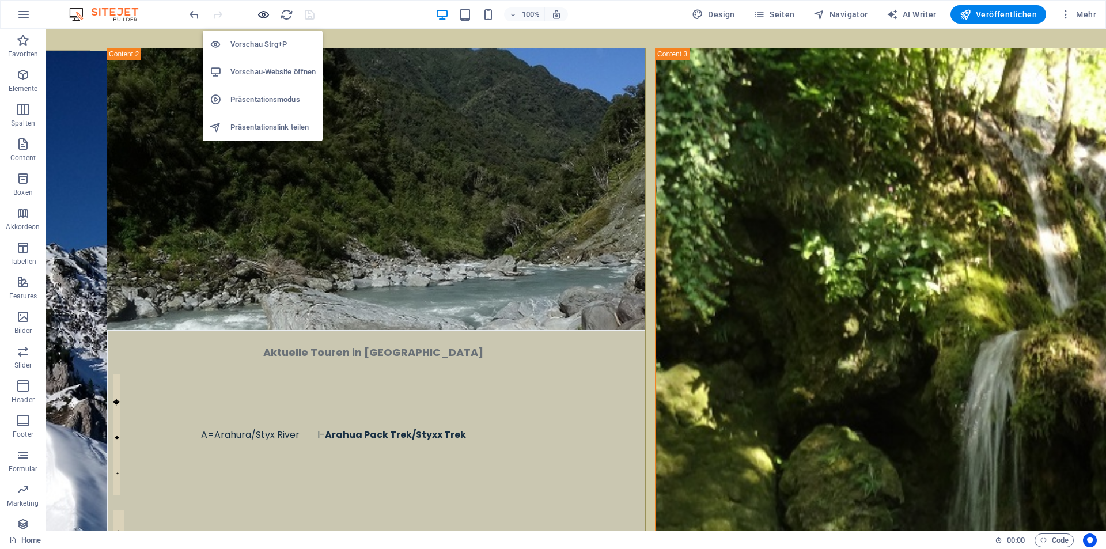
click at [261, 11] on icon "button" at bounding box center [263, 14] width 13 height 13
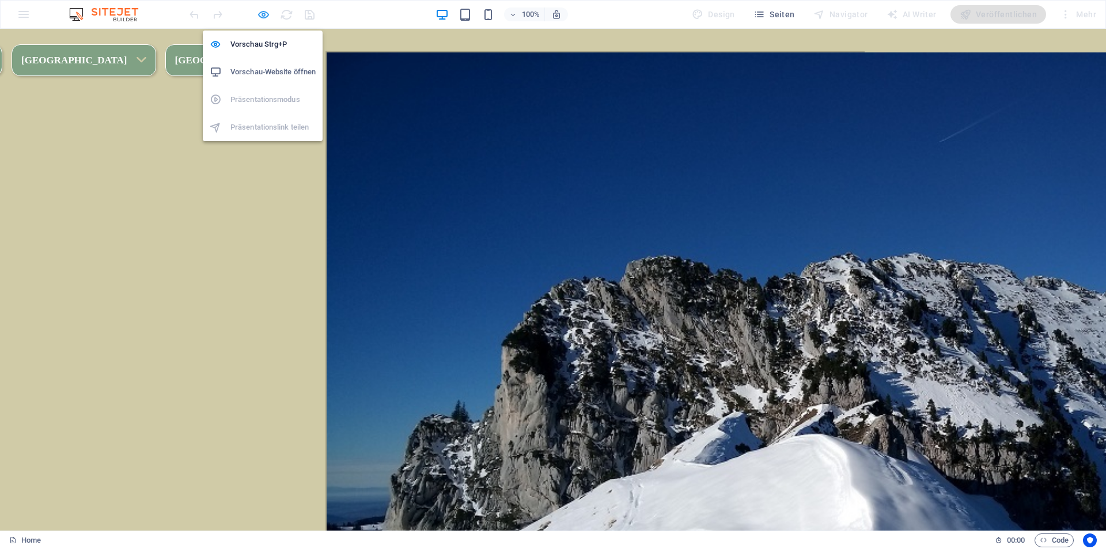
click at [261, 11] on icon "button" at bounding box center [263, 14] width 13 height 13
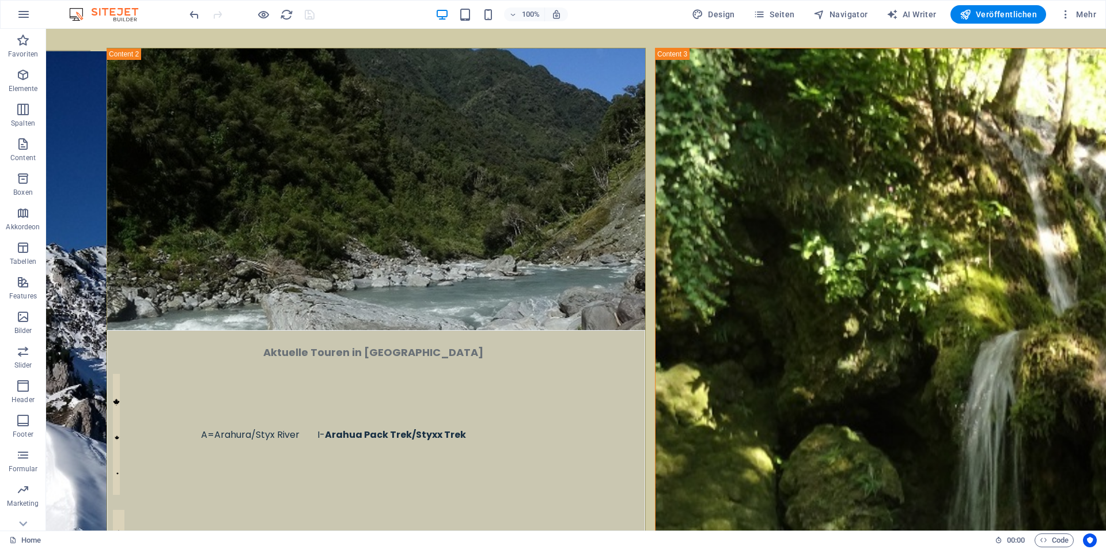
click at [310, 10] on div at bounding box center [251, 14] width 129 height 18
click at [1004, 14] on span "Veröffentlichen" at bounding box center [998, 15] width 77 height 12
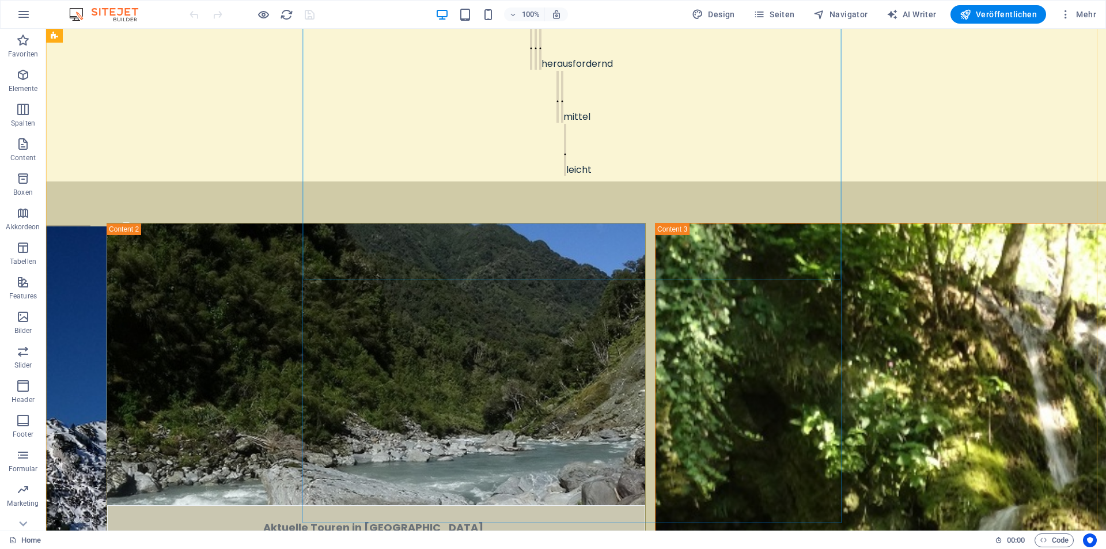
scroll to position [864, 0]
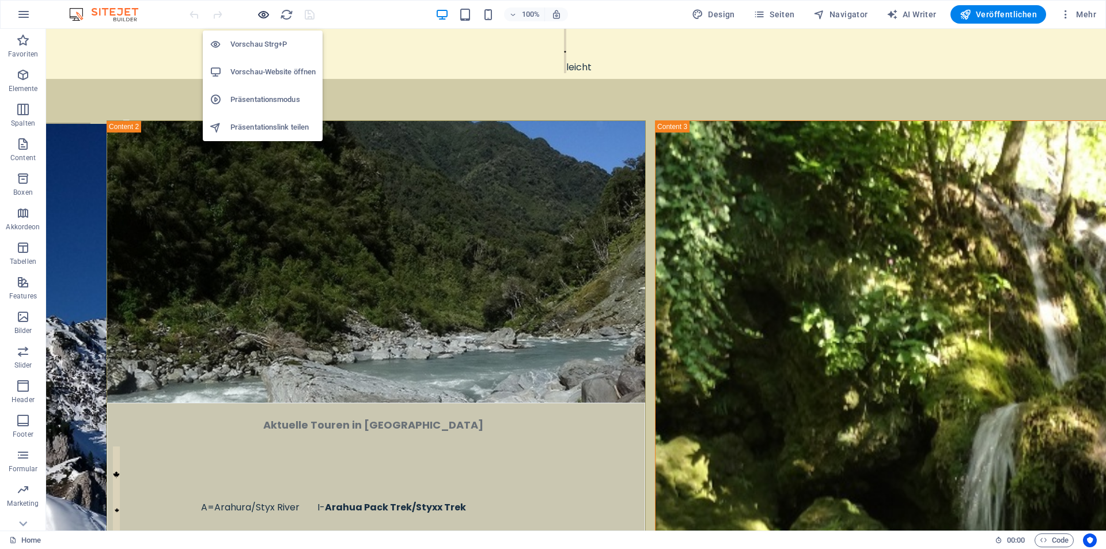
click at [260, 14] on icon "button" at bounding box center [263, 14] width 13 height 13
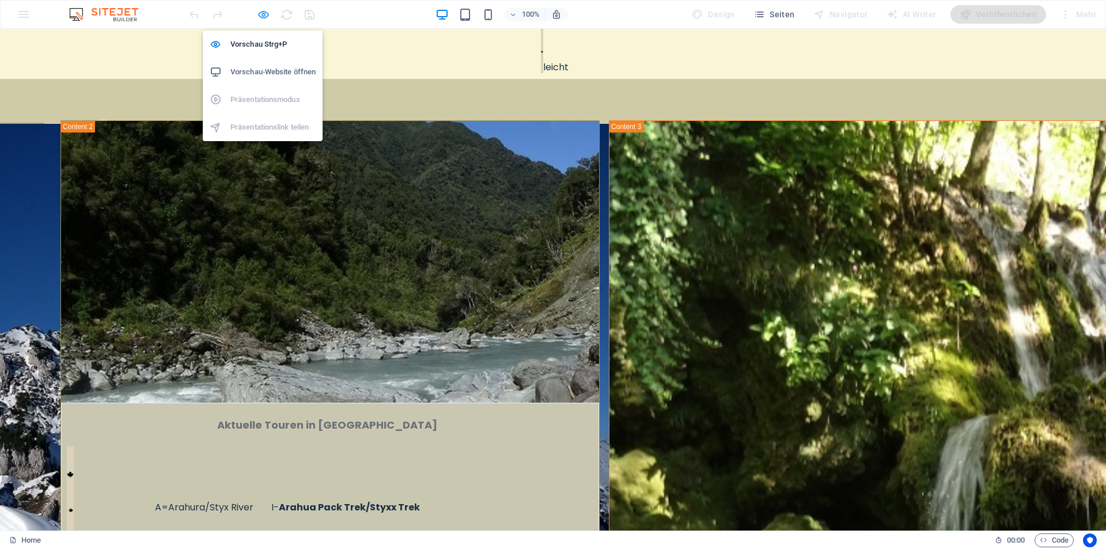
scroll to position [863, 0]
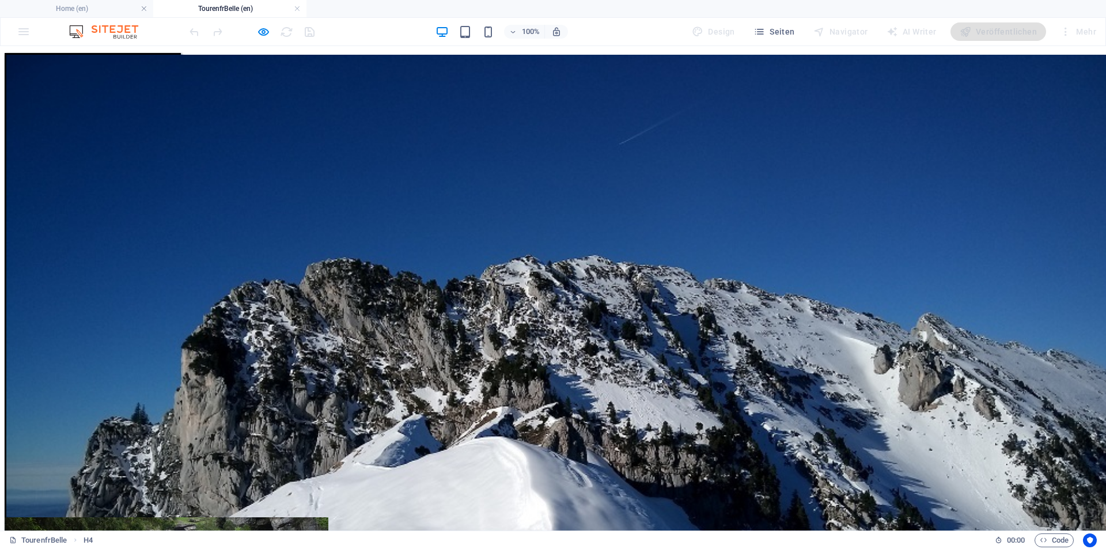
scroll to position [224, 0]
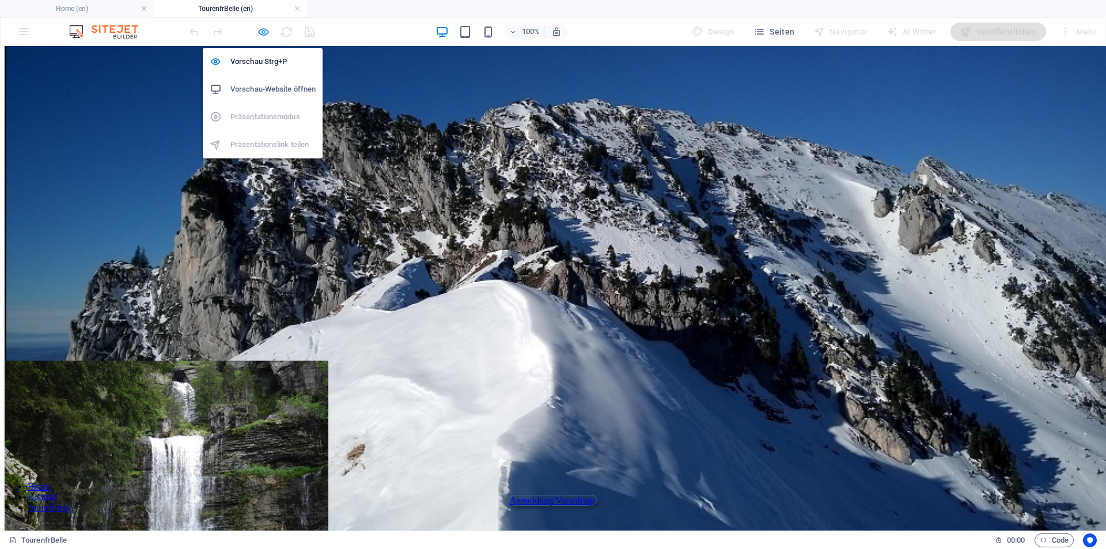
click at [263, 29] on icon "button" at bounding box center [263, 31] width 13 height 13
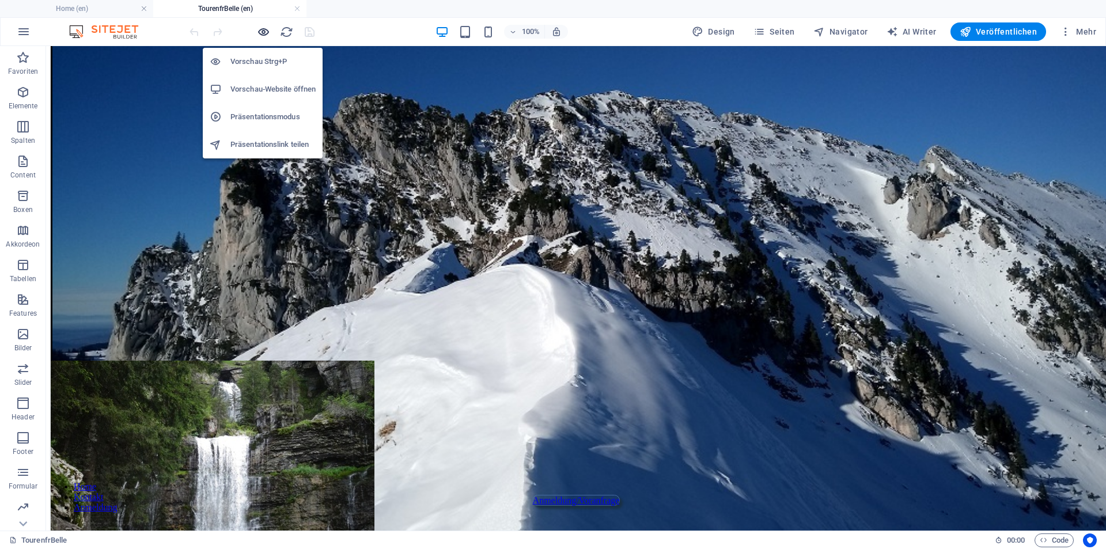
click at [263, 29] on icon "button" at bounding box center [263, 31] width 13 height 13
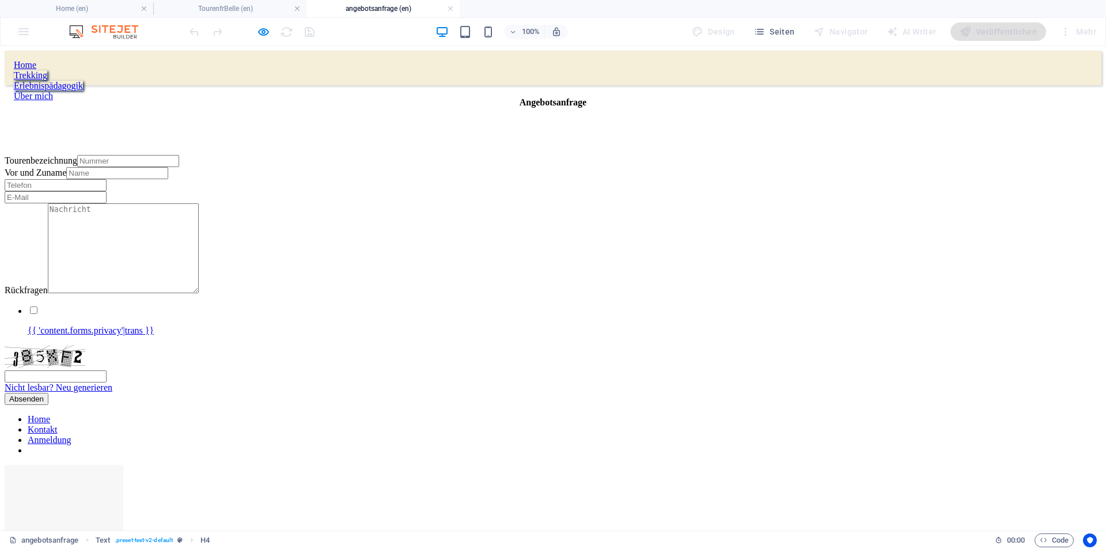
scroll to position [0, 0]
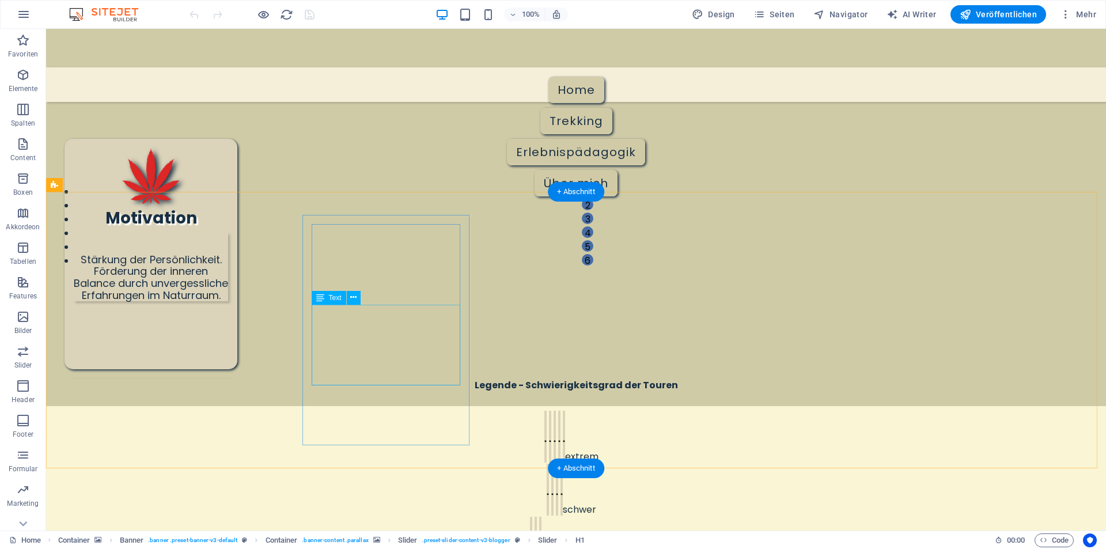
scroll to position [288, 0]
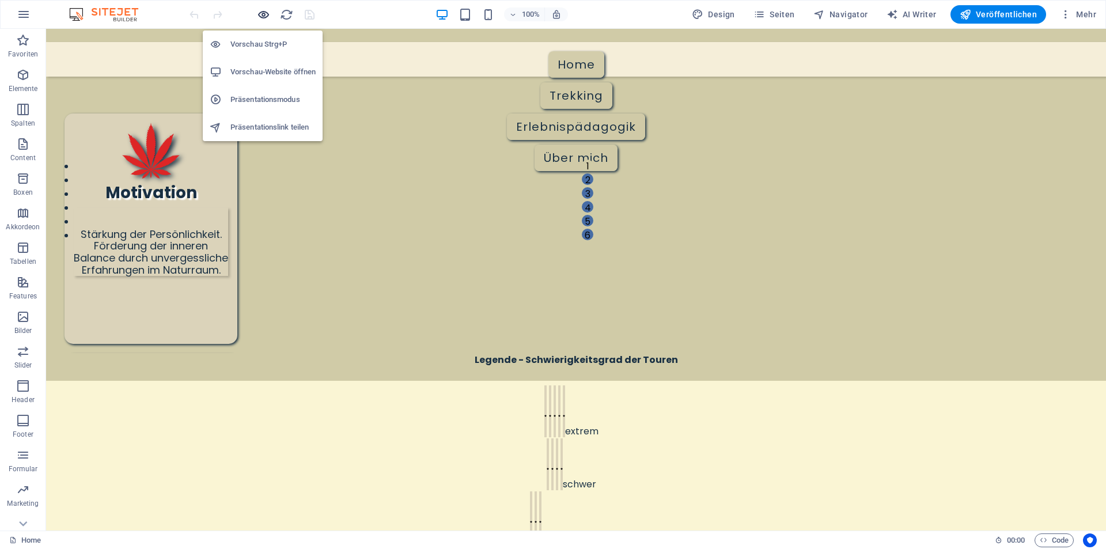
click at [265, 13] on icon "button" at bounding box center [263, 14] width 13 height 13
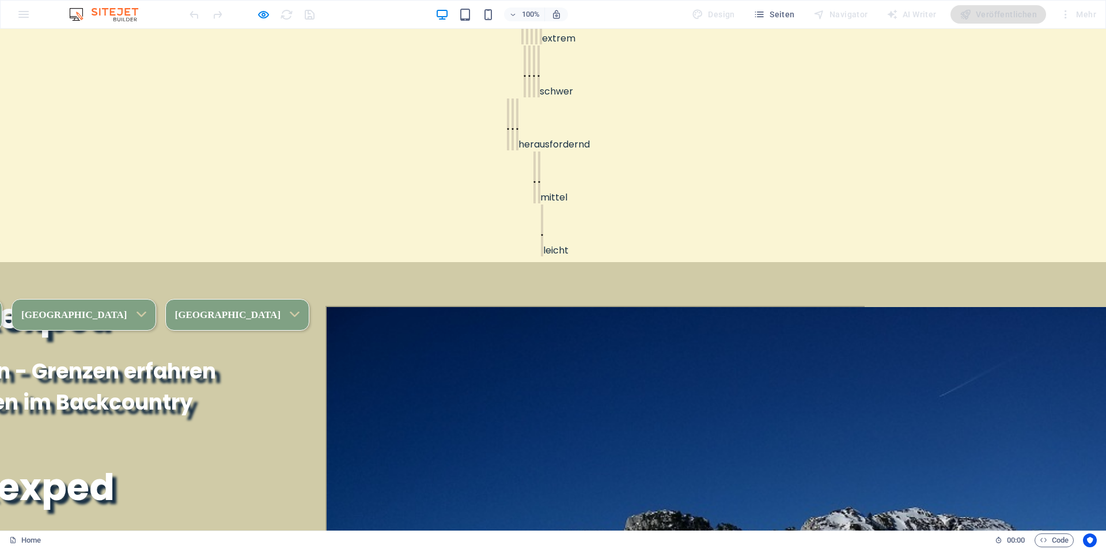
scroll to position [691, 0]
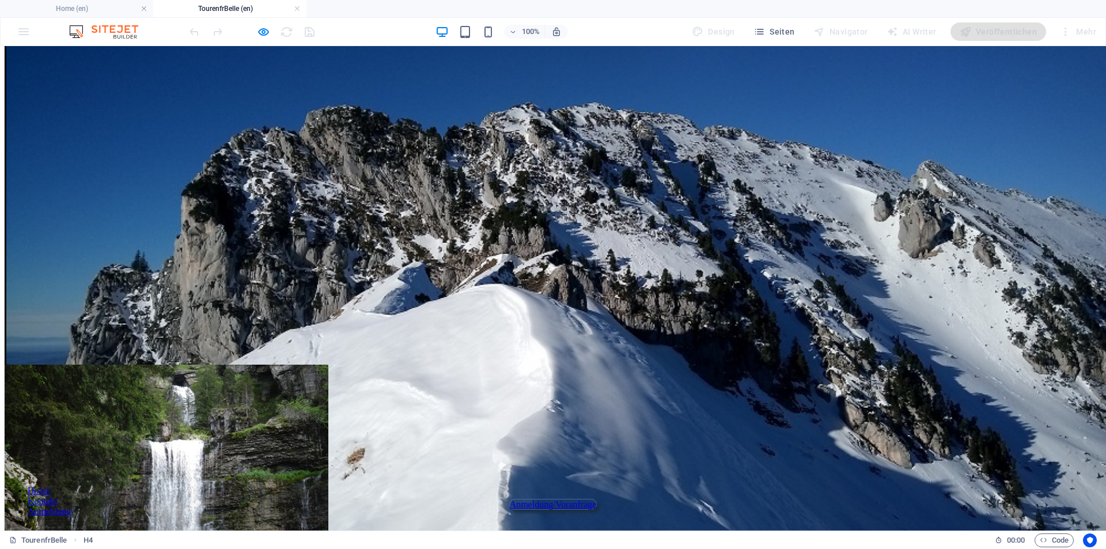
scroll to position [224, 0]
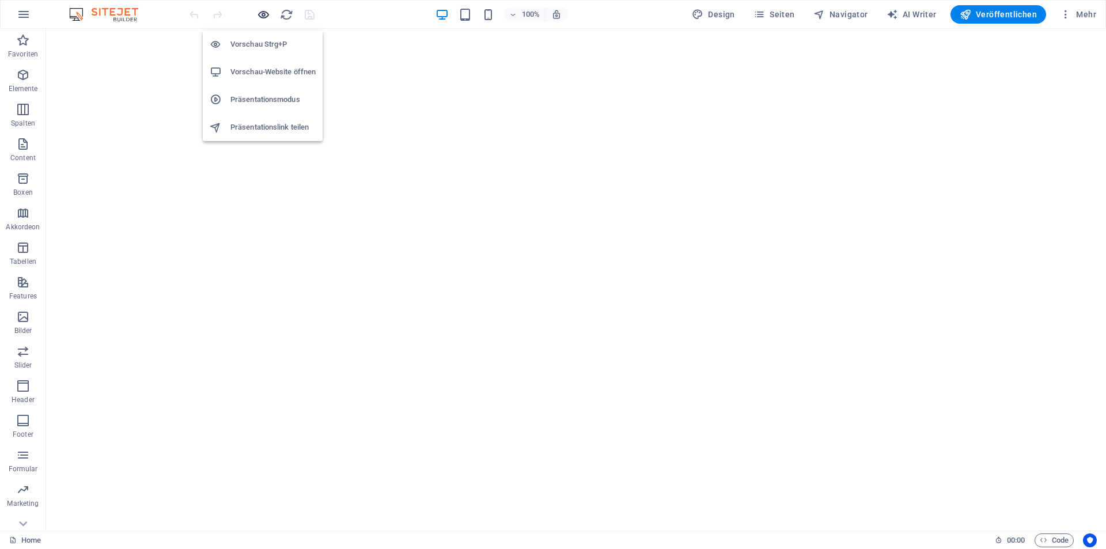
click at [265, 18] on icon "button" at bounding box center [263, 14] width 13 height 13
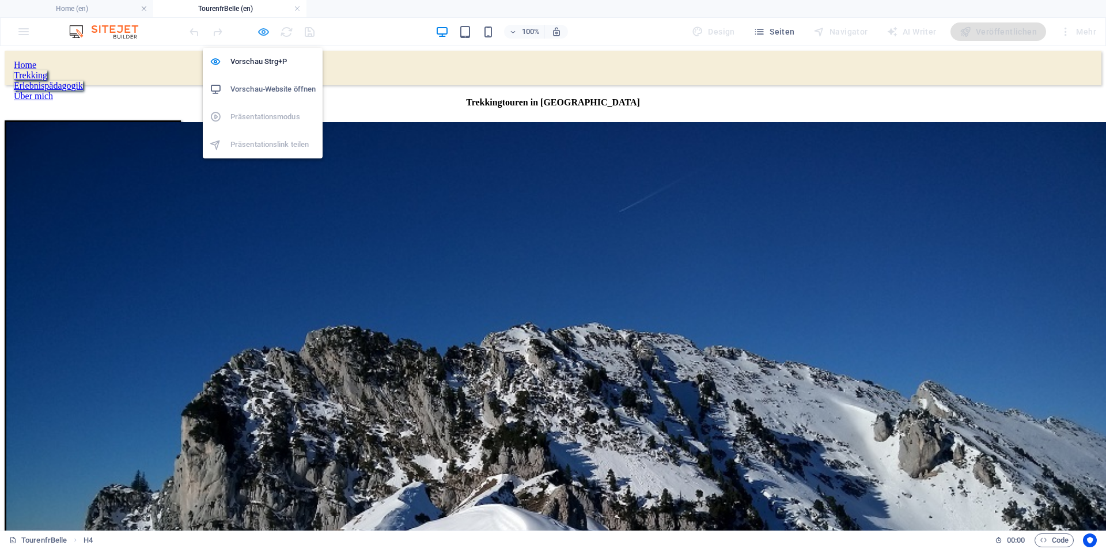
click at [262, 31] on icon "button" at bounding box center [263, 31] width 13 height 13
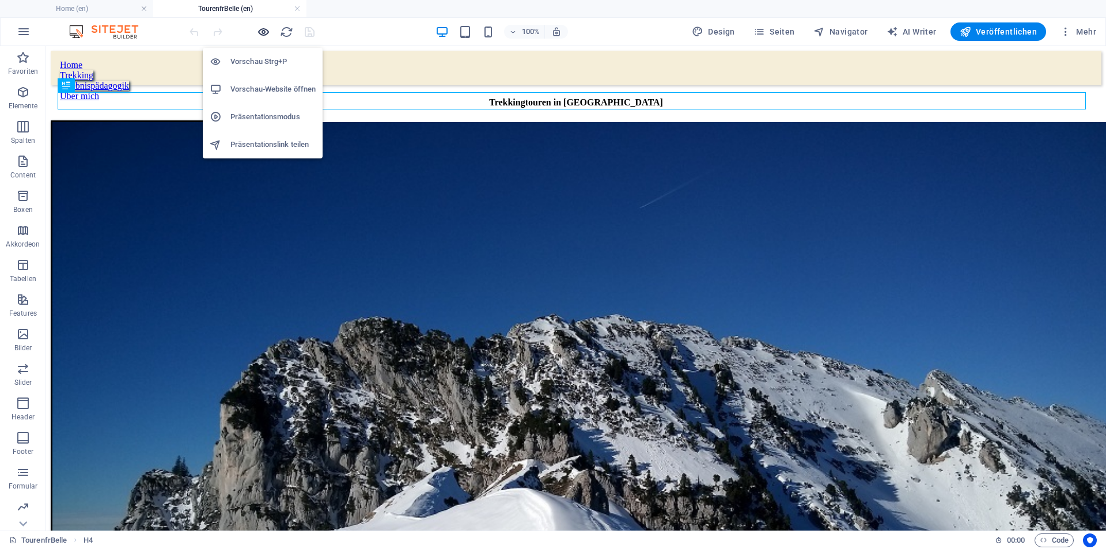
click at [264, 33] on icon "button" at bounding box center [263, 31] width 13 height 13
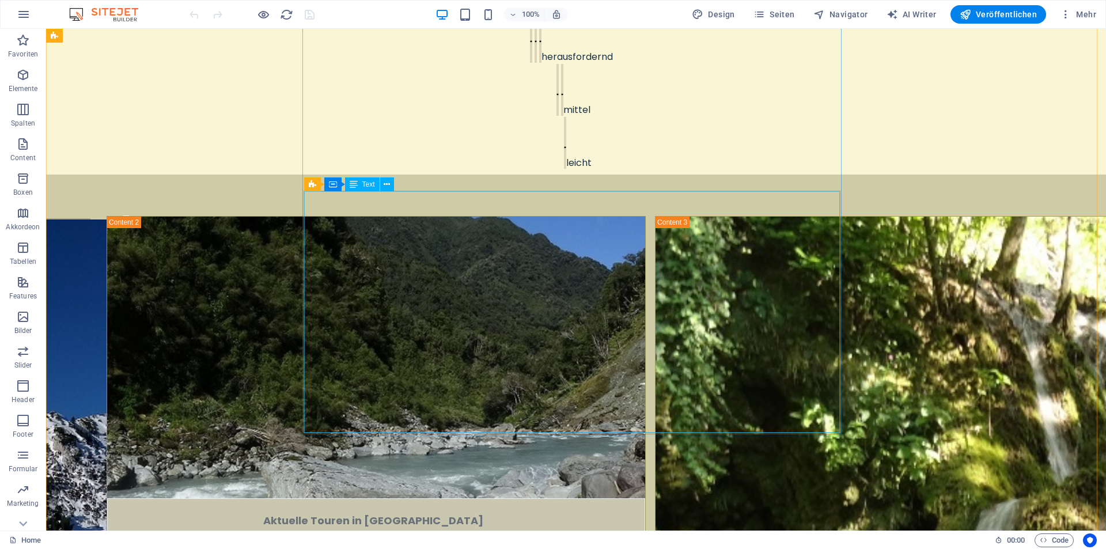
scroll to position [864, 0]
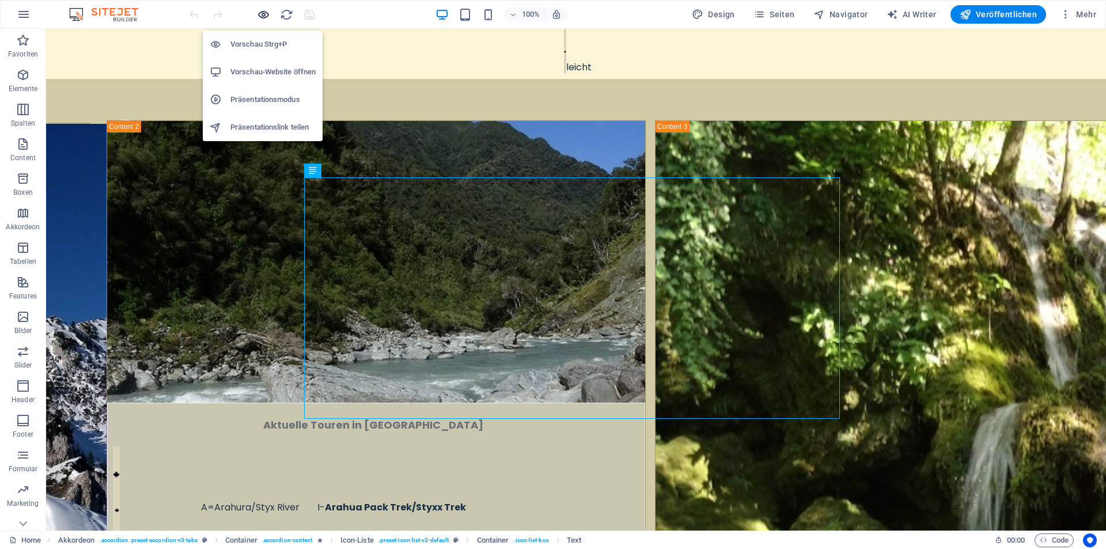
click at [263, 16] on icon "button" at bounding box center [263, 14] width 13 height 13
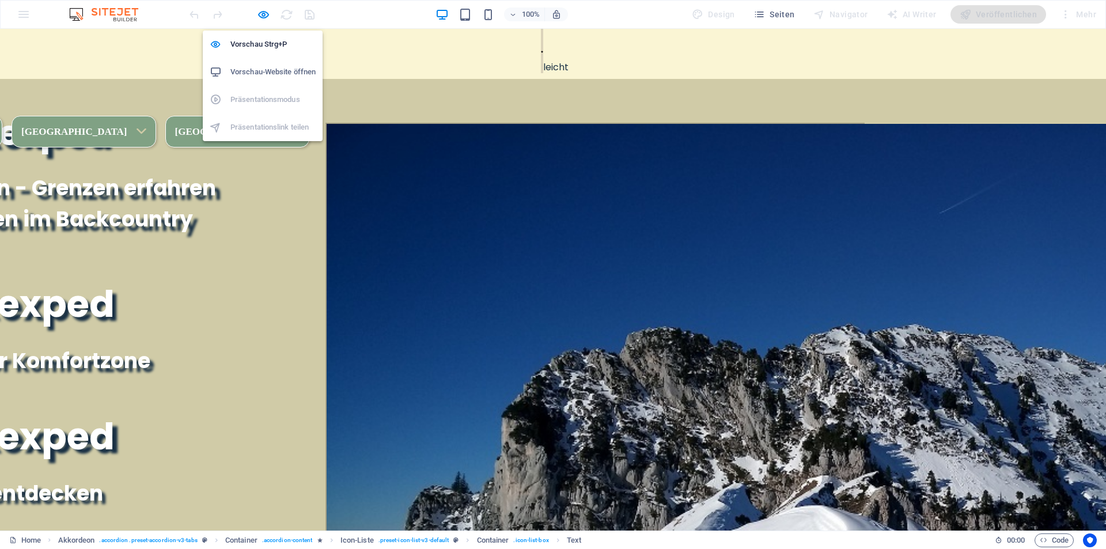
scroll to position [863, 0]
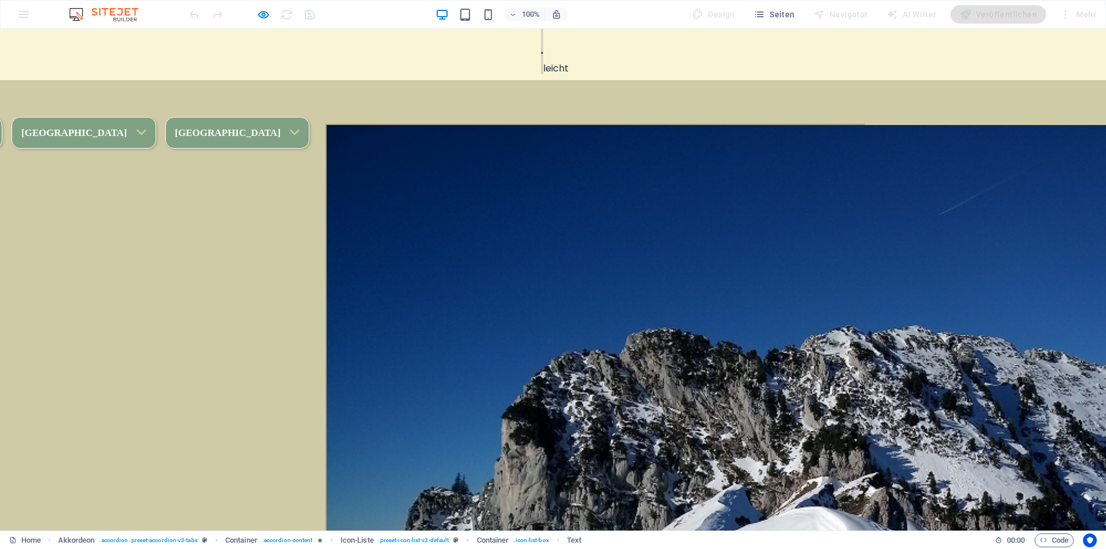
drag, startPoint x: 697, startPoint y: 230, endPoint x: 436, endPoint y: 234, distance: 260.9
copy tr "Col de Bellefont—Cirque de St. Meme , - 18 km, 1050 hm"
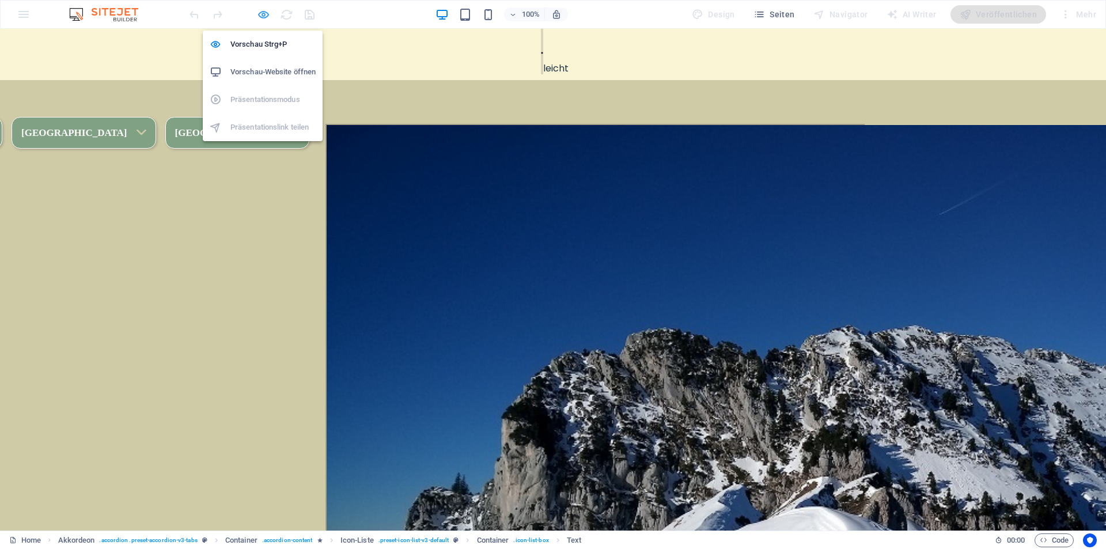
click at [266, 13] on icon "button" at bounding box center [263, 14] width 13 height 13
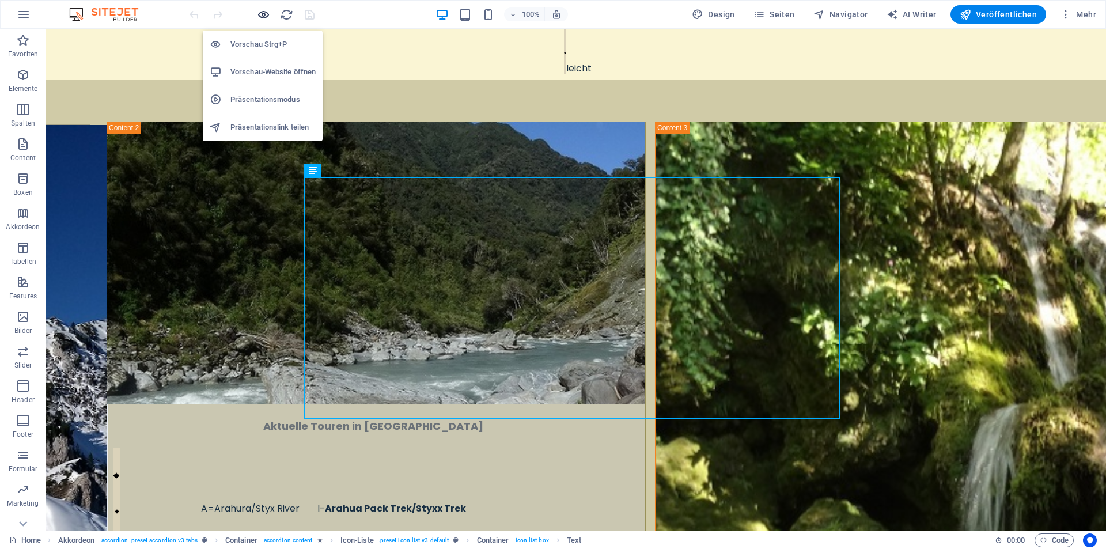
scroll to position [864, 0]
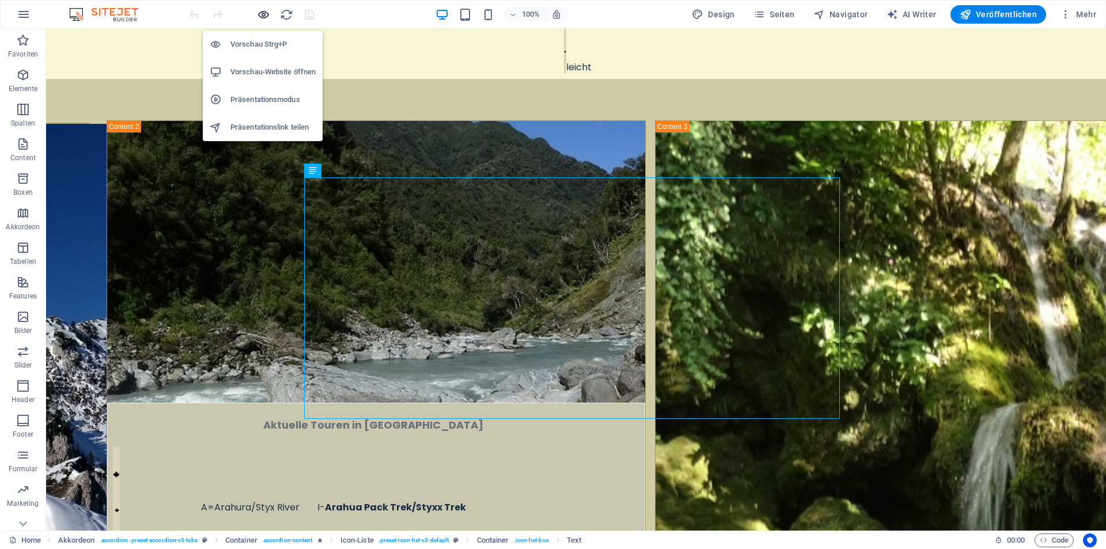
click at [267, 15] on icon "button" at bounding box center [263, 14] width 13 height 13
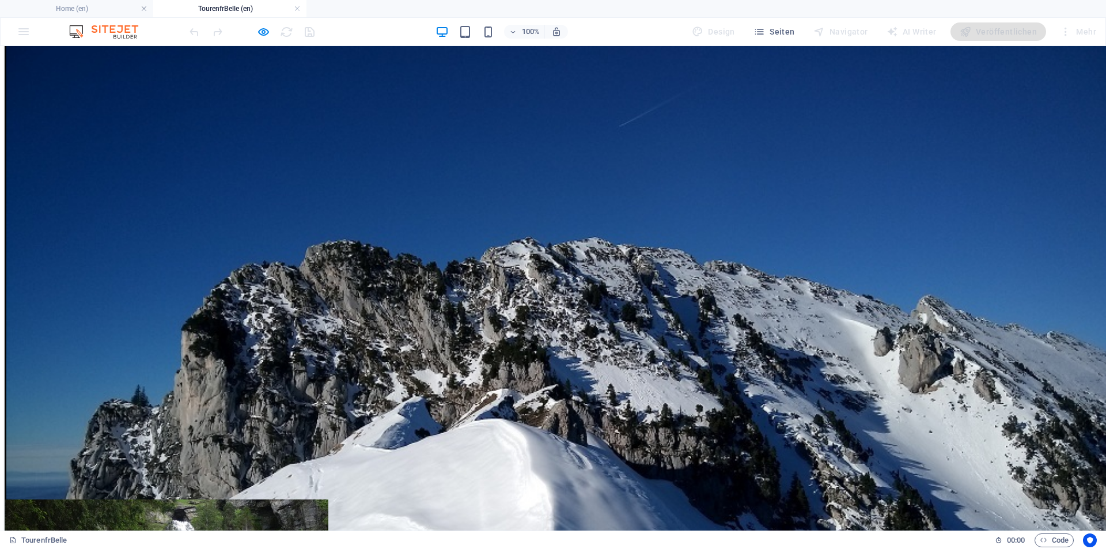
scroll to position [224, 0]
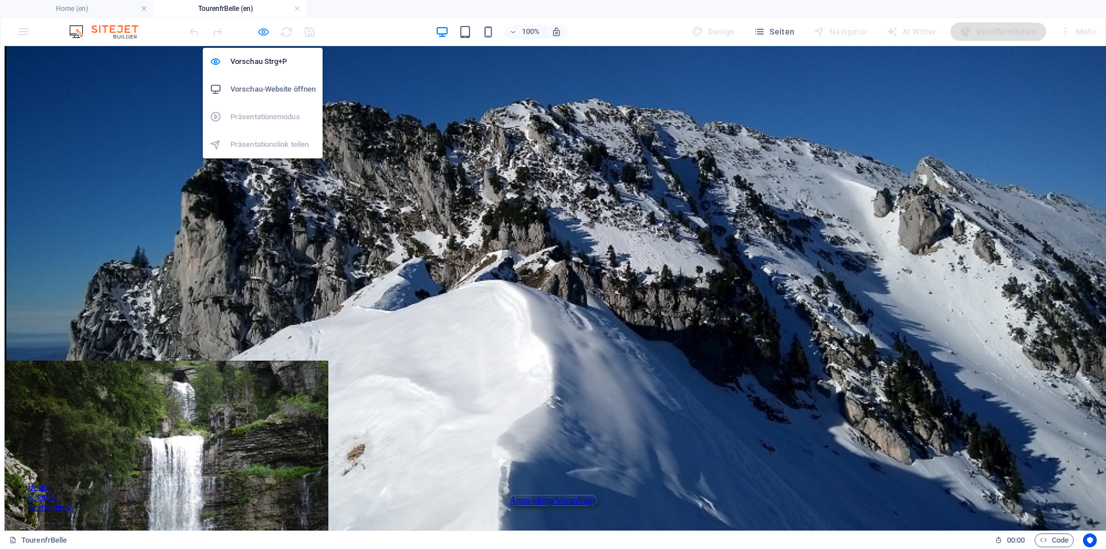
click at [263, 31] on icon "button" at bounding box center [263, 31] width 13 height 13
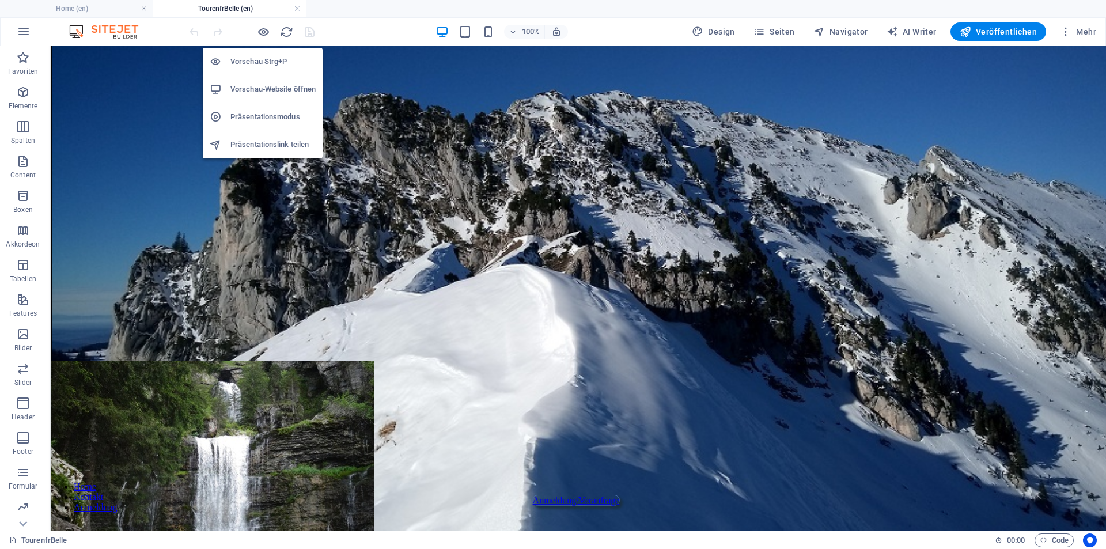
drag, startPoint x: 263, startPoint y: 31, endPoint x: 276, endPoint y: 39, distance: 15.0
click at [264, 31] on icon "button" at bounding box center [263, 31] width 13 height 13
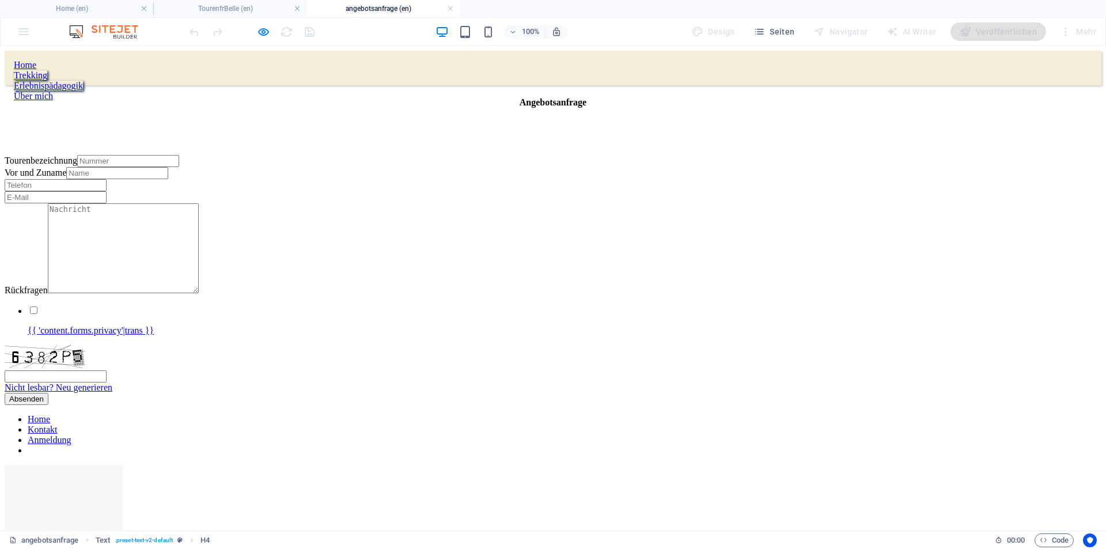
scroll to position [0, 0]
click at [302, 78] on div "Home Trekking Erlebnispädagogik Über mich" at bounding box center [553, 68] width 1097 height 35
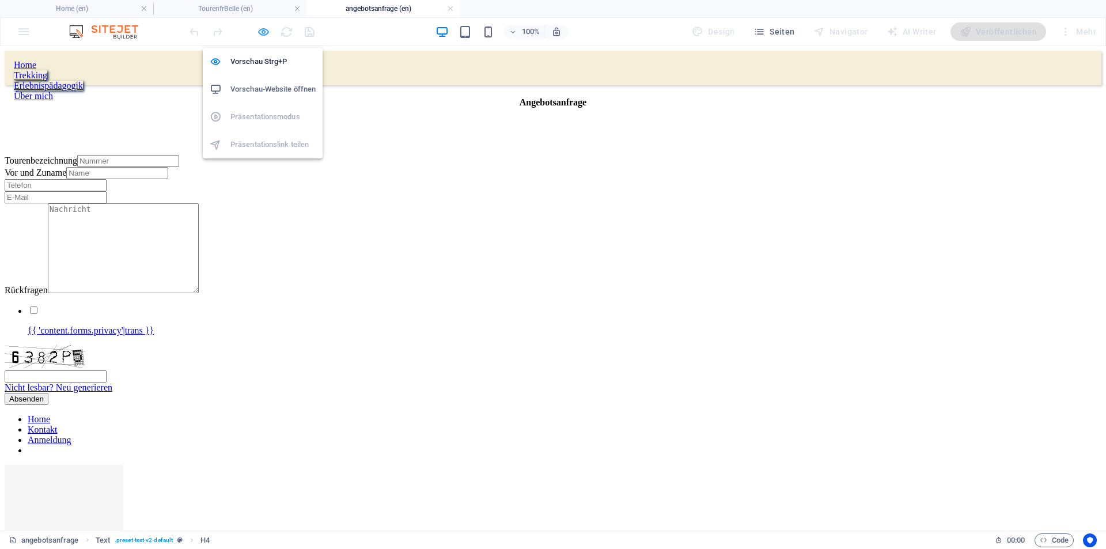
click at [266, 30] on icon "button" at bounding box center [263, 31] width 13 height 13
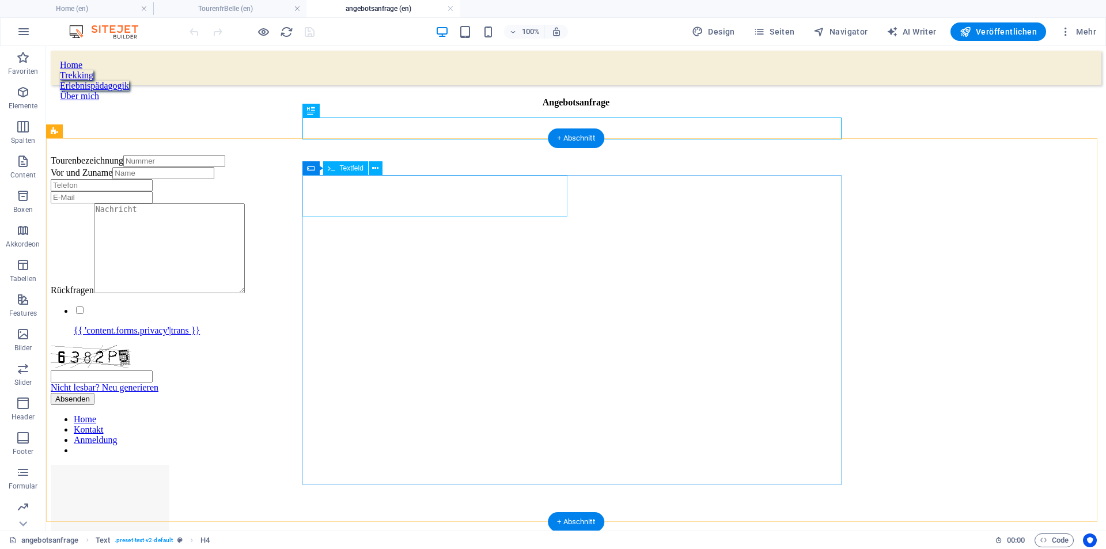
click at [376, 167] on div "Tourenbezeichnung" at bounding box center [576, 161] width 1051 height 12
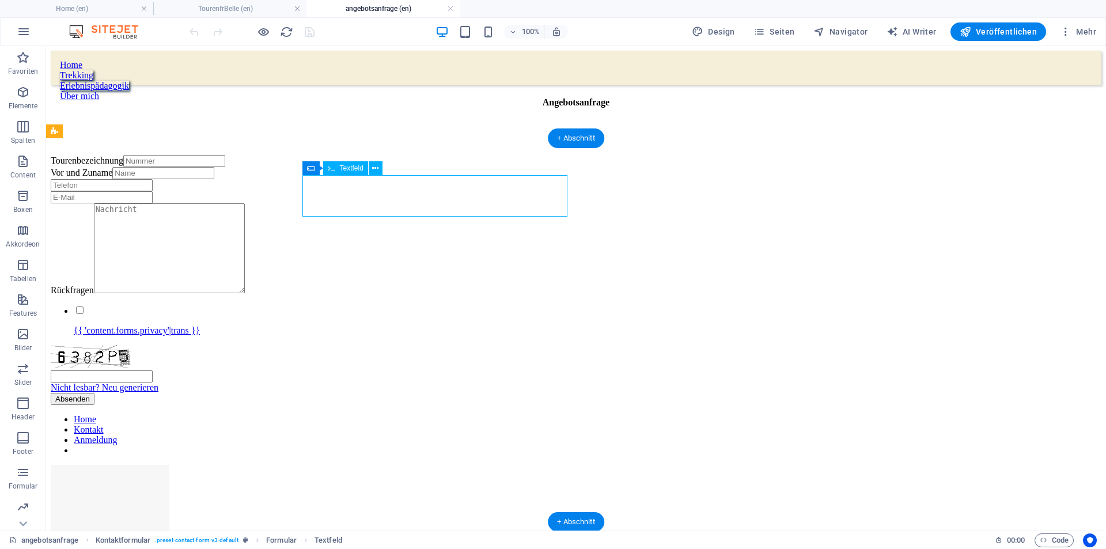
click at [376, 167] on div "Tourenbezeichnung" at bounding box center [576, 161] width 1051 height 12
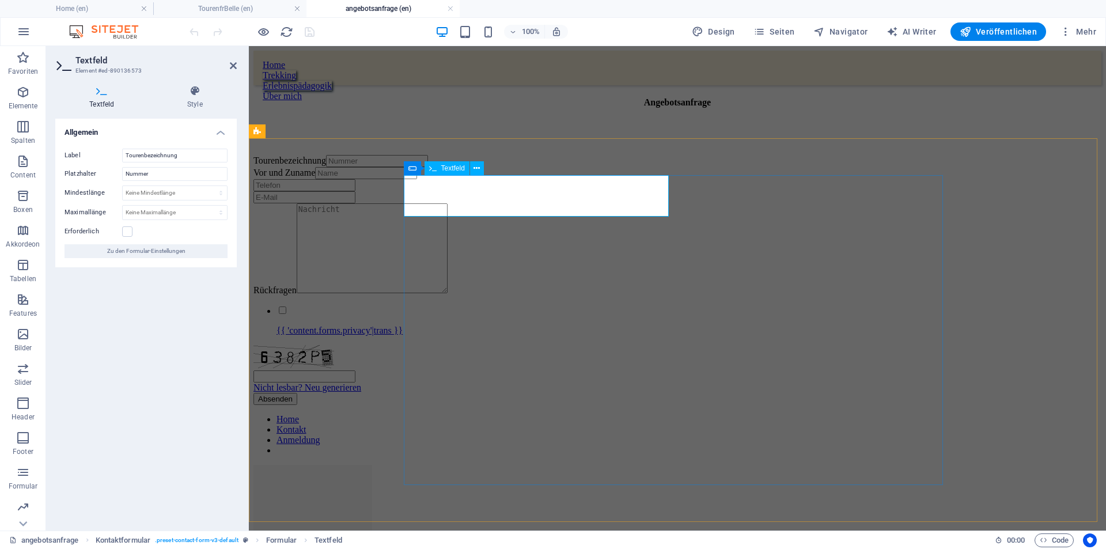
drag, startPoint x: 473, startPoint y: 201, endPoint x: 511, endPoint y: 202, distance: 38.6
click at [428, 167] on input "Tourenbezeichnung" at bounding box center [377, 161] width 102 height 12
paste input "Col de Bellefont—Cirque de St. Meme, - 18 km, 1050 hm"
drag, startPoint x: 580, startPoint y: 206, endPoint x: 697, endPoint y: 200, distance: 117.1
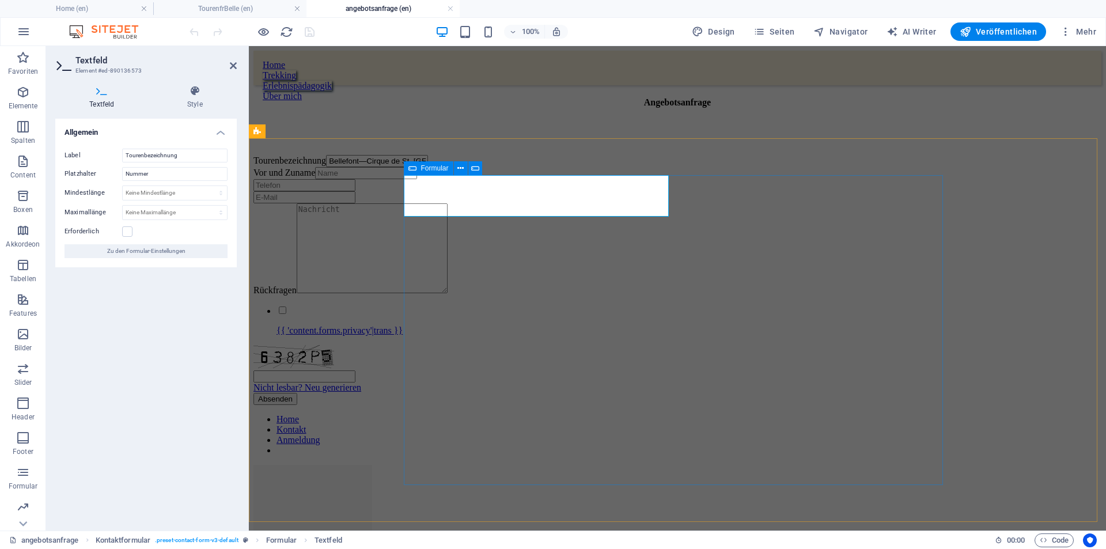
click at [704, 204] on form "Tourenbezeichnung Col de Bellefont—Cirque de St. Meme, - 18 km, 1050 hm Vor und…" at bounding box center [677, 280] width 848 height 250
click at [332, 232] on div "Tourenbezeichnung Col de Bellefont—Cirque de St. Meme, Vor und Zuname Rückfrage…" at bounding box center [677, 280] width 848 height 250
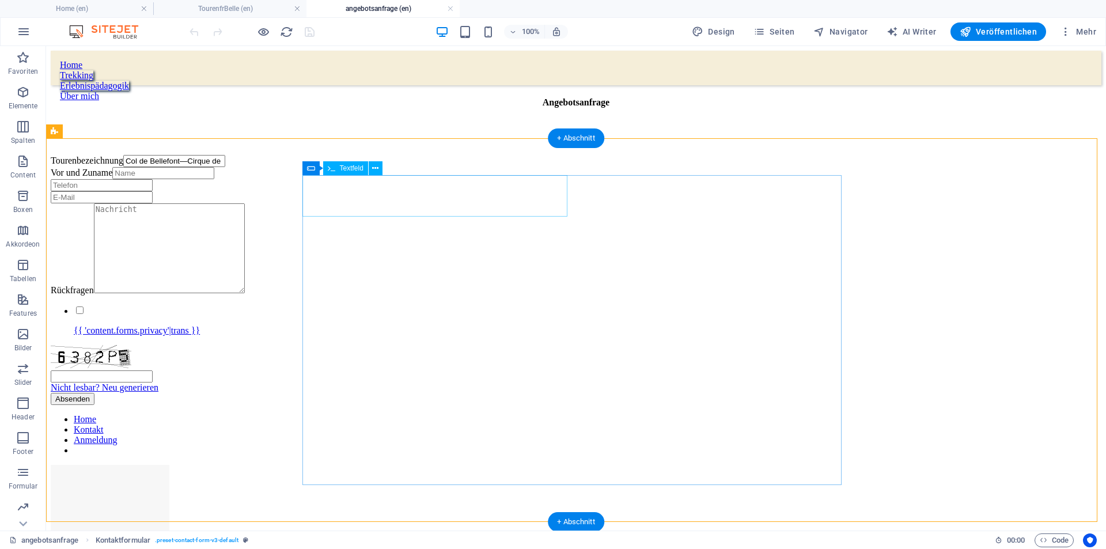
click at [445, 167] on div "Tourenbezeichnung Col de Bellefont—Cirque de St. Meme," at bounding box center [576, 161] width 1051 height 12
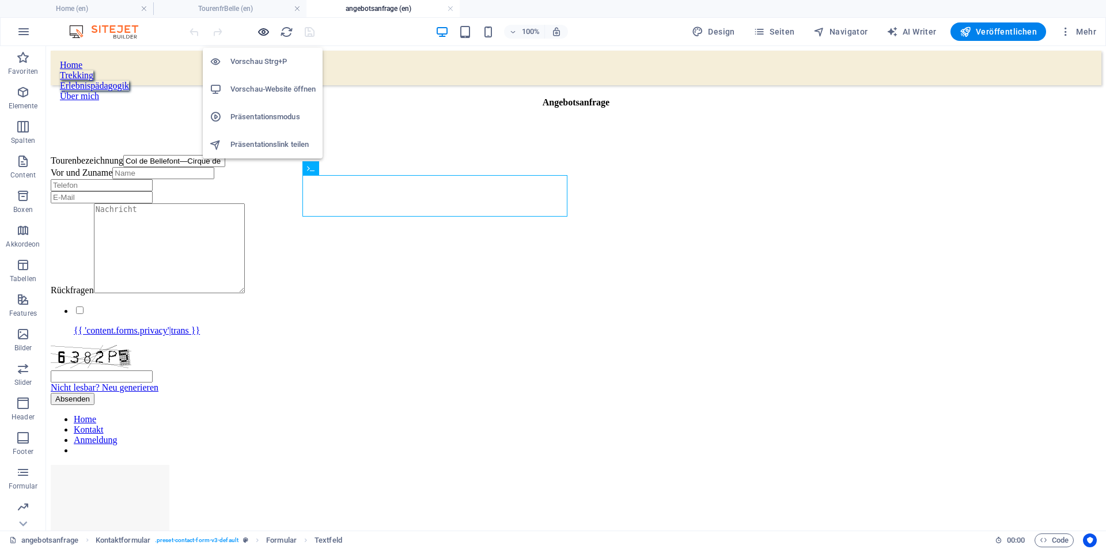
click at [263, 32] on icon "button" at bounding box center [263, 31] width 13 height 13
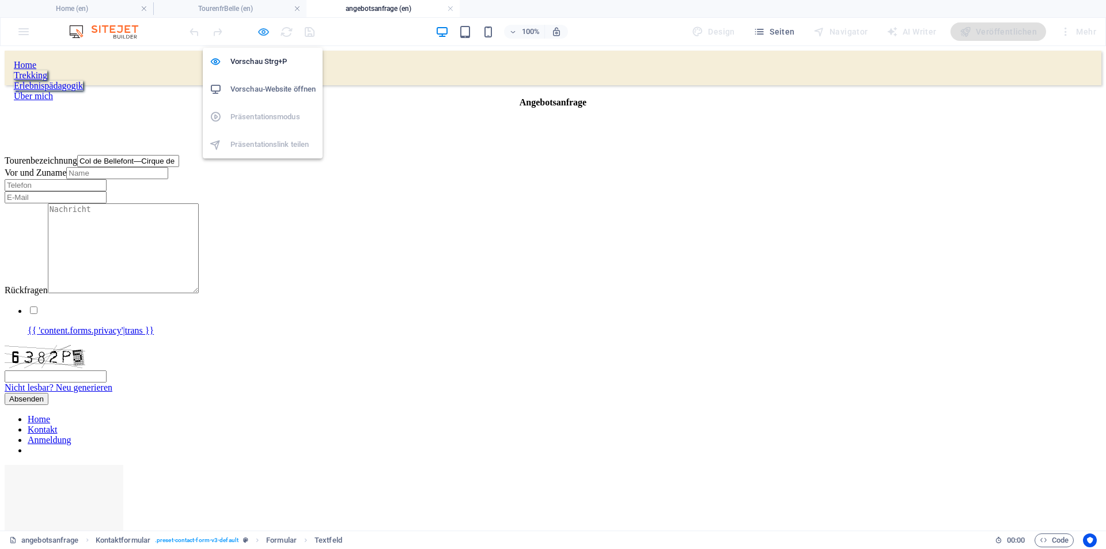
click at [263, 32] on icon "button" at bounding box center [263, 31] width 13 height 13
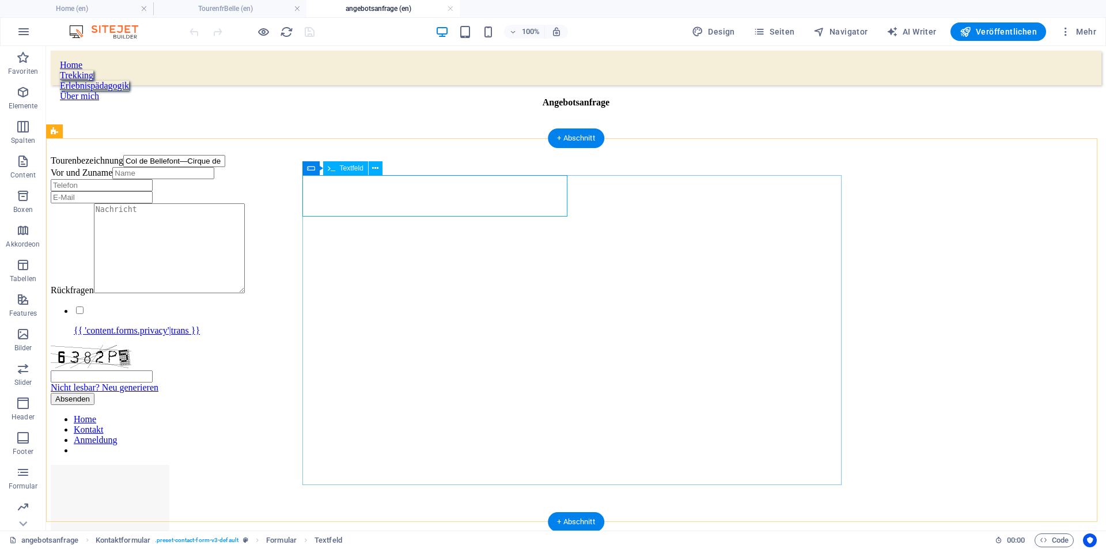
click at [400, 167] on div "Tourenbezeichnung Col de Bellefont—Cirque de St. Meme," at bounding box center [576, 161] width 1051 height 12
click at [308, 37] on div at bounding box center [251, 31] width 129 height 18
click at [510, 167] on div "Tourenbezeichnung Col de Bellefont—Cirque de St. Meme," at bounding box center [576, 161] width 1051 height 12
click at [511, 167] on div "Tourenbezeichnung Col de Bellefont—Cirque de St. Meme," at bounding box center [576, 161] width 1051 height 12
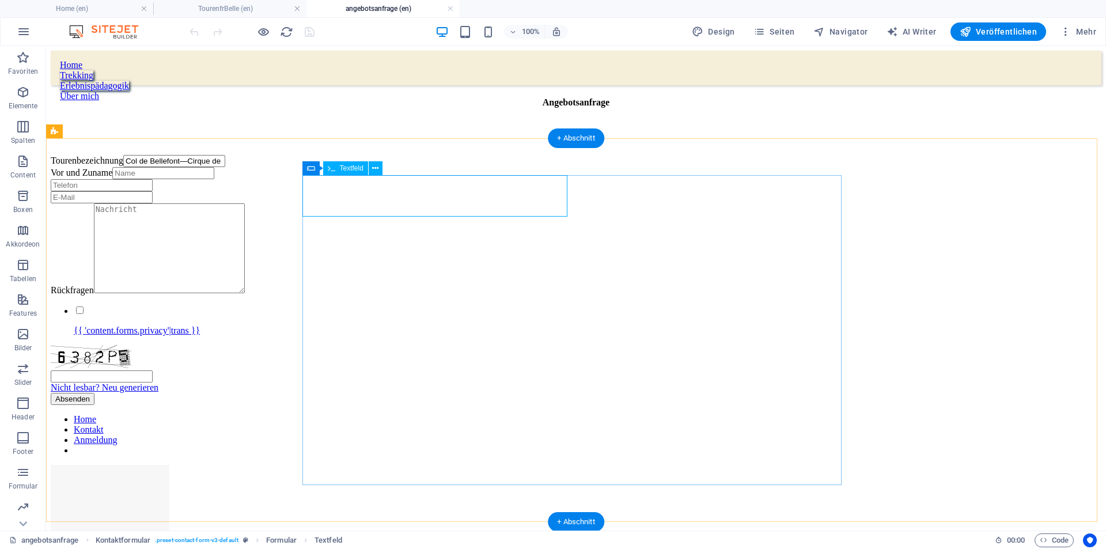
click at [411, 167] on div "Tourenbezeichnung Col de Bellefont—Cirque de St. Meme," at bounding box center [576, 161] width 1051 height 12
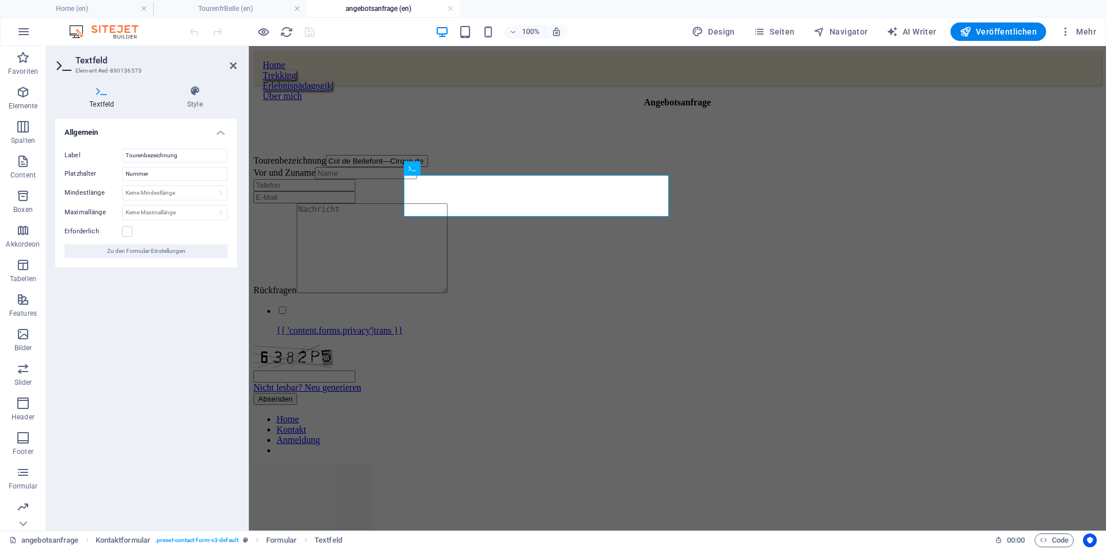
click at [104, 98] on h4 "Textfeld" at bounding box center [104, 97] width 98 height 24
click at [152, 251] on span "Zu den Formular-Einstellungen" at bounding box center [146, 251] width 78 height 14
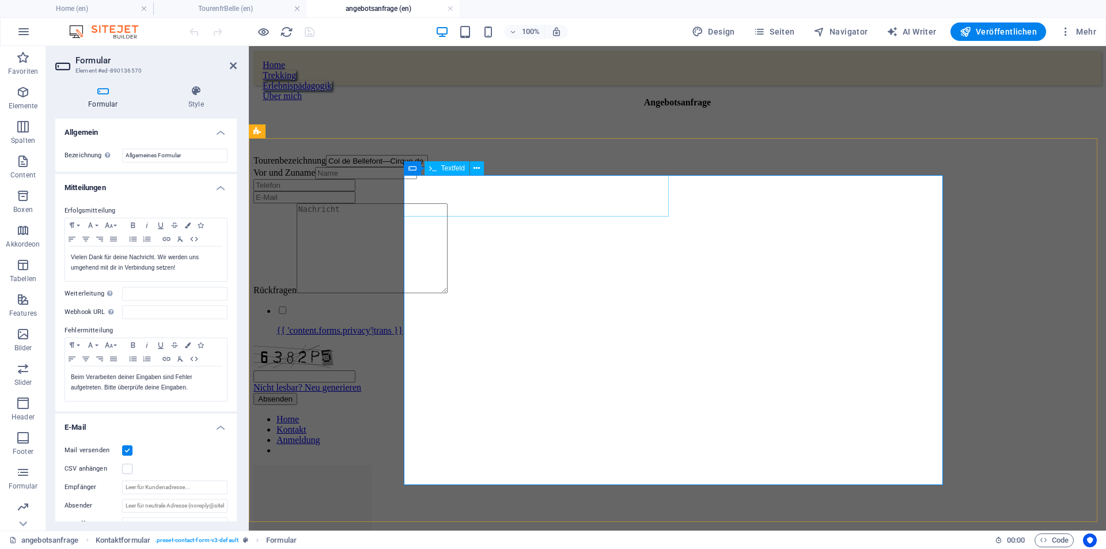
click at [411, 167] on input "Col de Bellefont—Cirque de St. Meme," at bounding box center [377, 161] width 102 height 12
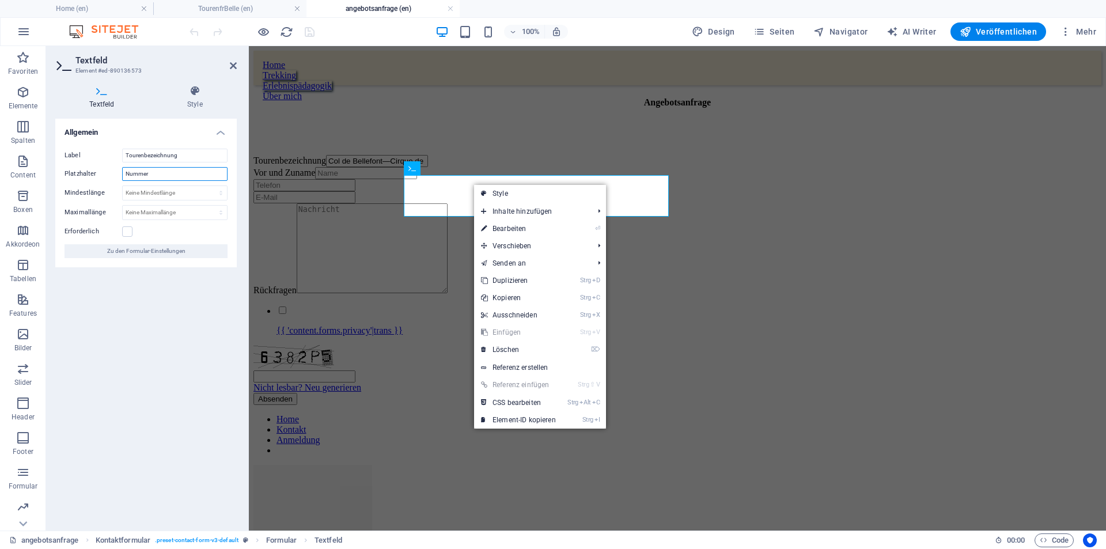
click at [168, 173] on input "Nummer" at bounding box center [174, 174] width 105 height 14
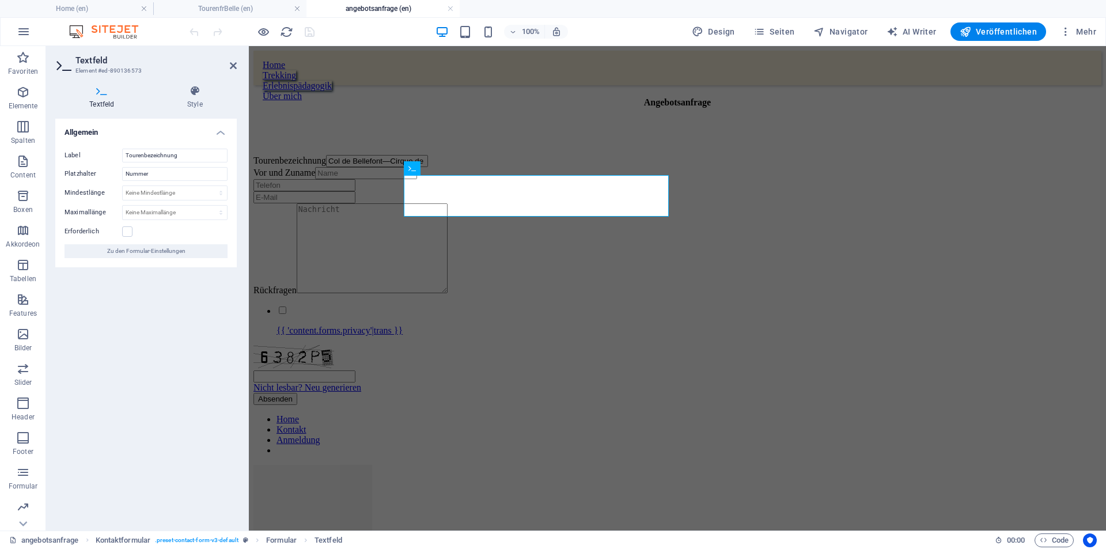
click at [101, 97] on h4 "Textfeld" at bounding box center [104, 97] width 98 height 24
click at [134, 250] on span "Zu den Formular-Einstellungen" at bounding box center [146, 251] width 78 height 14
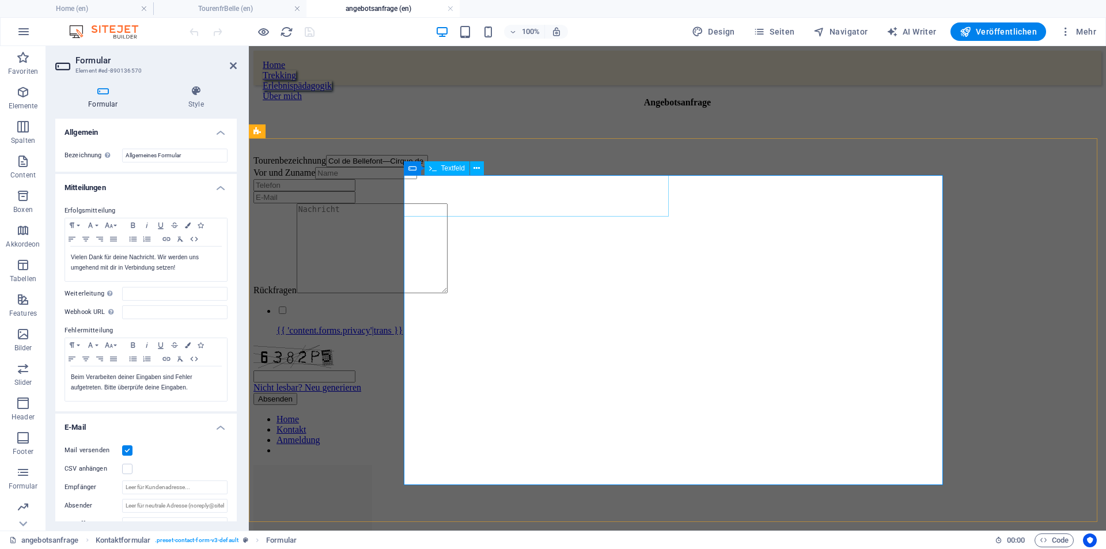
click at [428, 167] on input "Col de Bellefont—Cirque de St. Meme," at bounding box center [377, 161] width 102 height 12
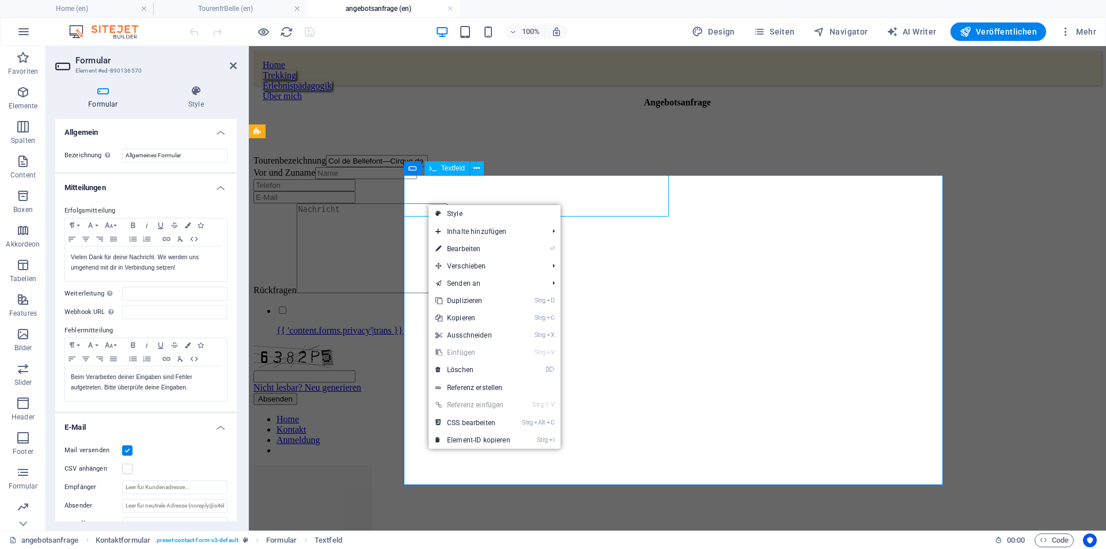
click at [427, 167] on input "Col de Bellefont—Cirque de St. Meme," at bounding box center [377, 161] width 102 height 12
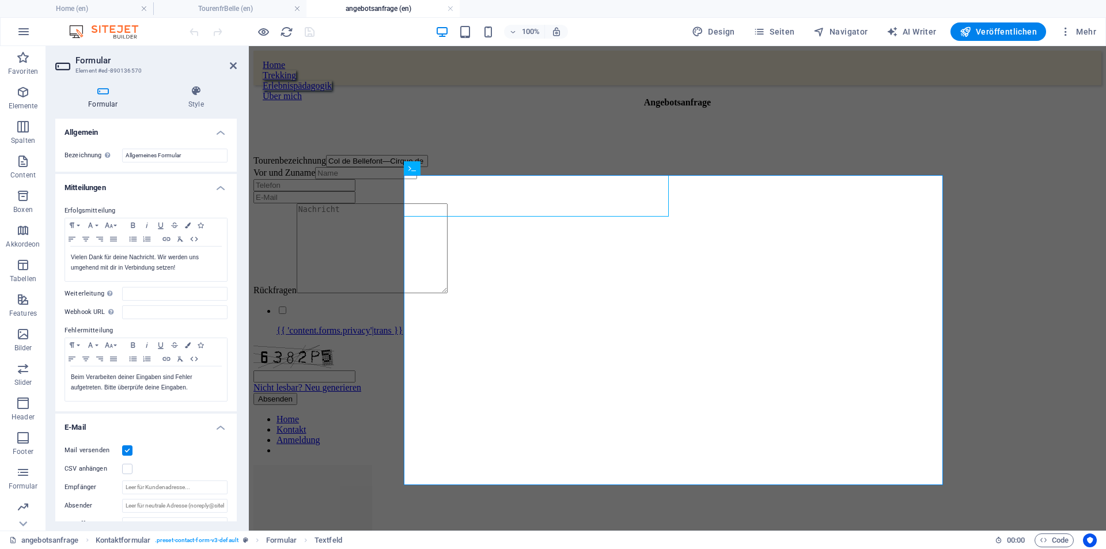
click at [100, 98] on h4 "Formular" at bounding box center [105, 97] width 100 height 24
click at [107, 96] on icon at bounding box center [103, 91] width 96 height 12
click at [214, 189] on h4 "Mitteilungen" at bounding box center [145, 184] width 181 height 21
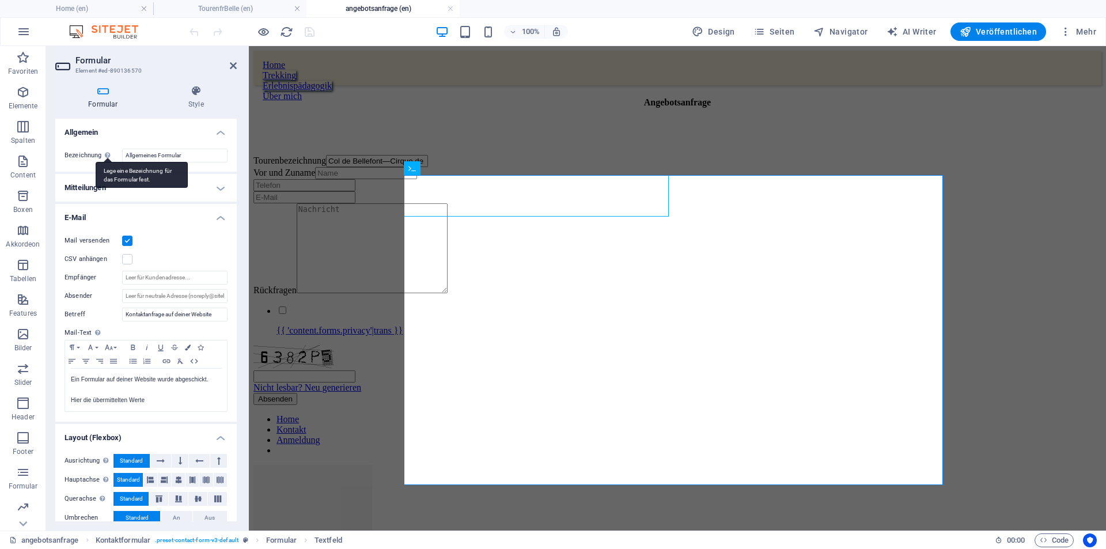
click at [104, 162] on div "Lege eine Bezeichnung für das Formular fest." at bounding box center [142, 175] width 92 height 26
click at [122, 154] on input "Allgemeines Formular" at bounding box center [174, 156] width 105 height 14
click at [215, 134] on h4 "Allgemein" at bounding box center [145, 129] width 181 height 21
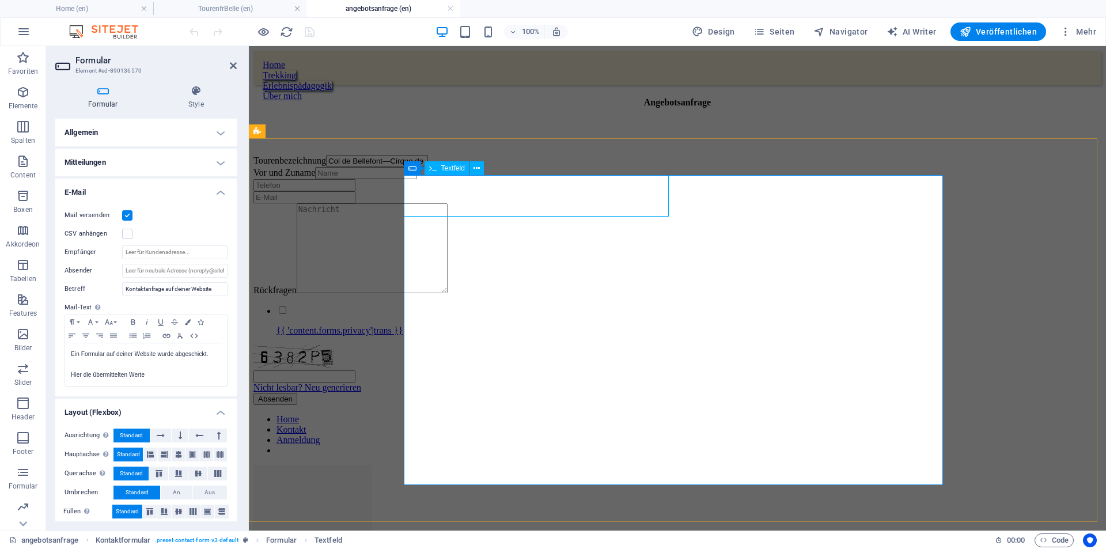
click at [428, 167] on input "Col de Bellefont—Cirque de St. Meme," at bounding box center [377, 161] width 102 height 12
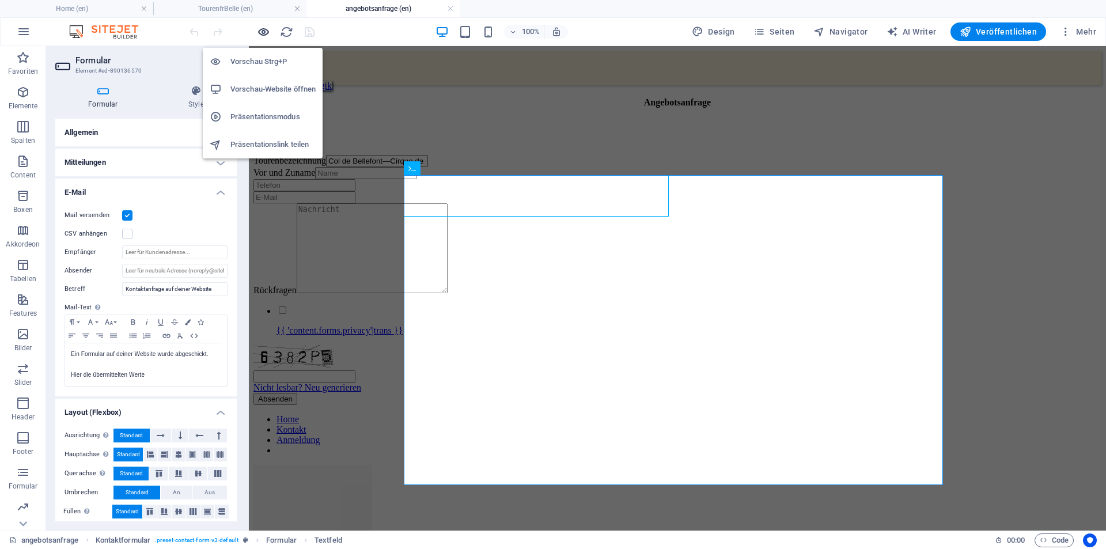
click at [267, 30] on icon "button" at bounding box center [263, 31] width 13 height 13
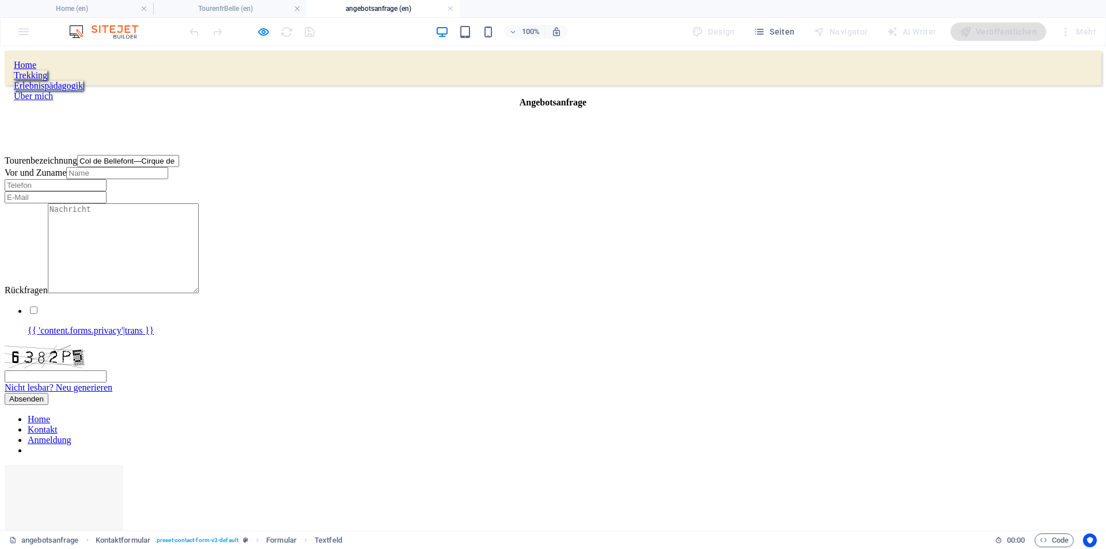
click at [309, 37] on div at bounding box center [251, 31] width 129 height 18
click at [392, 6] on h4 "angebotsanfrage (en)" at bounding box center [382, 8] width 153 height 13
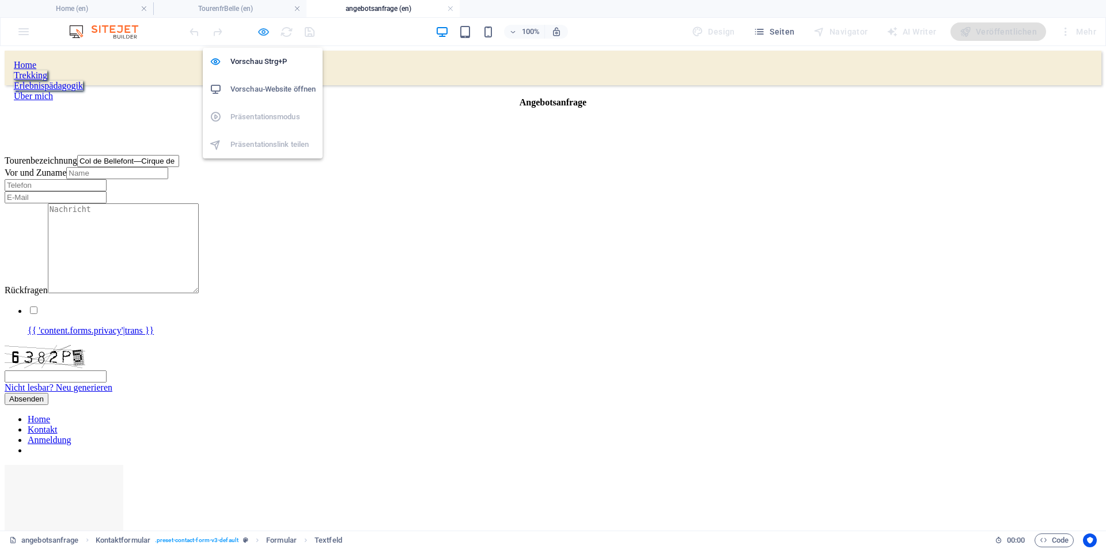
click at [266, 32] on icon "button" at bounding box center [263, 31] width 13 height 13
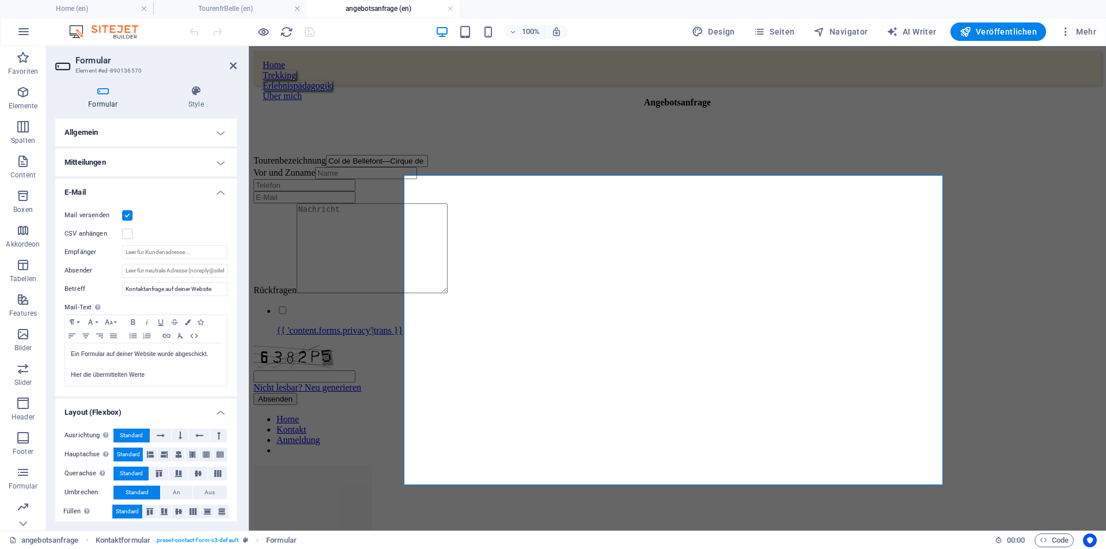
click at [312, 32] on div at bounding box center [251, 31] width 129 height 18
click at [428, 167] on input "Col de Bellefont—Cirque de St. Meme," at bounding box center [377, 161] width 102 height 12
type input "Col de Bellefont—Cirque de St. Meme"
click at [212, 9] on h4 "TourenfrBelle (en)" at bounding box center [229, 8] width 153 height 13
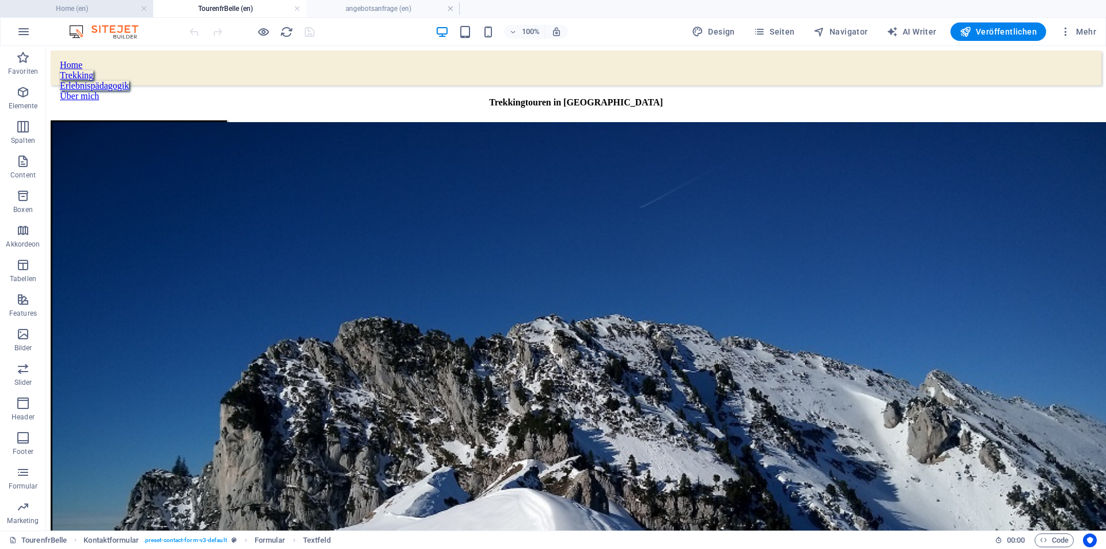
click at [111, 8] on h4 "Home (en)" at bounding box center [76, 8] width 153 height 13
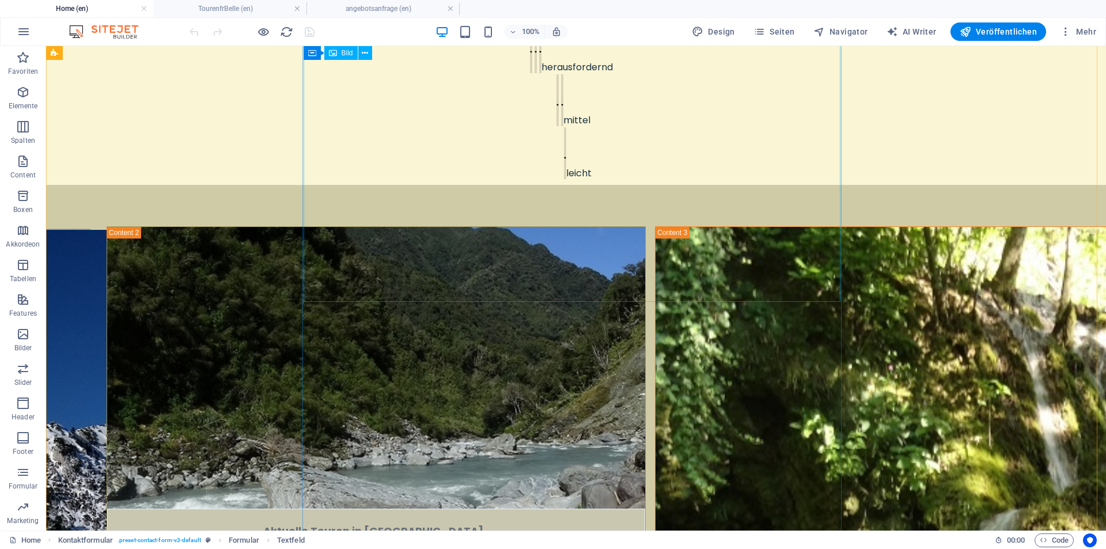
scroll to position [477, 0]
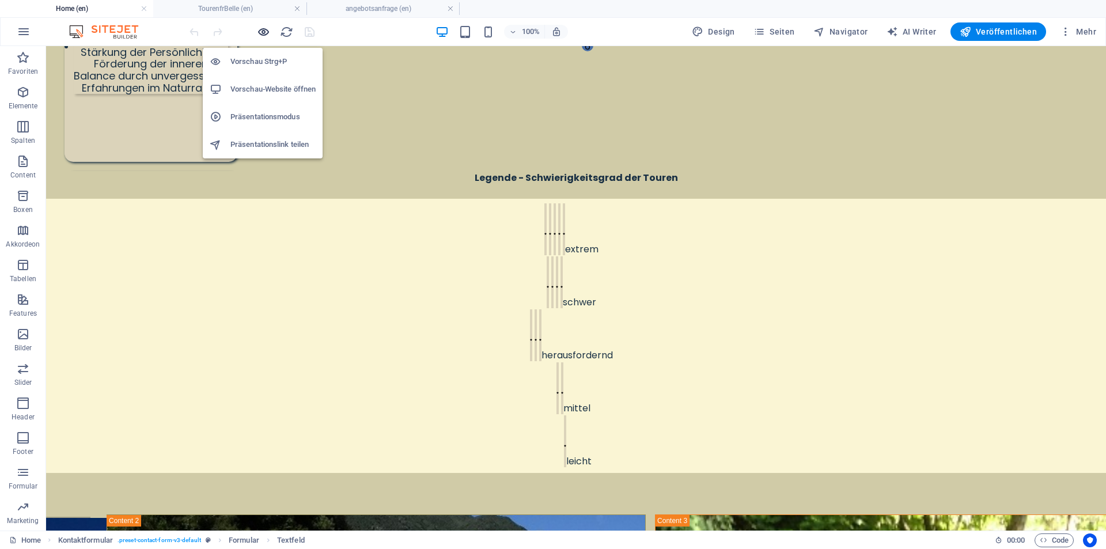
click at [262, 32] on icon "button" at bounding box center [263, 31] width 13 height 13
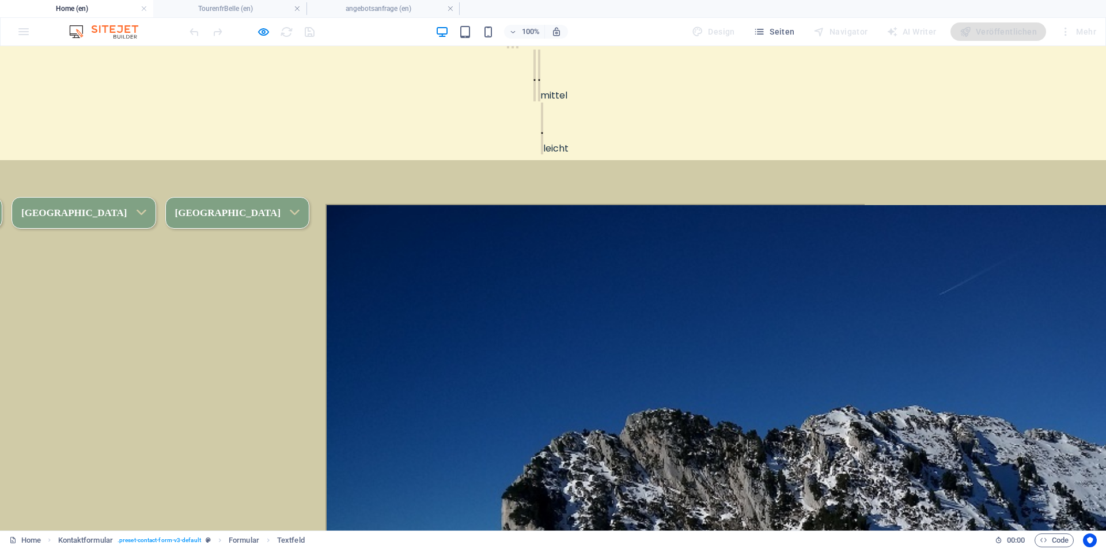
scroll to position [765, 0]
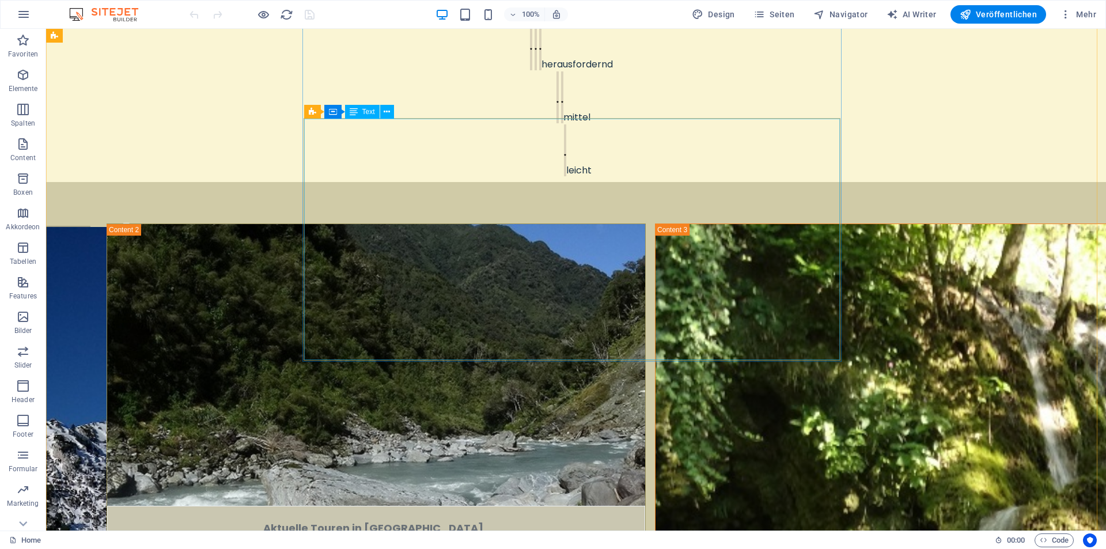
scroll to position [691, 0]
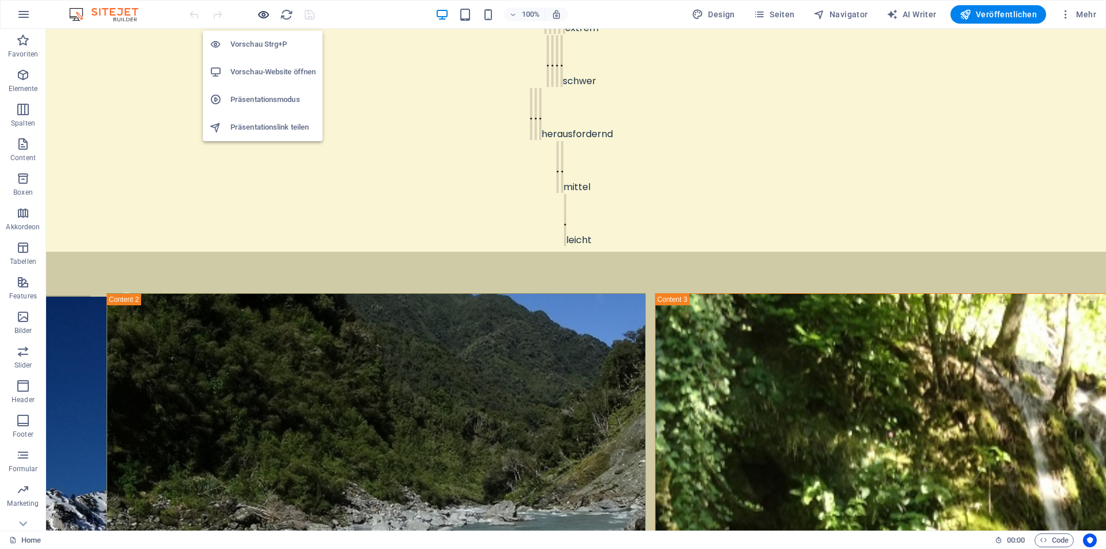
click at [260, 13] on icon "button" at bounding box center [263, 14] width 13 height 13
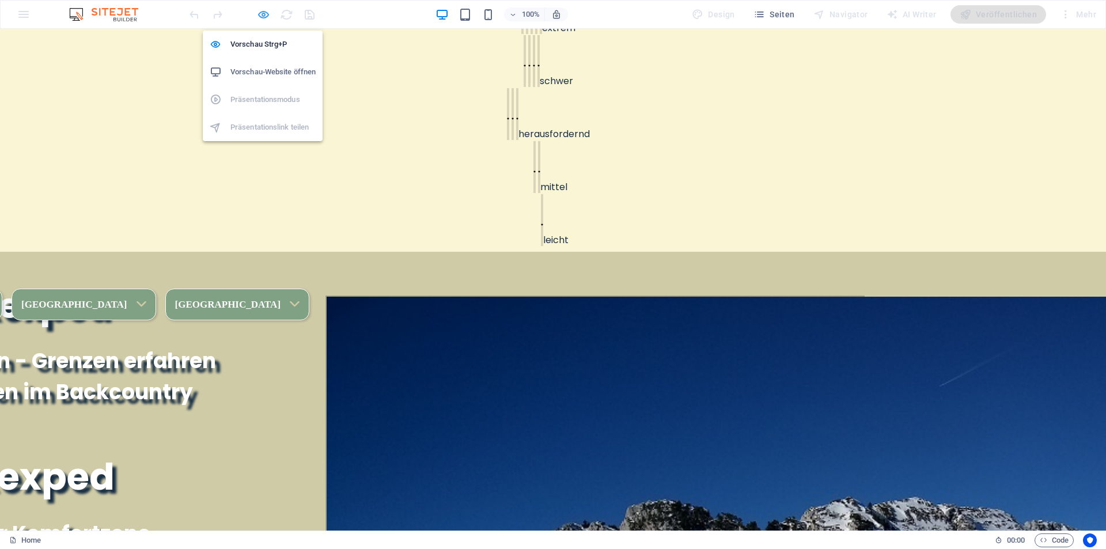
click at [261, 13] on icon "button" at bounding box center [263, 14] width 13 height 13
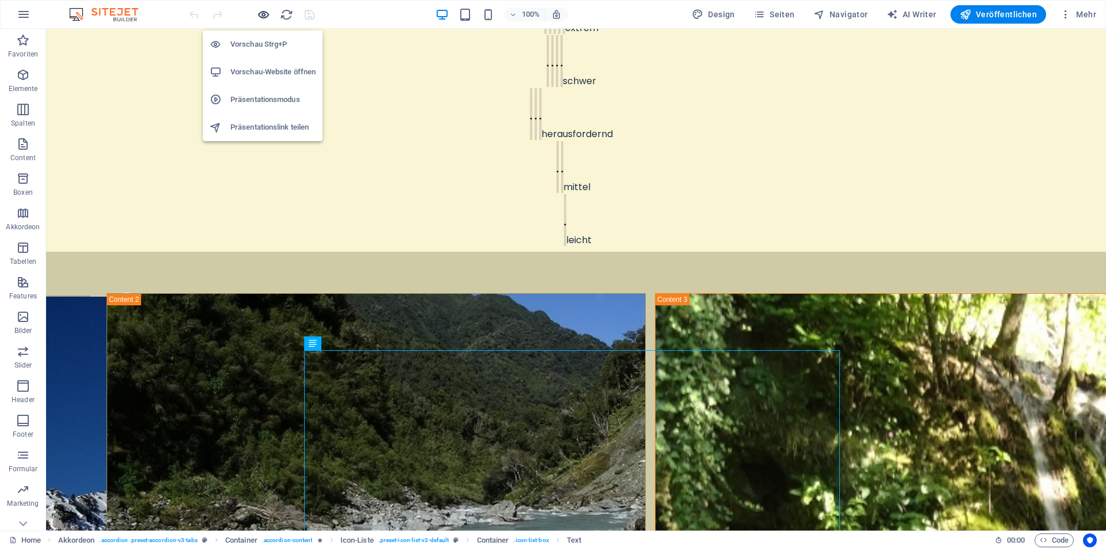
click at [268, 11] on icon "button" at bounding box center [263, 14] width 13 height 13
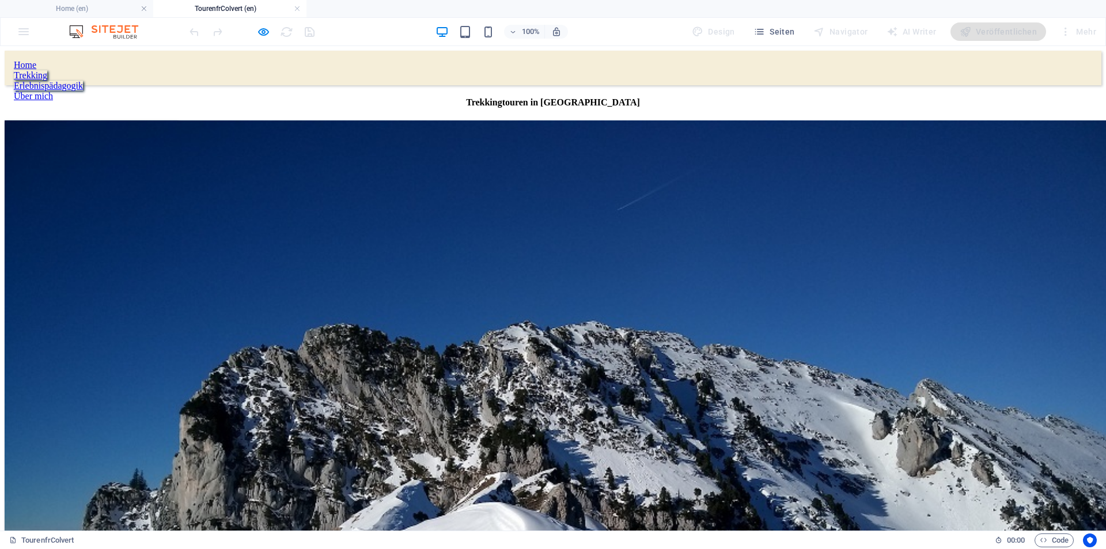
scroll to position [0, 0]
click at [394, 62] on div "Home" at bounding box center [553, 65] width 1078 height 10
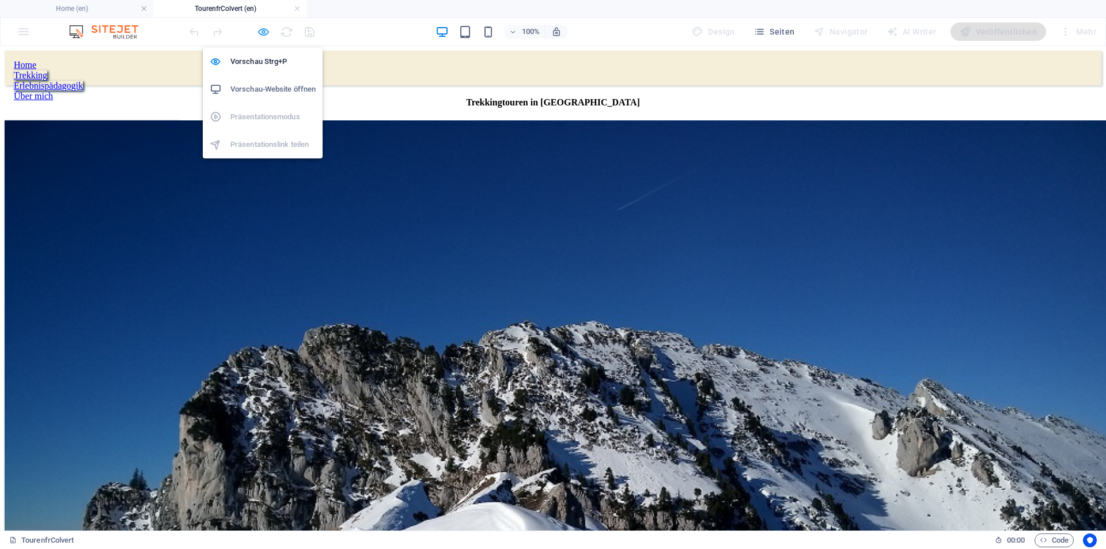
click at [263, 29] on icon "button" at bounding box center [263, 31] width 13 height 13
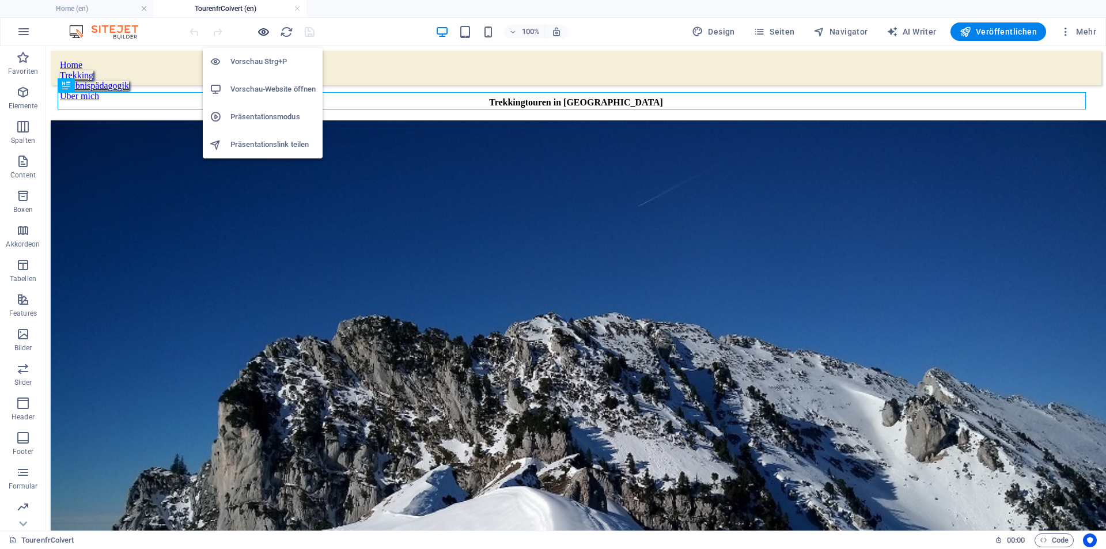
click at [263, 29] on icon "button" at bounding box center [263, 31] width 13 height 13
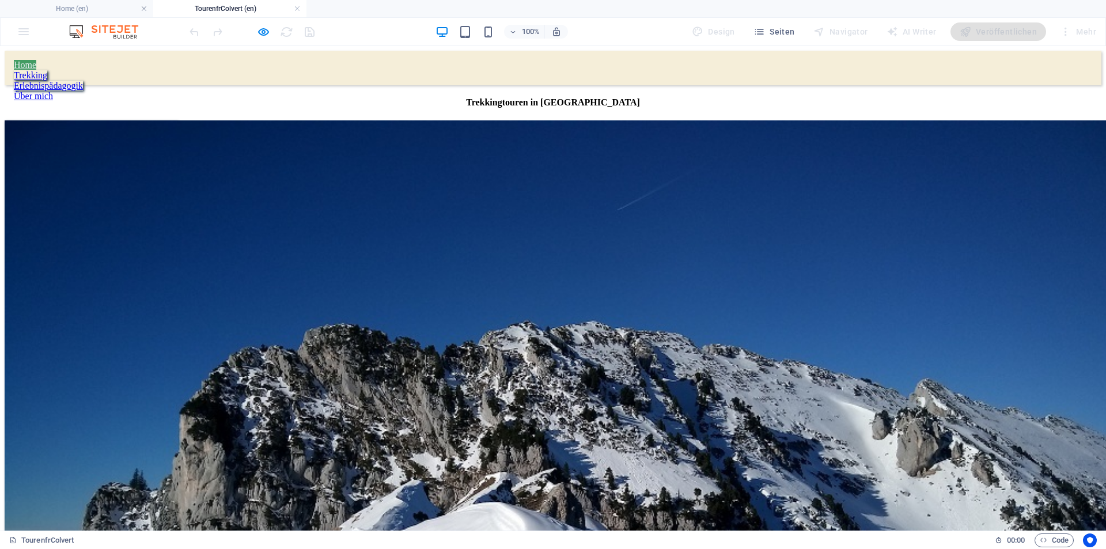
click at [36, 64] on link "Home" at bounding box center [25, 65] width 22 height 10
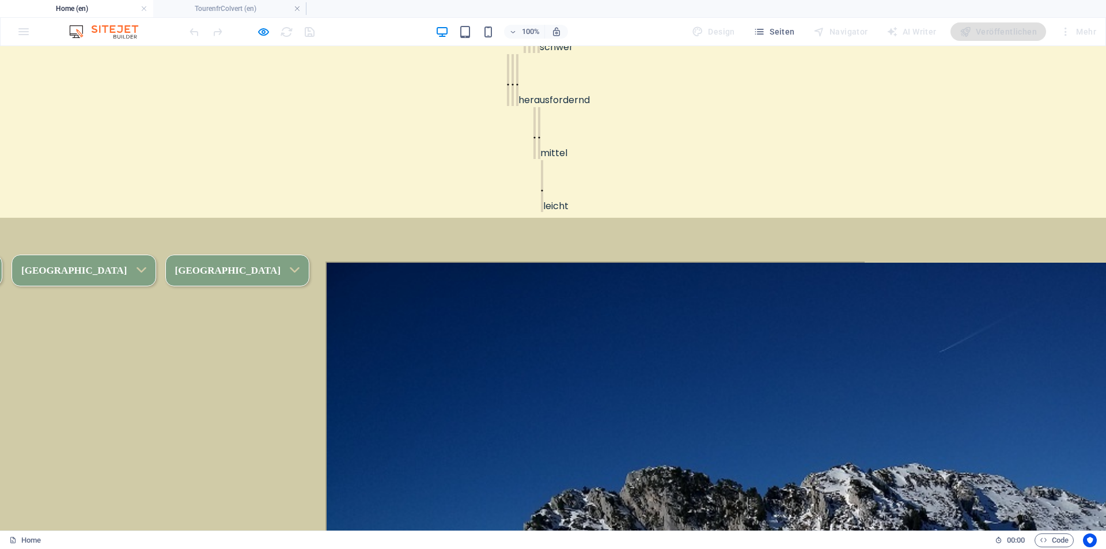
scroll to position [659, 0]
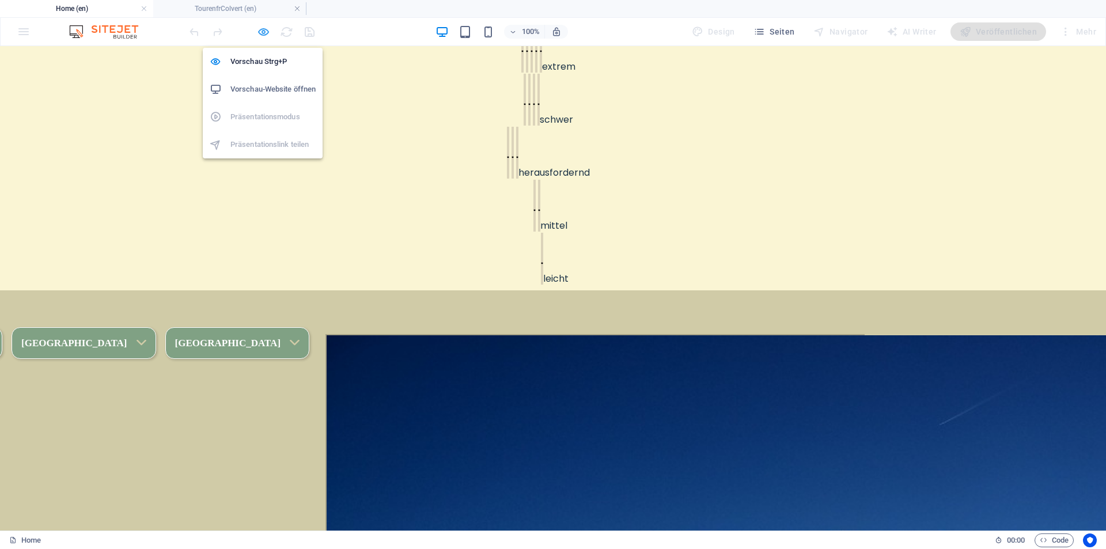
click at [261, 32] on icon "button" at bounding box center [263, 31] width 13 height 13
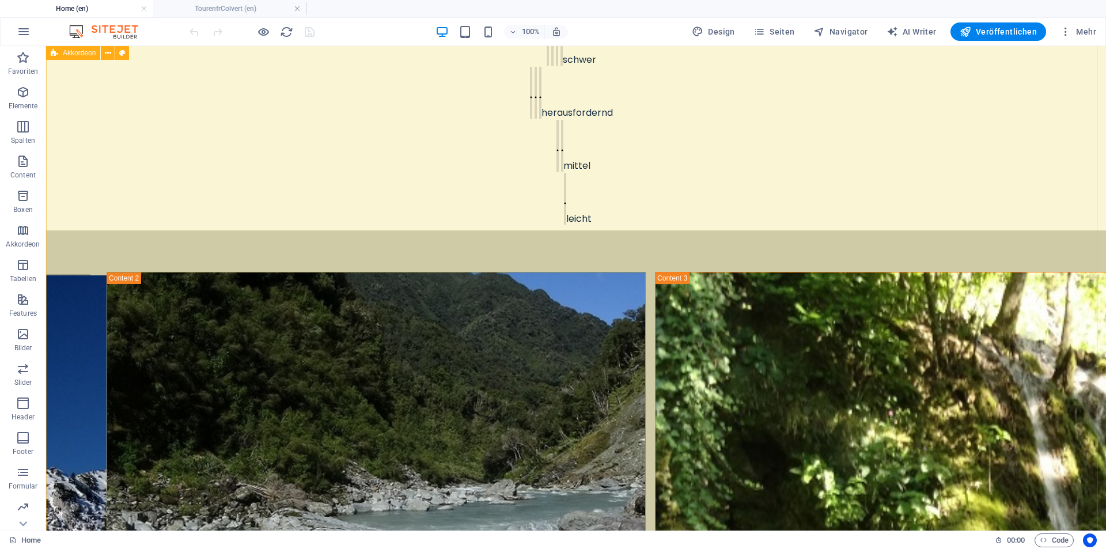
scroll to position [717, 0]
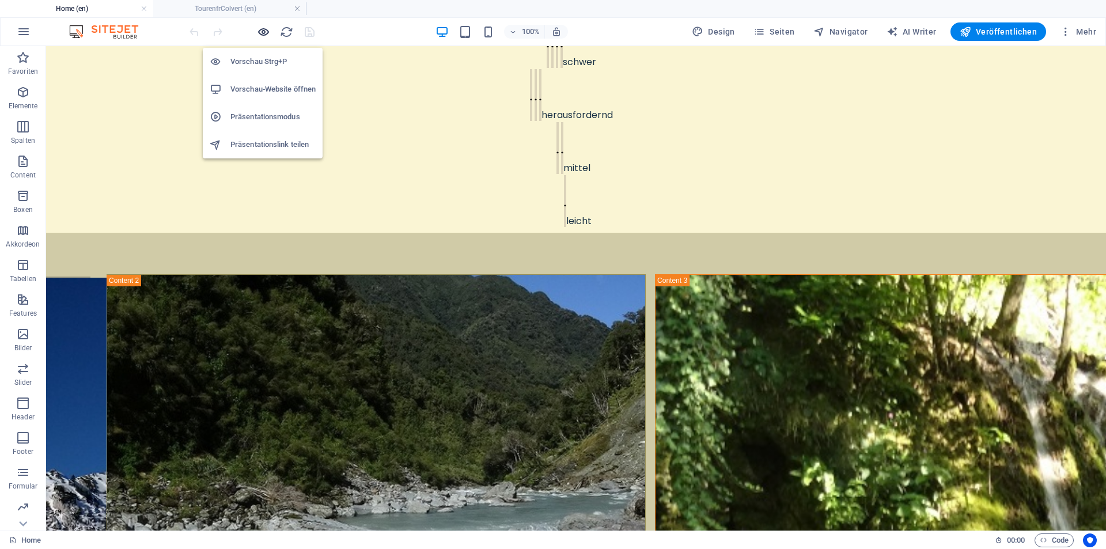
click at [264, 31] on icon "button" at bounding box center [263, 31] width 13 height 13
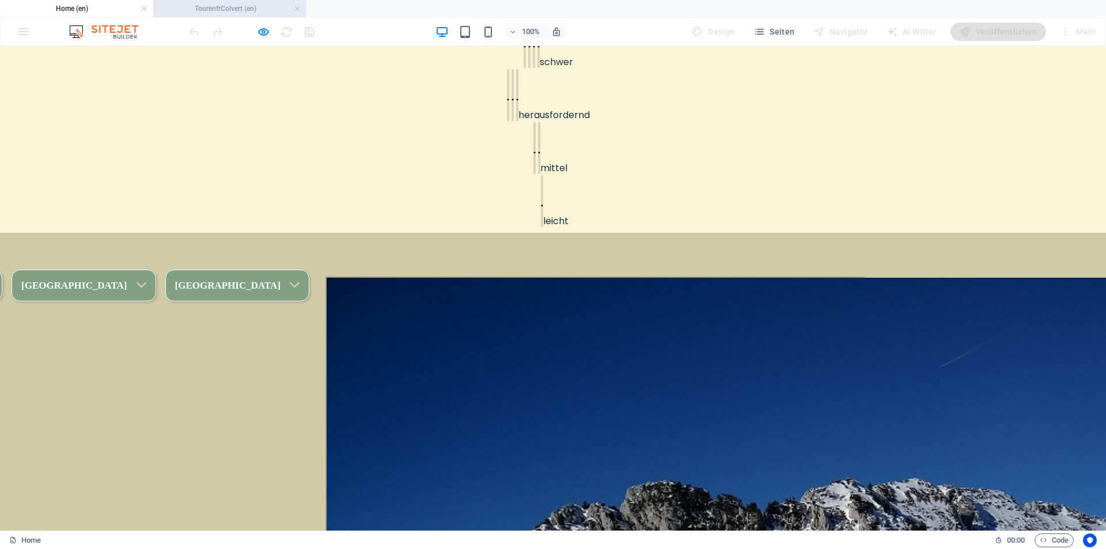
click at [215, 7] on h4 "TourenfrColvert (en)" at bounding box center [229, 8] width 153 height 13
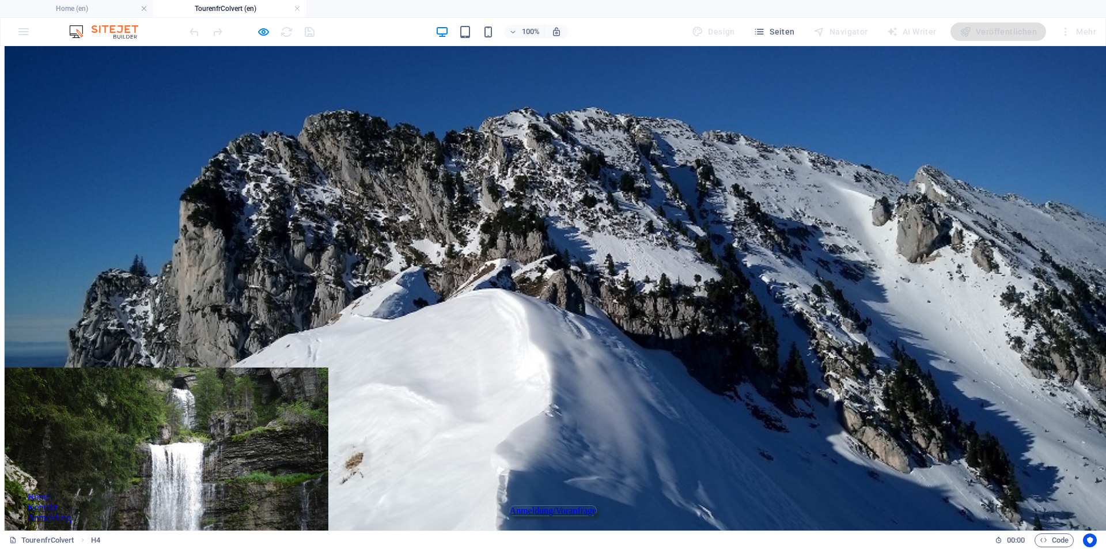
scroll to position [224, 0]
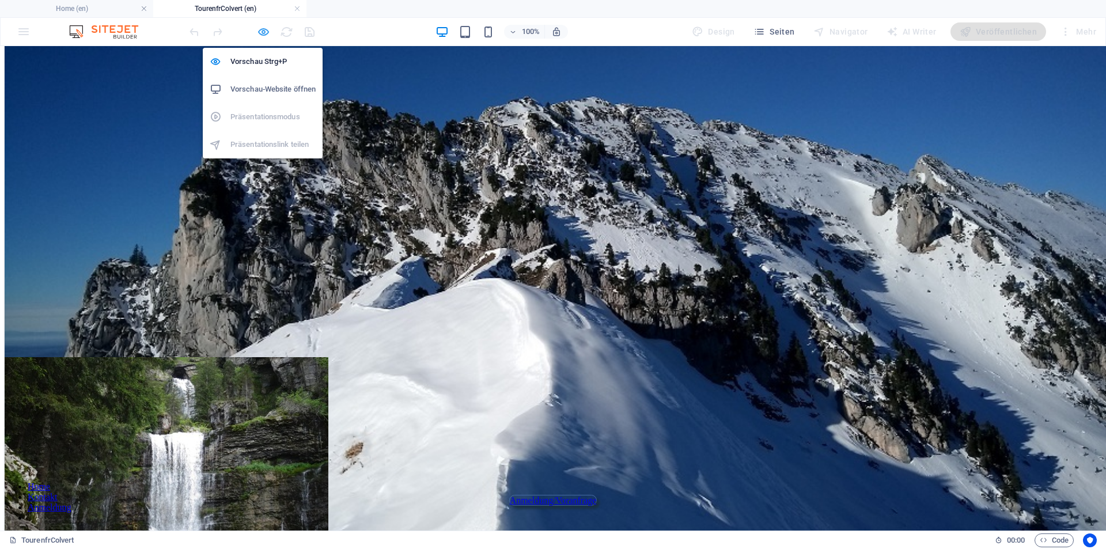
click at [266, 31] on icon "button" at bounding box center [263, 31] width 13 height 13
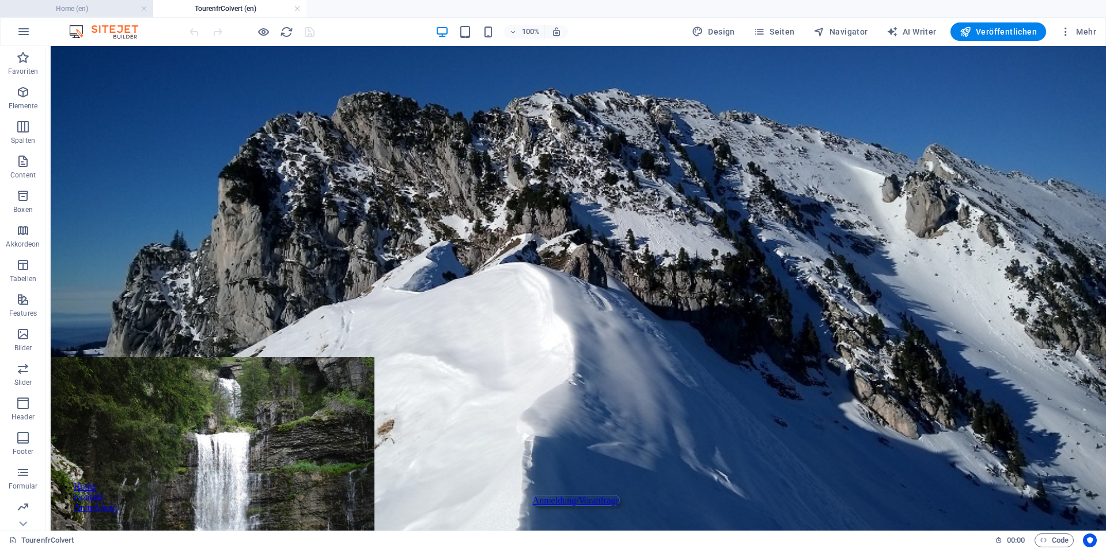
click at [118, 8] on h4 "Home (en)" at bounding box center [76, 8] width 153 height 13
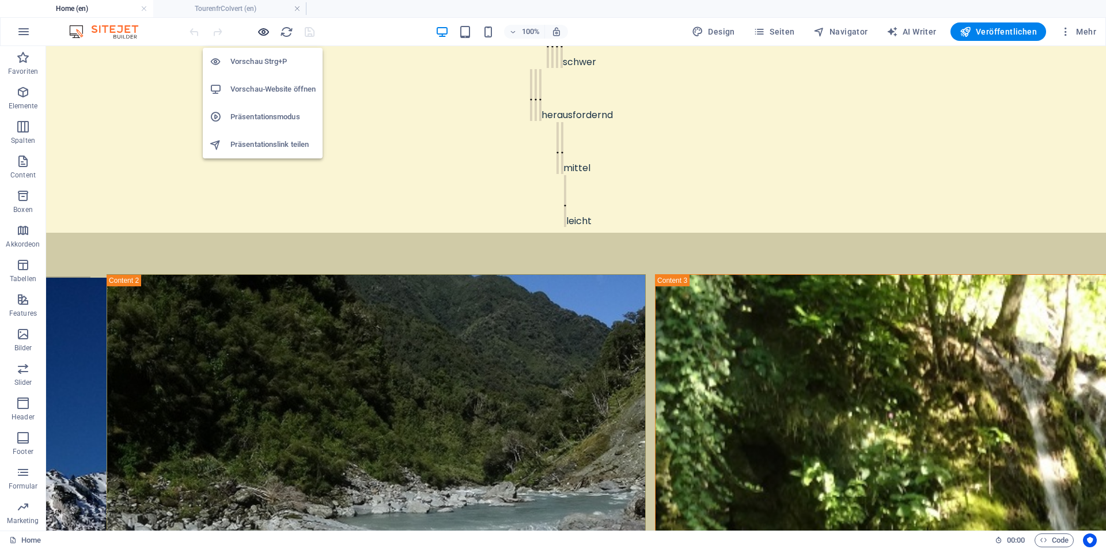
click at [263, 33] on icon "button" at bounding box center [263, 31] width 13 height 13
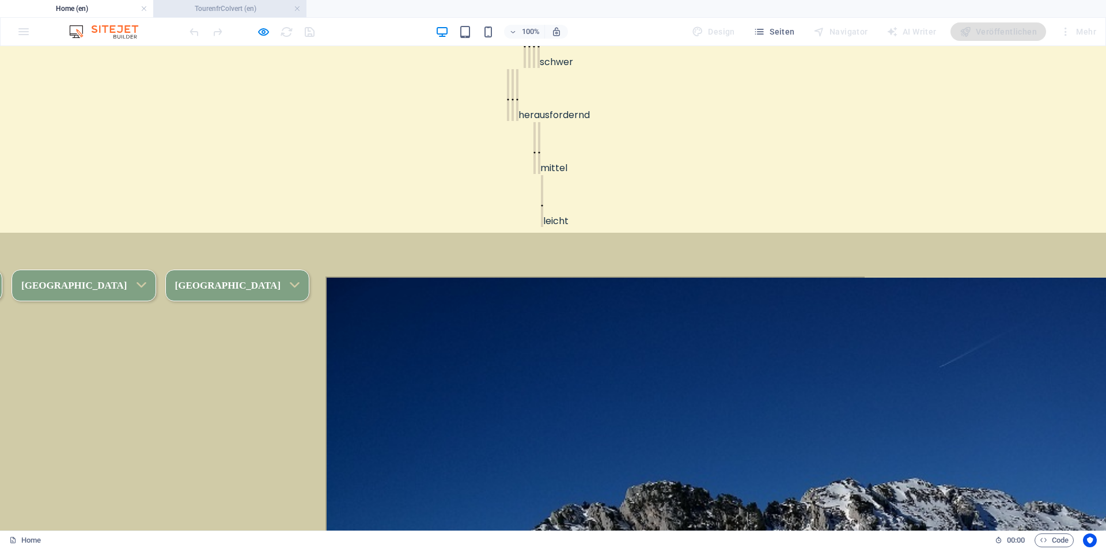
click at [253, 12] on h4 "TourenfrColvert (en)" at bounding box center [229, 8] width 153 height 13
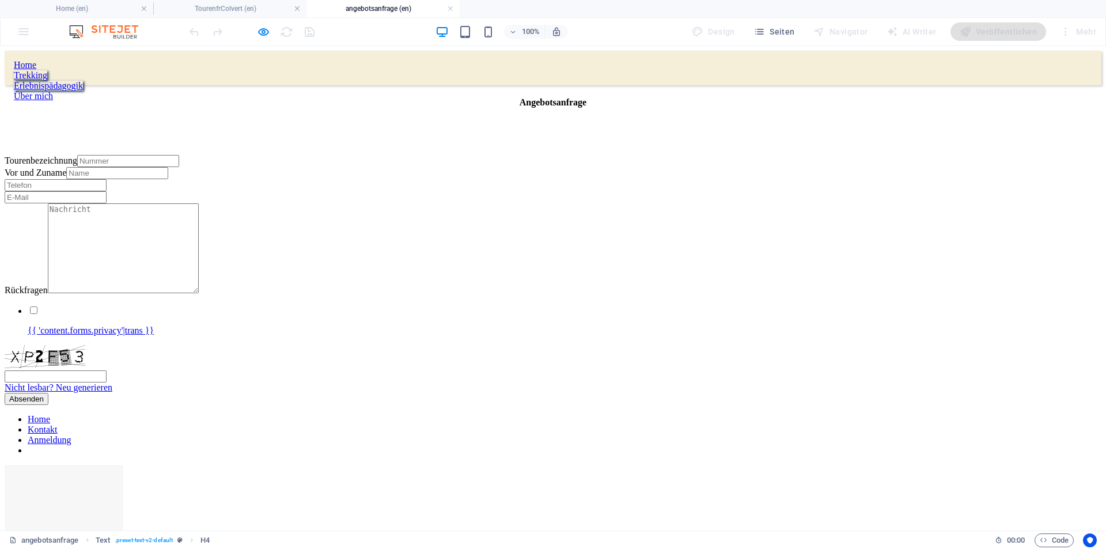
click at [343, 167] on div "Tourenbezeichnung" at bounding box center [553, 161] width 1097 height 12
click at [344, 167] on div "Tourenbezeichnung" at bounding box center [553, 161] width 1097 height 12
click at [382, 7] on h4 "angebotsanfrage (en)" at bounding box center [382, 8] width 153 height 13
click at [266, 7] on h4 "TourenfrColvert (en)" at bounding box center [229, 8] width 153 height 13
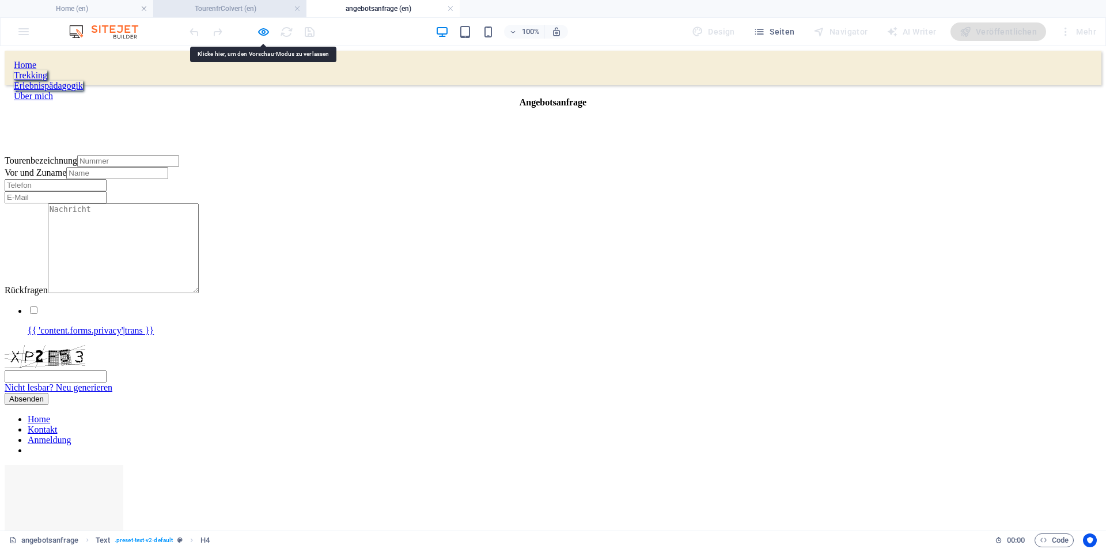
scroll to position [177, 0]
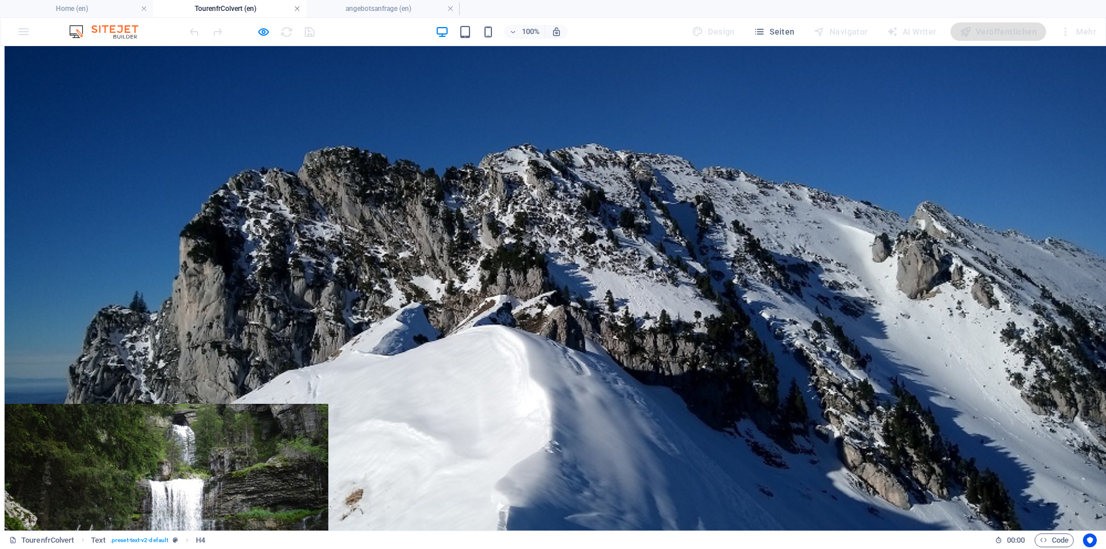
click at [298, 5] on link at bounding box center [297, 8] width 7 height 11
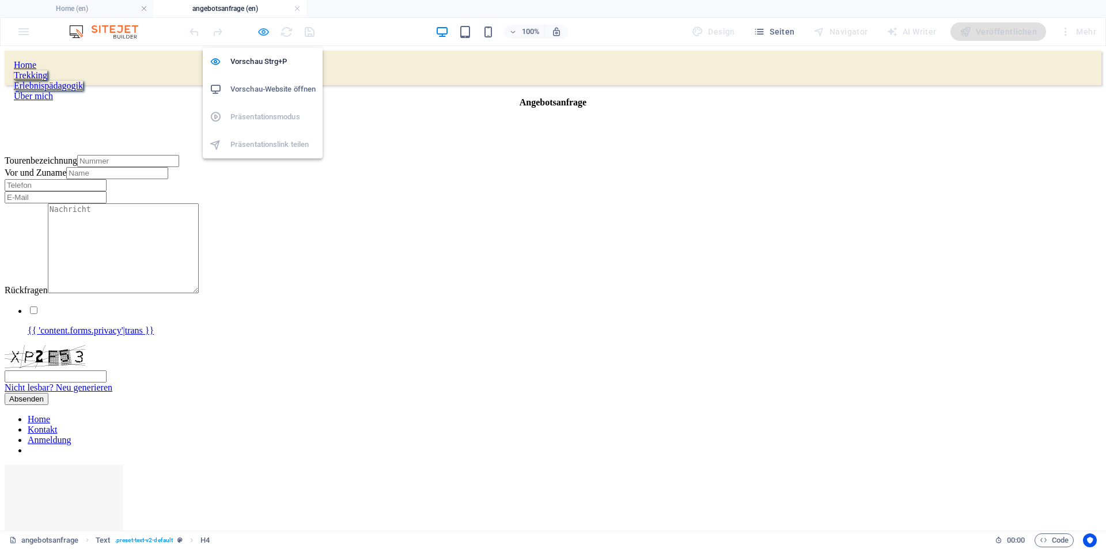
click at [264, 33] on icon "button" at bounding box center [263, 31] width 13 height 13
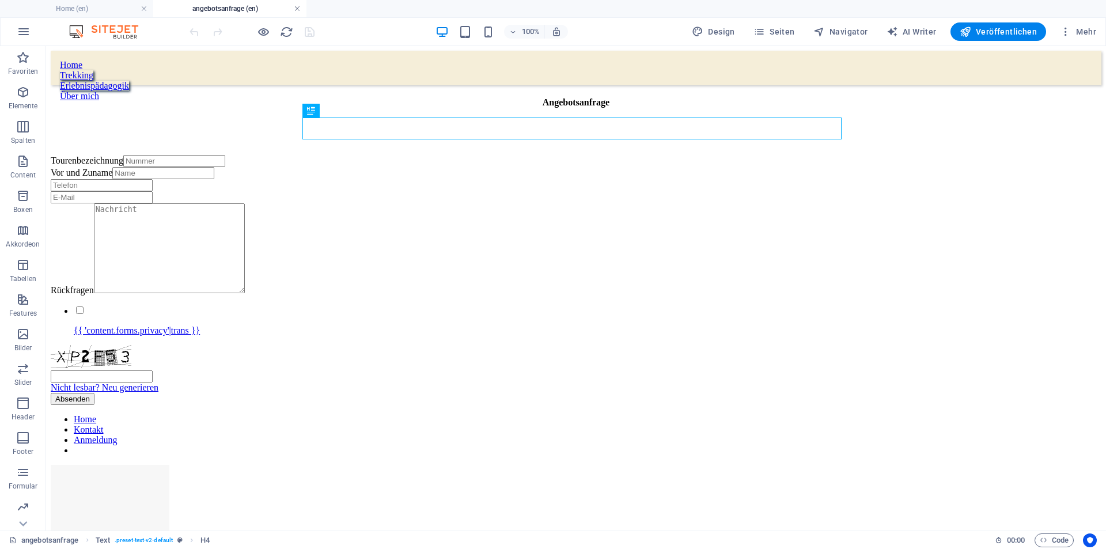
click at [296, 7] on link at bounding box center [297, 8] width 7 height 11
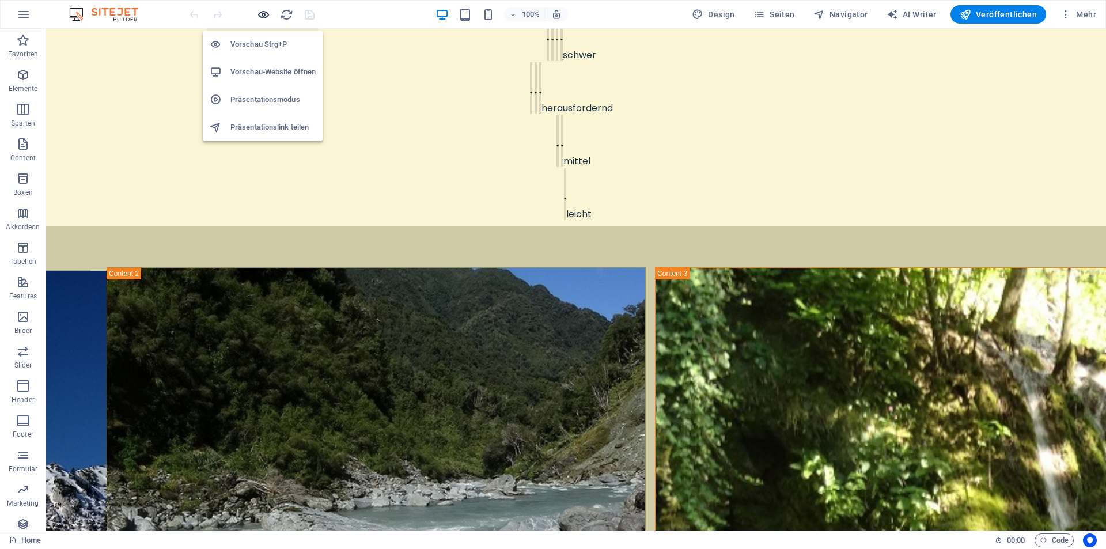
click at [261, 13] on icon "button" at bounding box center [263, 14] width 13 height 13
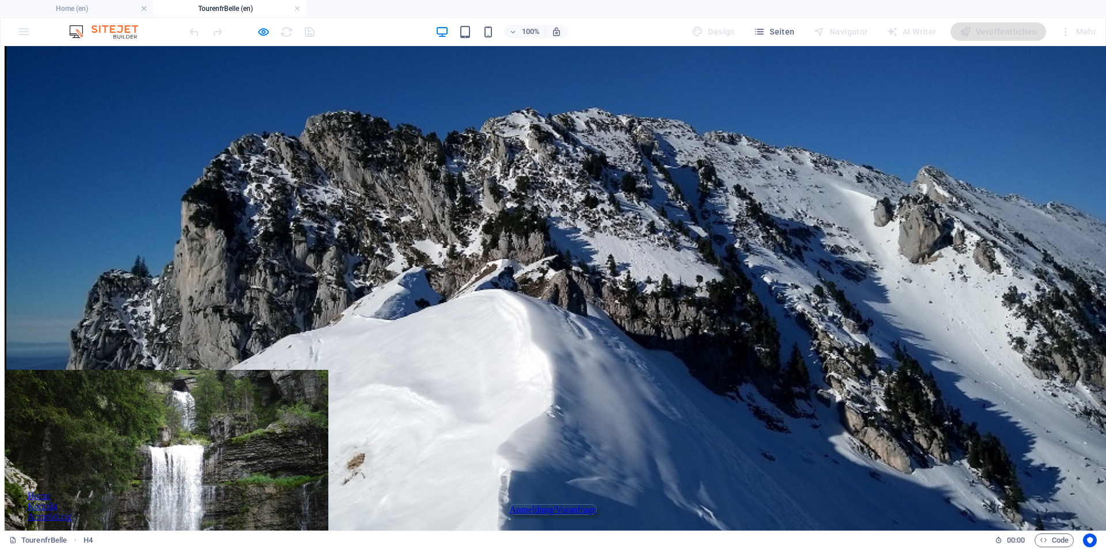
scroll to position [224, 0]
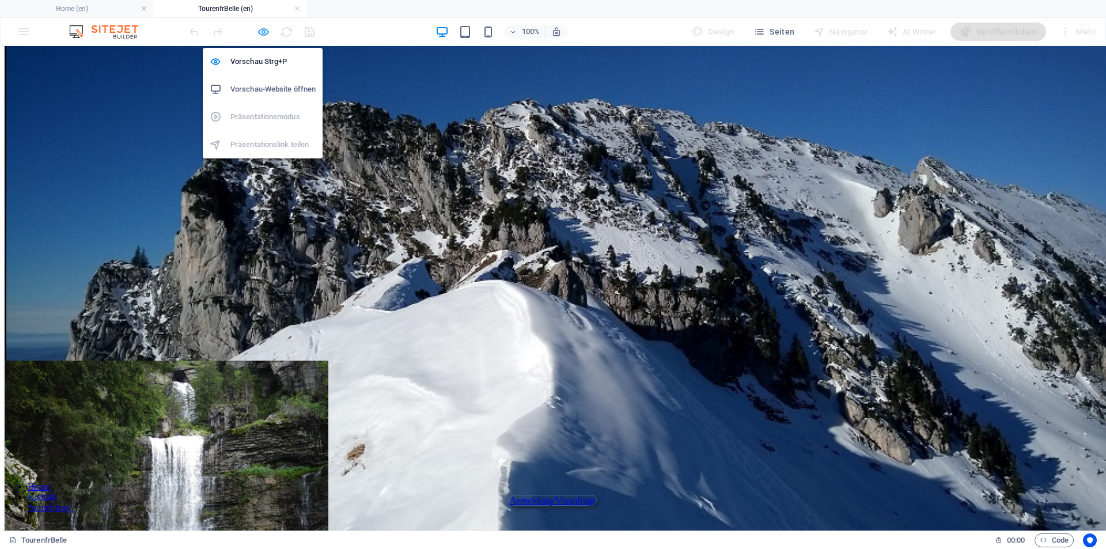
click at [267, 31] on icon "button" at bounding box center [263, 31] width 13 height 13
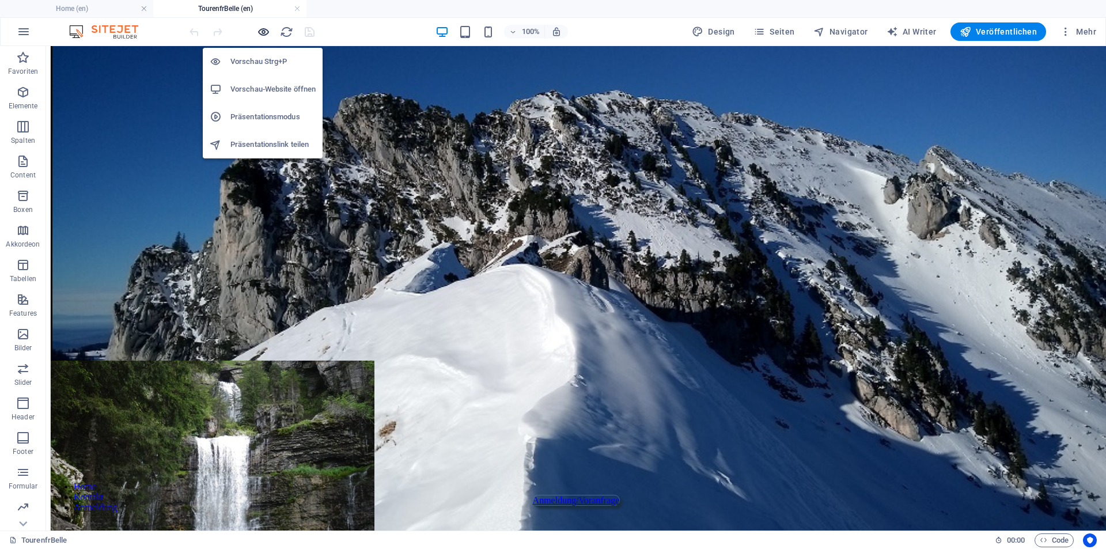
click at [265, 31] on icon "button" at bounding box center [263, 31] width 13 height 13
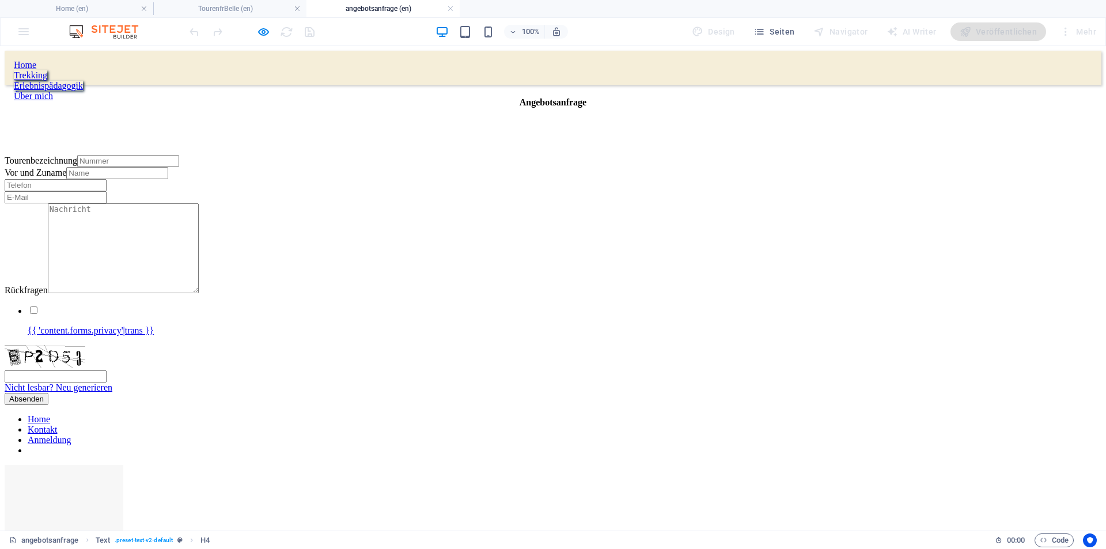
scroll to position [0, 0]
click at [335, 167] on div "Tourenbezeichnung" at bounding box center [553, 161] width 1097 height 12
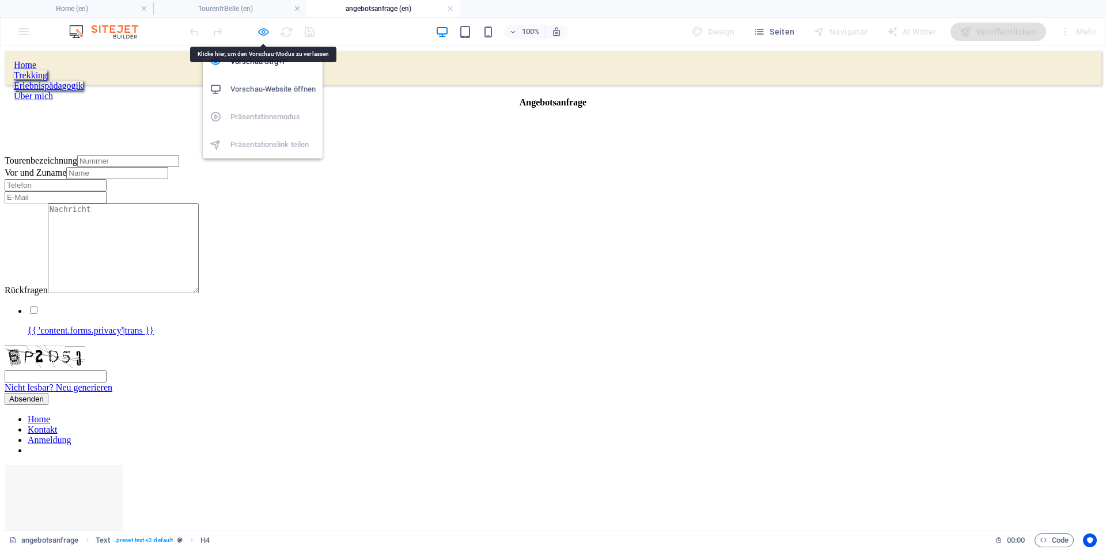
click at [265, 29] on icon "button" at bounding box center [263, 31] width 13 height 13
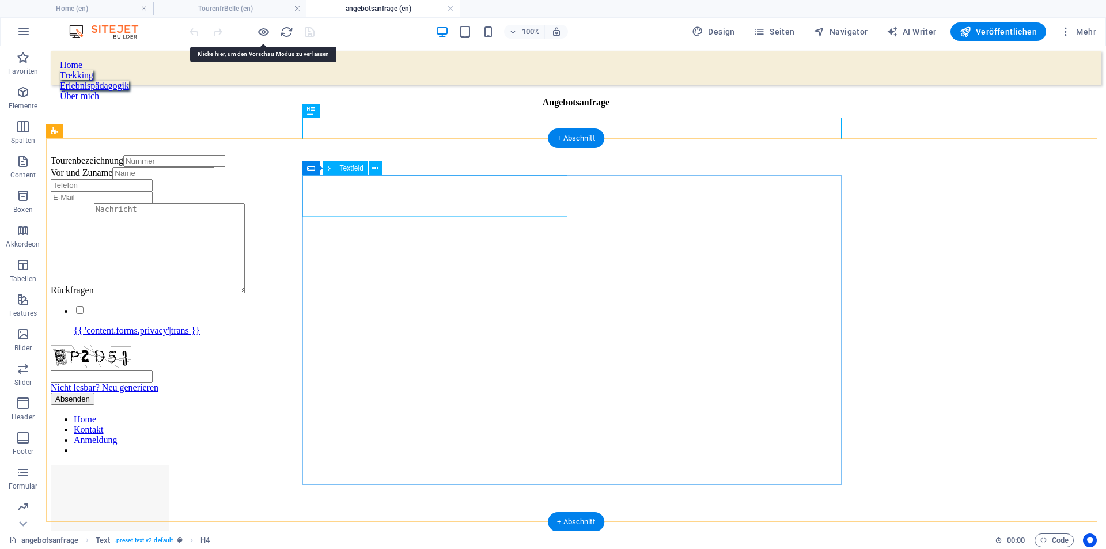
click at [393, 167] on div "Tourenbezeichnung" at bounding box center [576, 161] width 1051 height 12
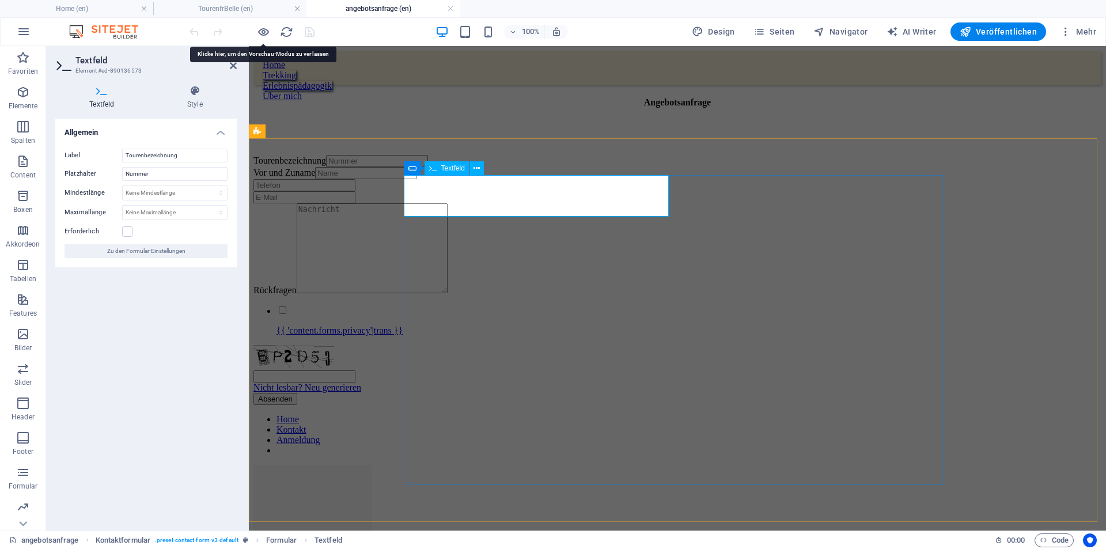
click at [428, 167] on input "Tourenbezeichnung" at bounding box center [377, 161] width 102 height 12
type input "Col de Bellefont—Cirque de St. Meme,"
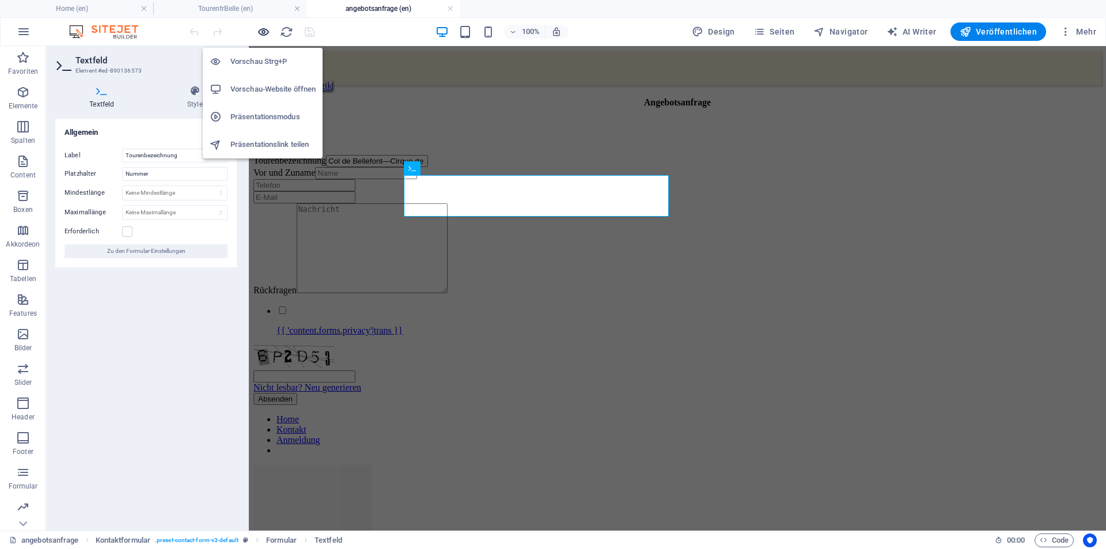
click at [268, 35] on icon "button" at bounding box center [263, 31] width 13 height 13
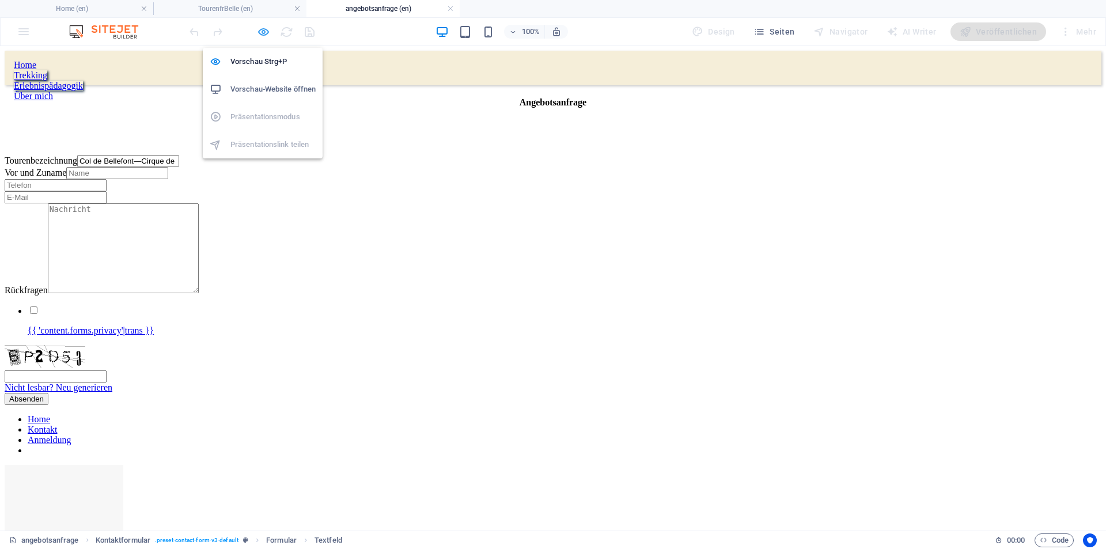
click at [264, 31] on icon "button" at bounding box center [263, 31] width 13 height 13
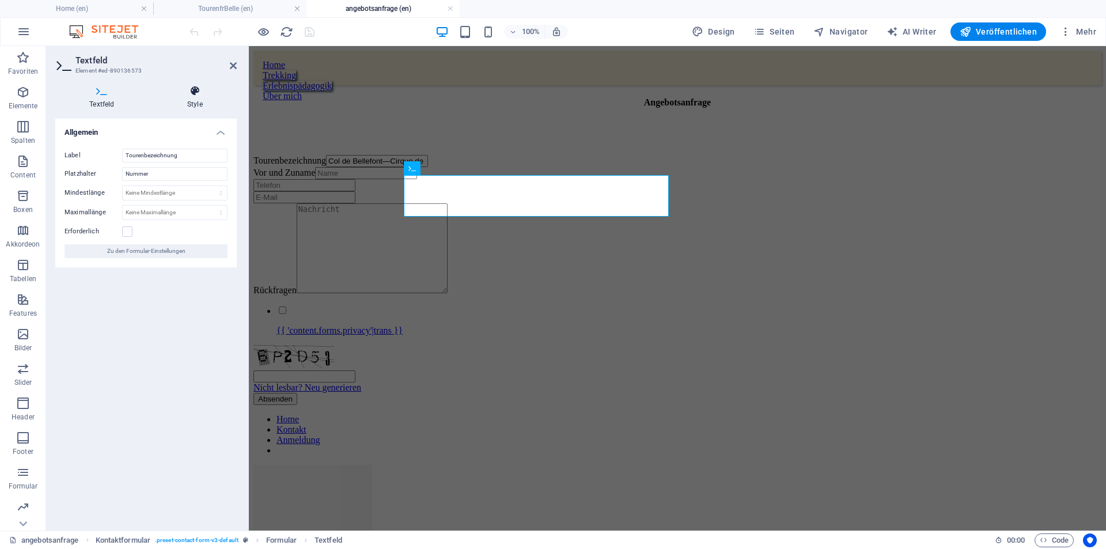
click at [200, 93] on icon at bounding box center [195, 91] width 84 height 12
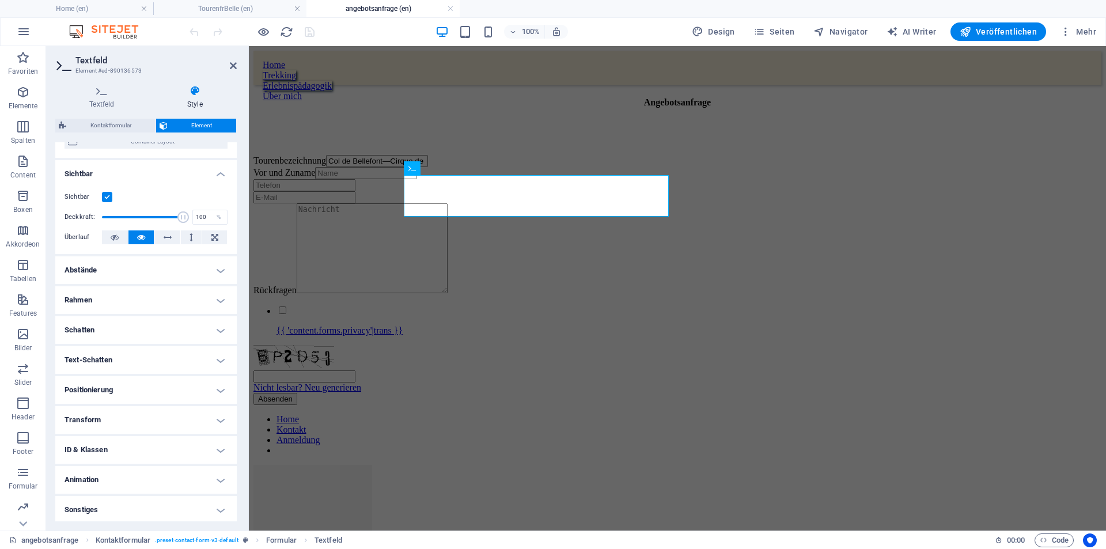
scroll to position [117, 0]
click at [107, 194] on label at bounding box center [107, 194] width 10 height 10
click at [0, 0] on input "Sichtbar" at bounding box center [0, 0] width 0 height 0
click at [358, 204] on div "Tourenbezeichnung Col de Bellefont—Cirque de St. Meme, Vor und Zuname Rückfrage…" at bounding box center [677, 280] width 848 height 250
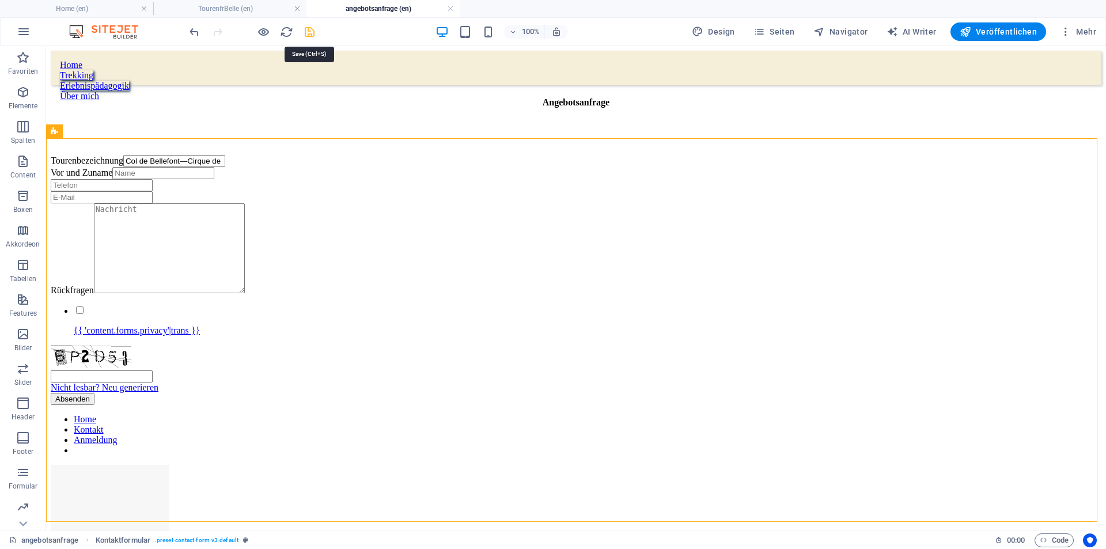
click at [308, 32] on icon "save" at bounding box center [309, 31] width 13 height 13
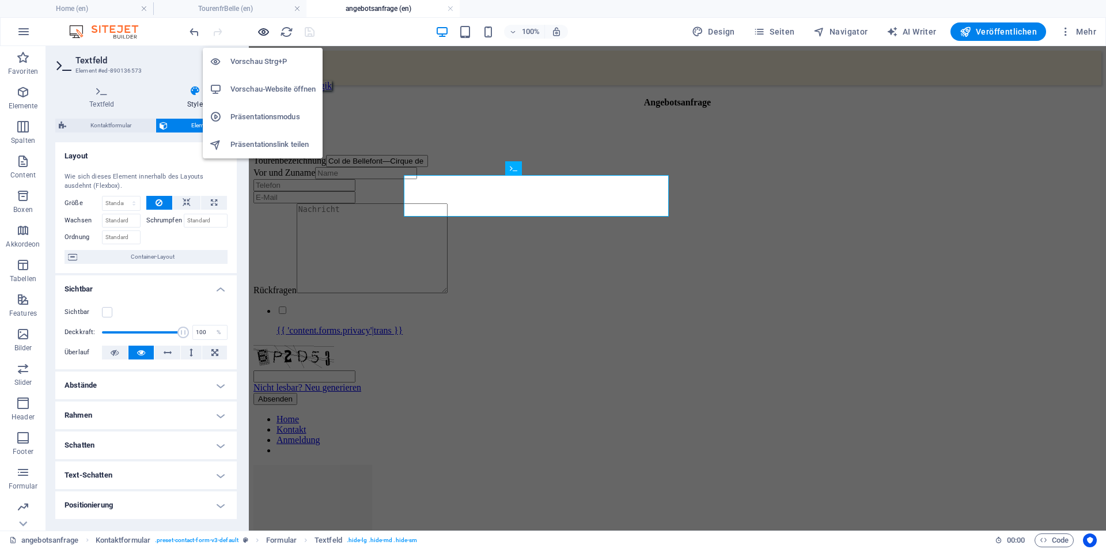
click at [264, 33] on icon "button" at bounding box center [263, 31] width 13 height 13
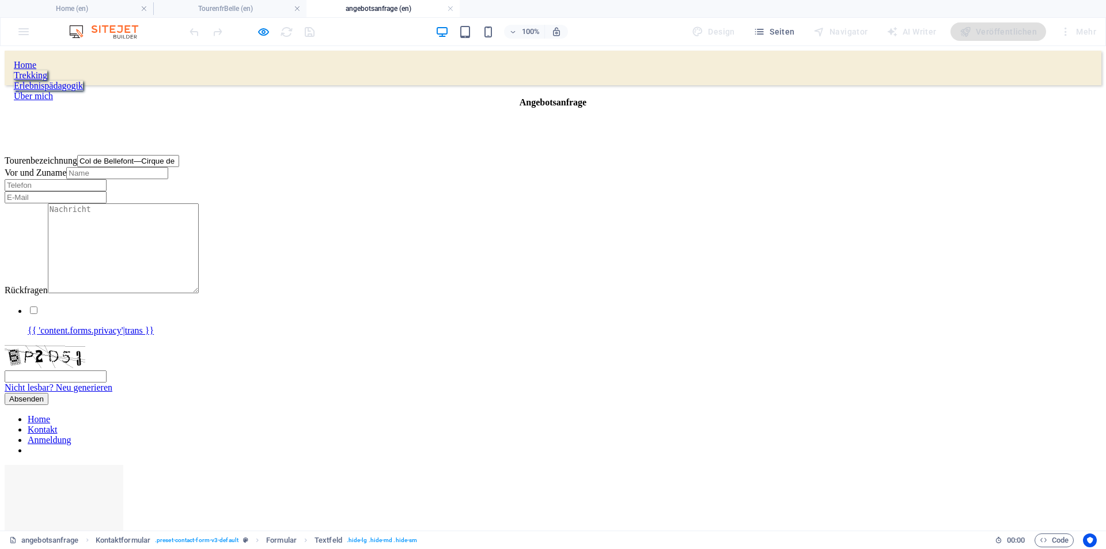
click at [168, 179] on input "Vor und Zuname" at bounding box center [117, 173] width 102 height 12
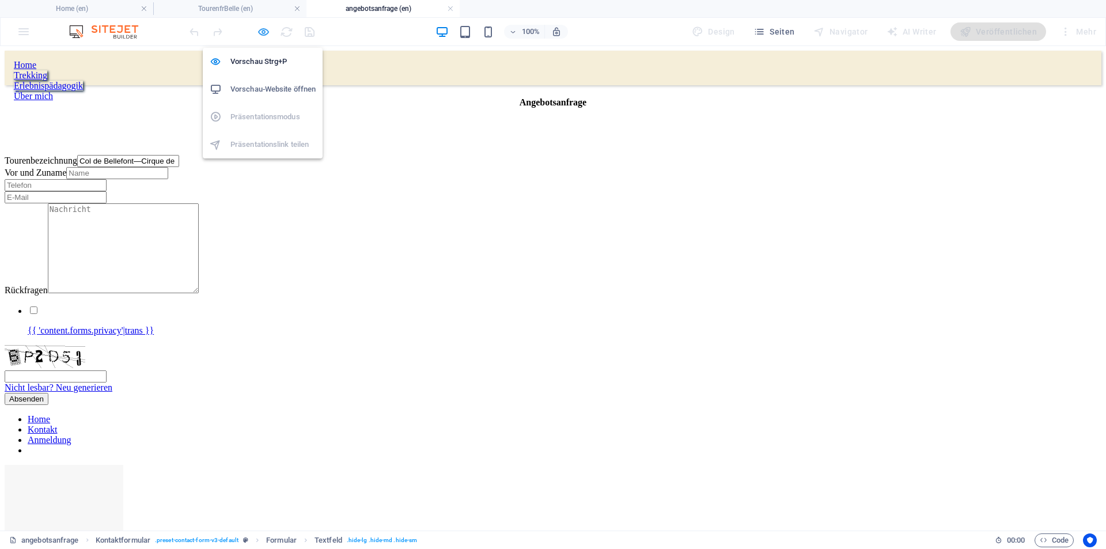
click at [264, 33] on icon "button" at bounding box center [263, 31] width 13 height 13
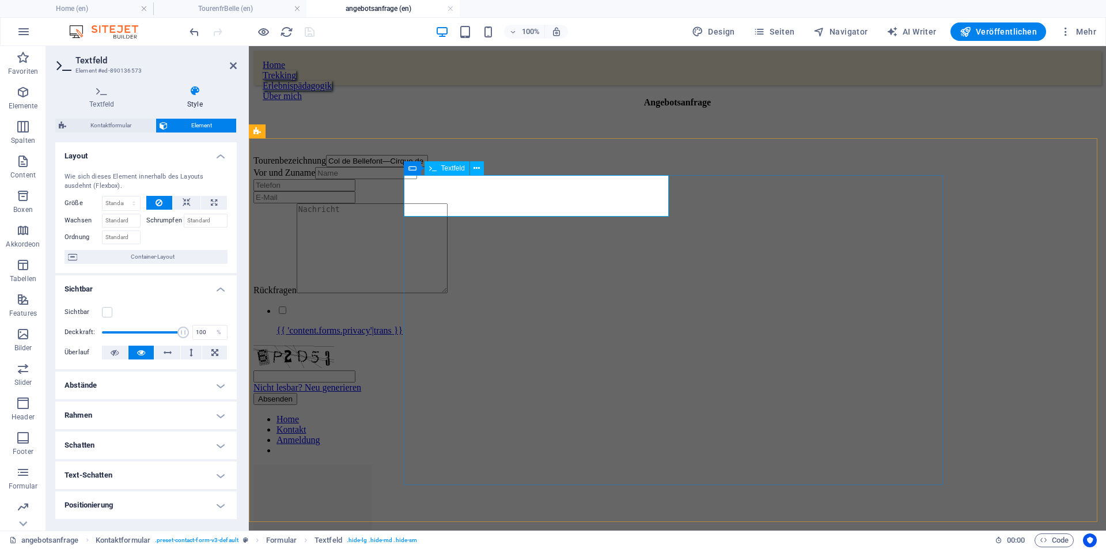
click at [428, 167] on input "Col de Bellefont—Cirque de St. Meme," at bounding box center [377, 161] width 102 height 12
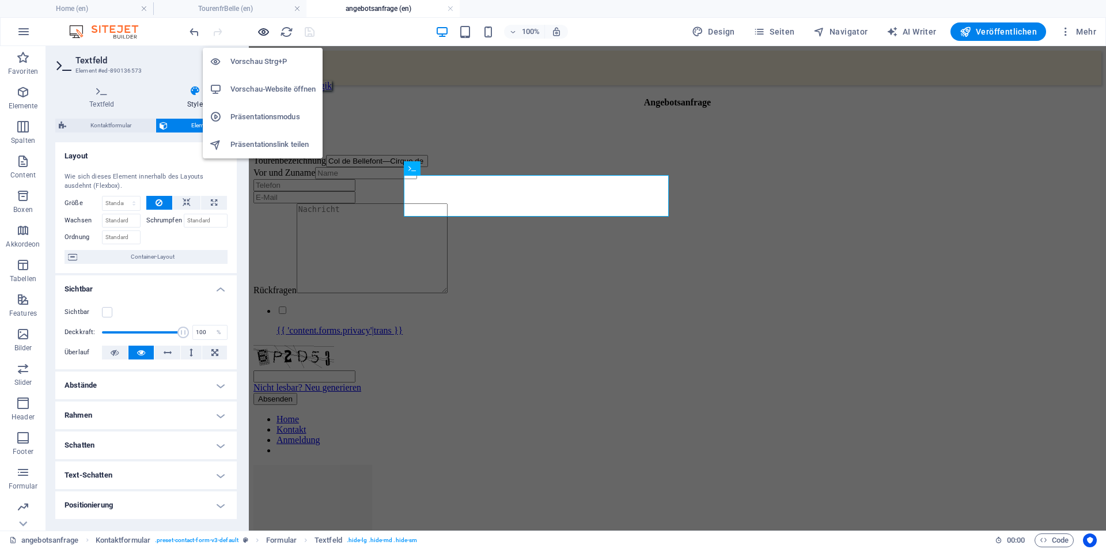
click at [263, 31] on icon "button" at bounding box center [263, 31] width 13 height 13
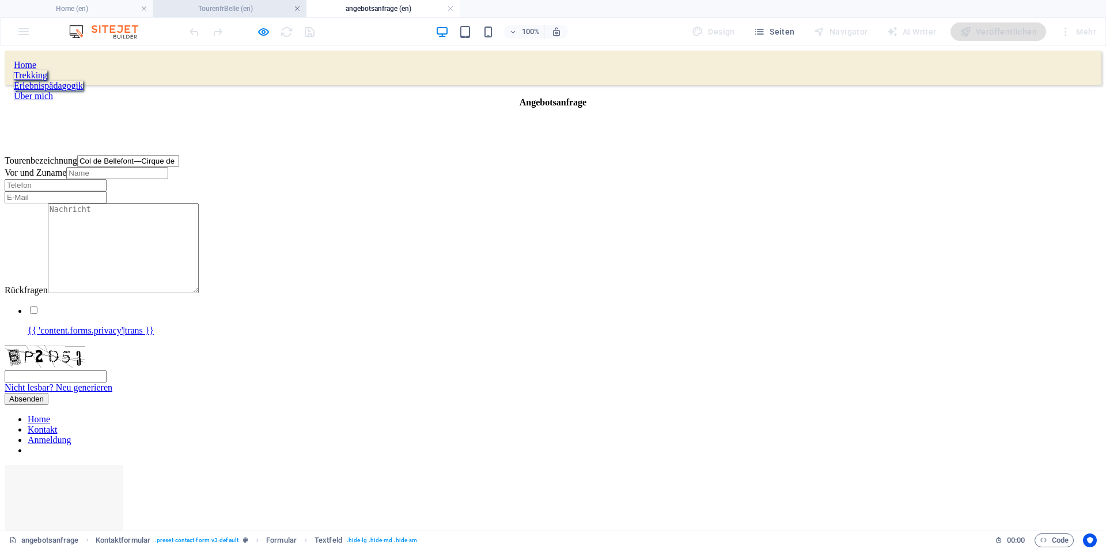
click at [298, 7] on link at bounding box center [297, 8] width 7 height 11
click at [297, 7] on link at bounding box center [297, 8] width 7 height 11
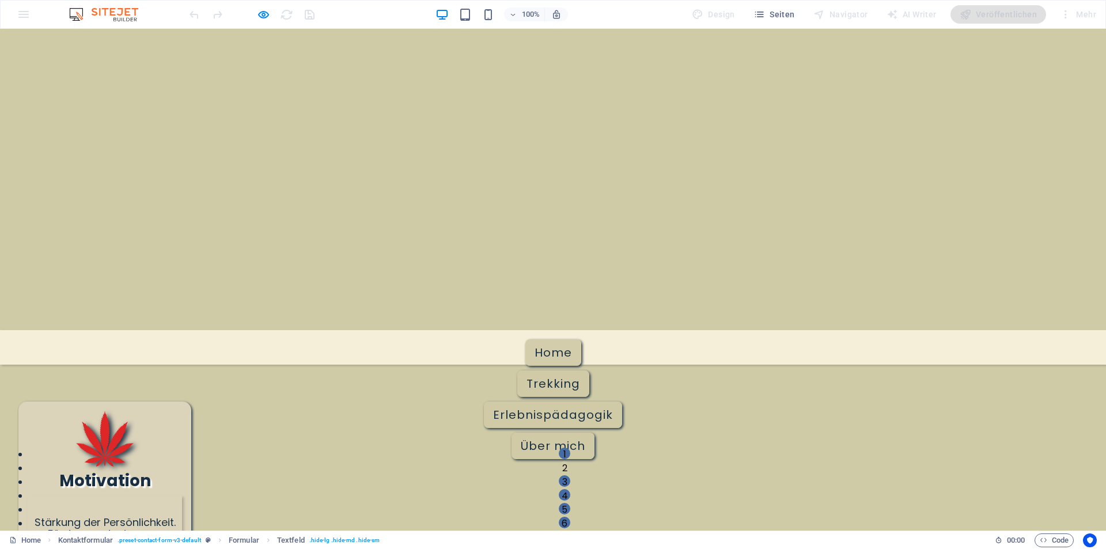
scroll to position [734, 0]
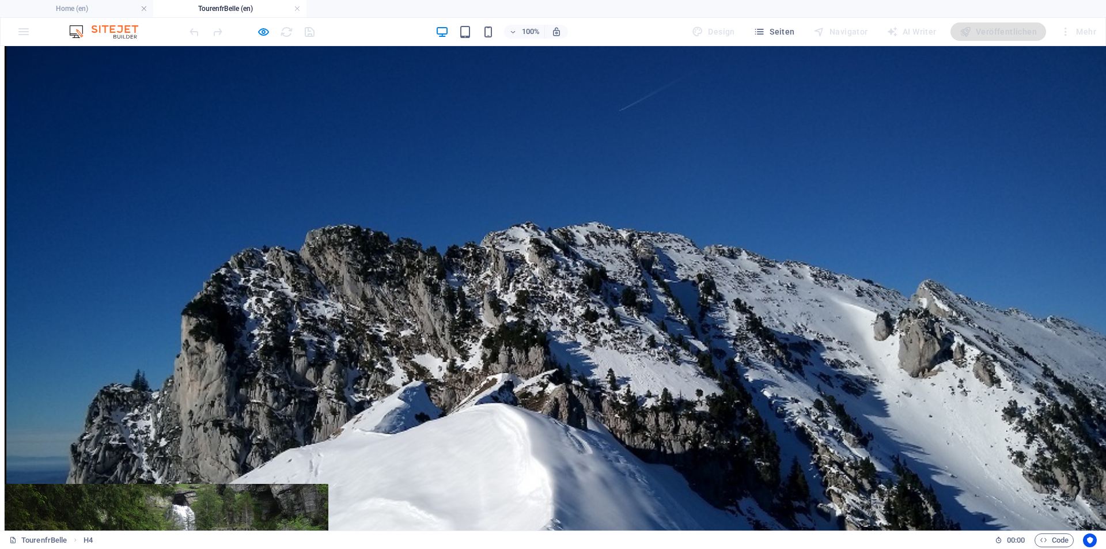
scroll to position [224, 0]
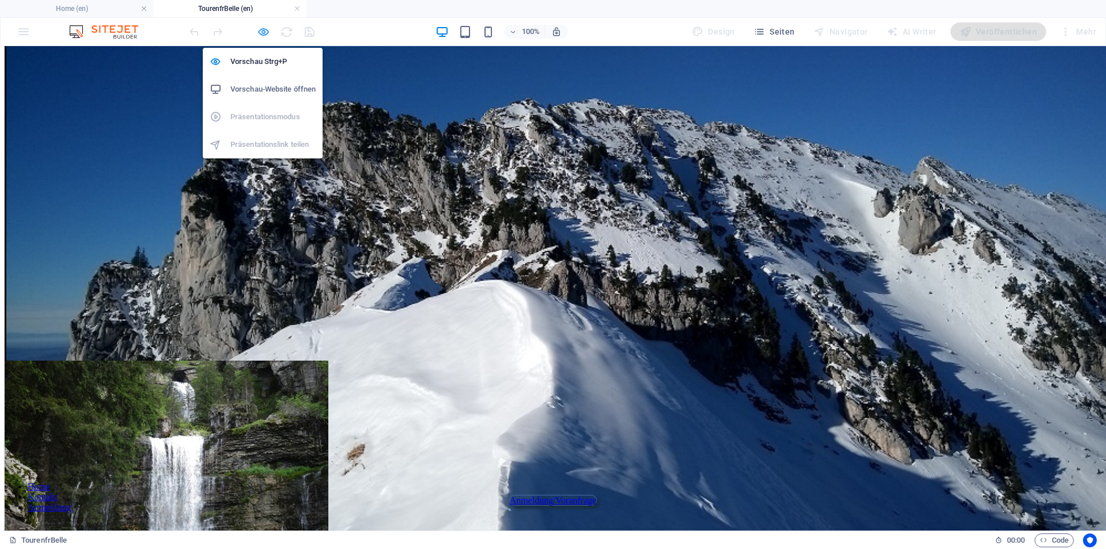
click at [261, 31] on icon "button" at bounding box center [263, 31] width 13 height 13
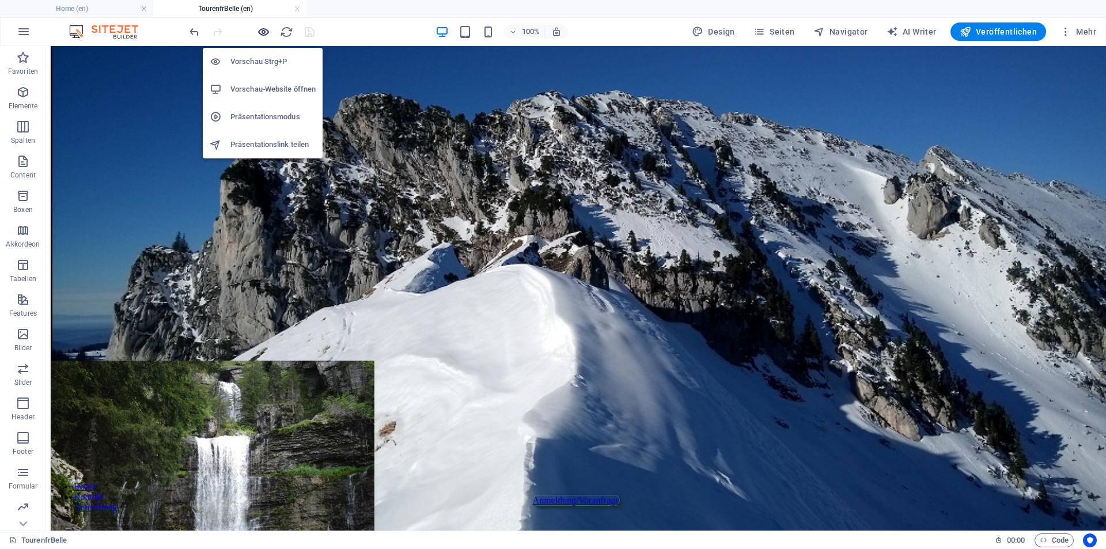
click at [261, 31] on icon "button" at bounding box center [263, 31] width 13 height 13
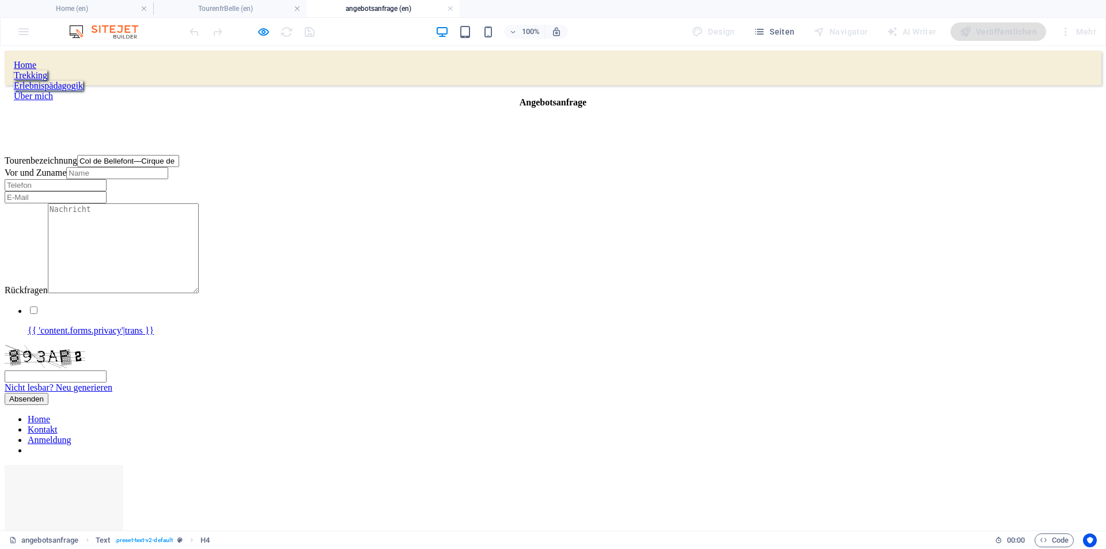
scroll to position [0, 0]
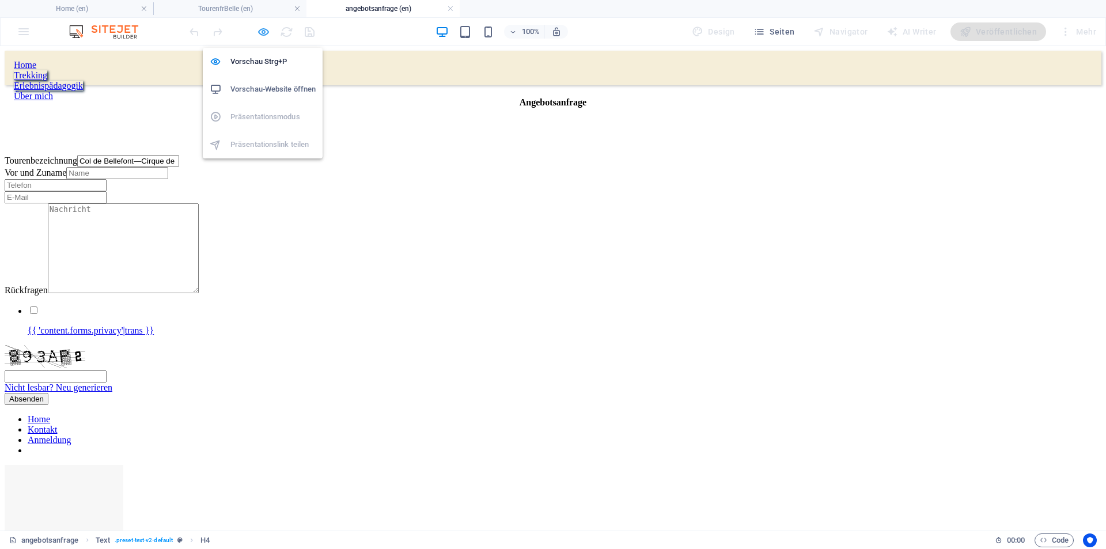
click at [263, 31] on icon "button" at bounding box center [263, 31] width 13 height 13
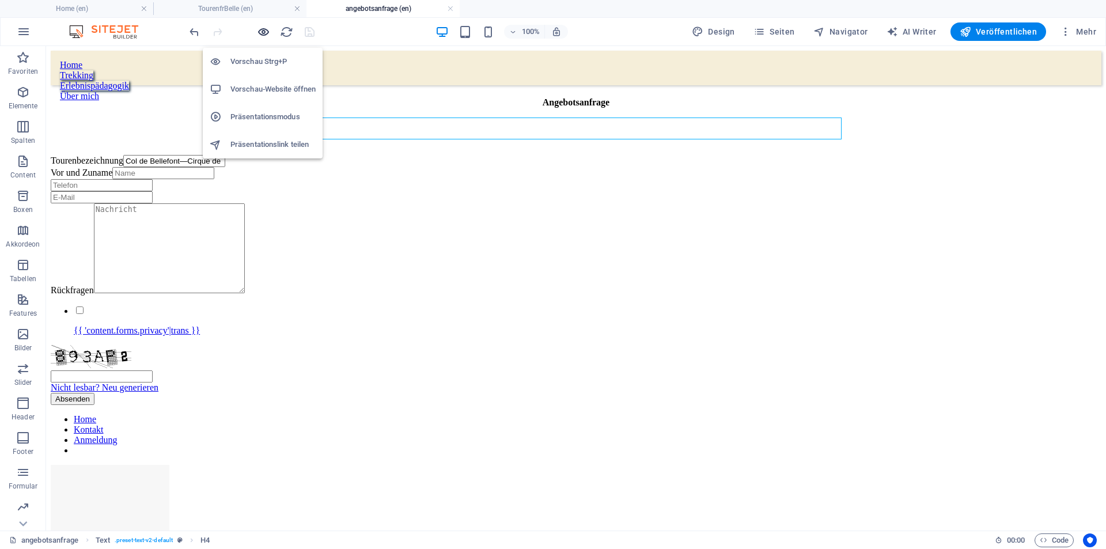
click at [266, 31] on icon "button" at bounding box center [263, 31] width 13 height 13
